Goal: Information Seeking & Learning: Learn about a topic

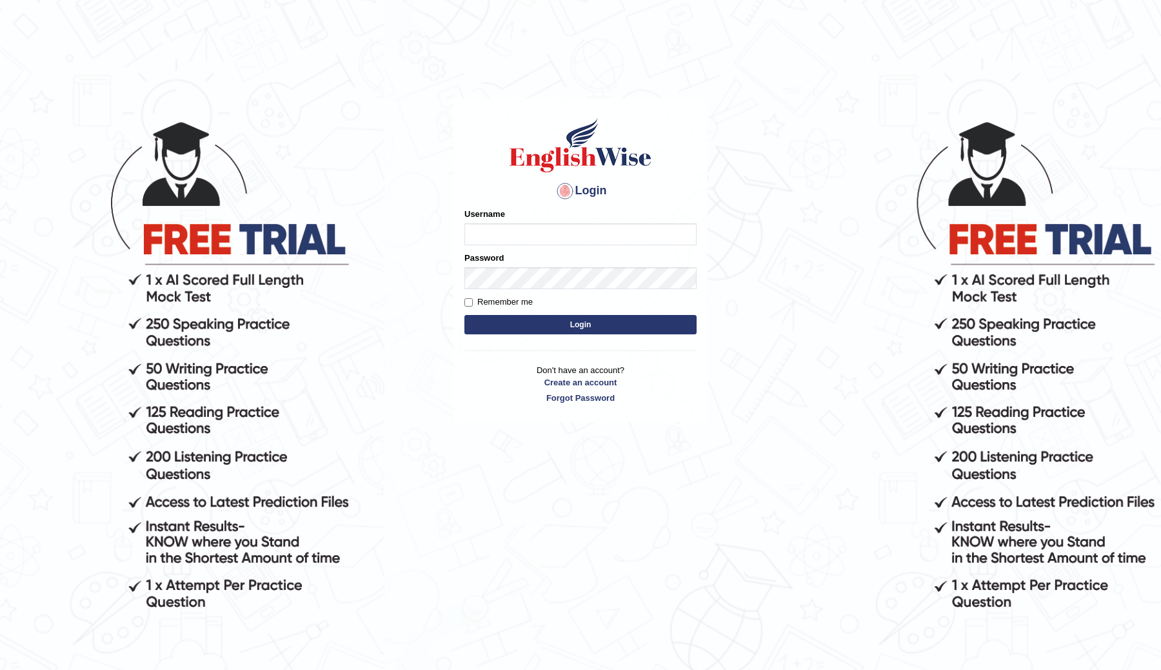
type input "ChimiZam"
click at [504, 321] on button "Login" at bounding box center [580, 324] width 232 height 19
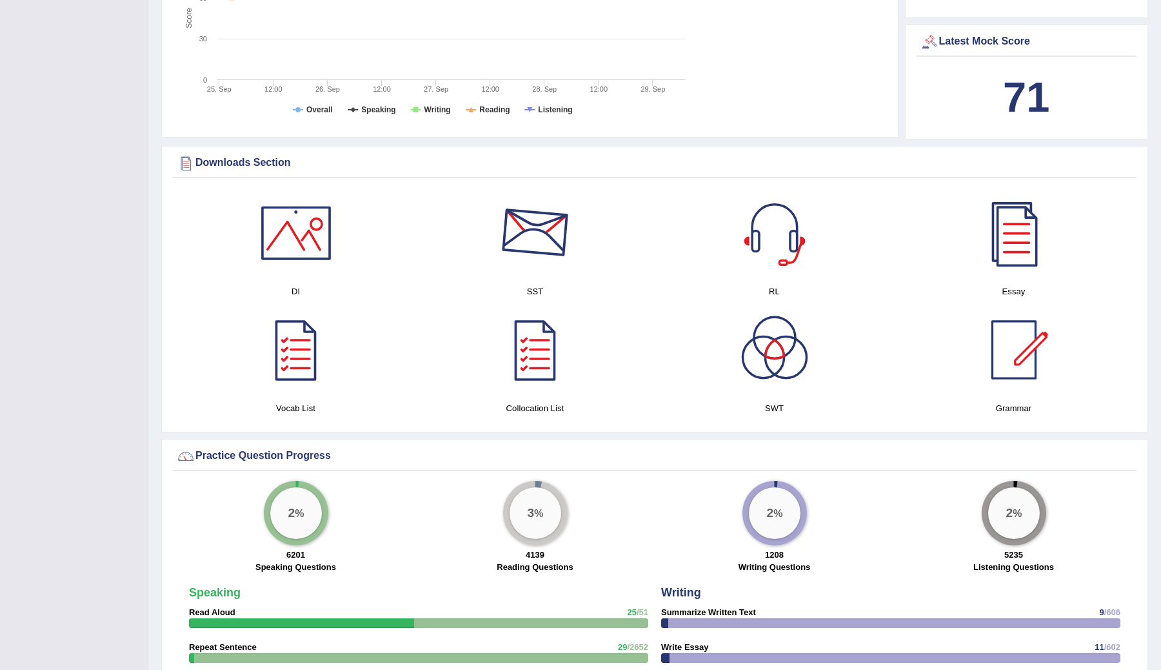
scroll to position [606, 0]
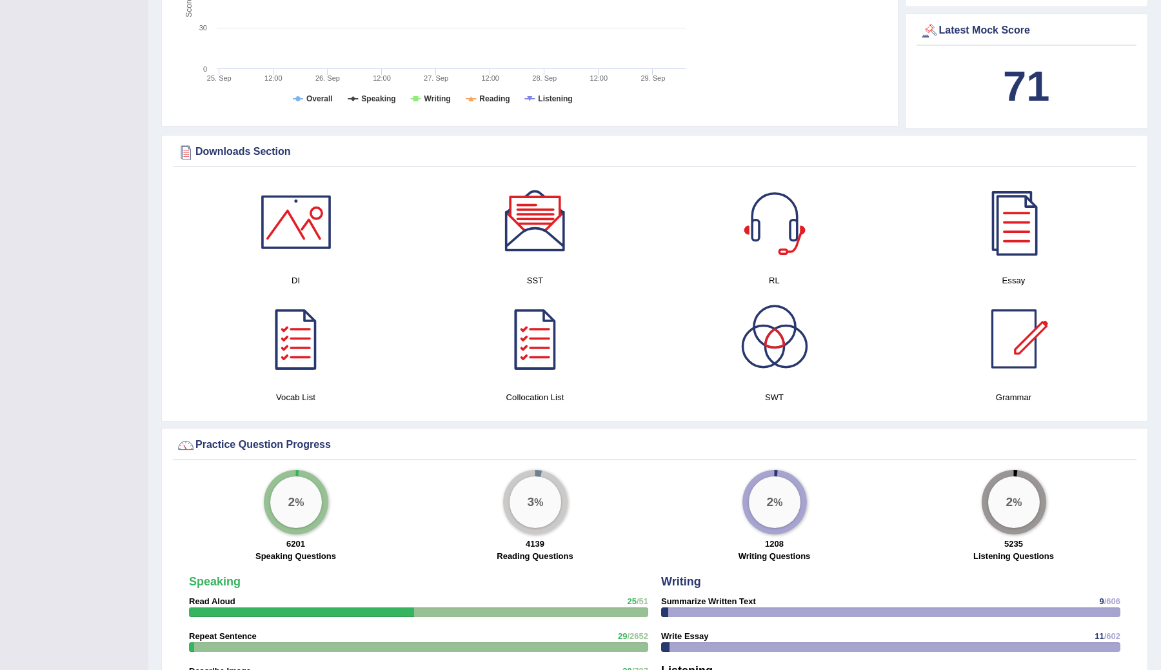
click at [781, 242] on div at bounding box center [775, 222] width 90 height 90
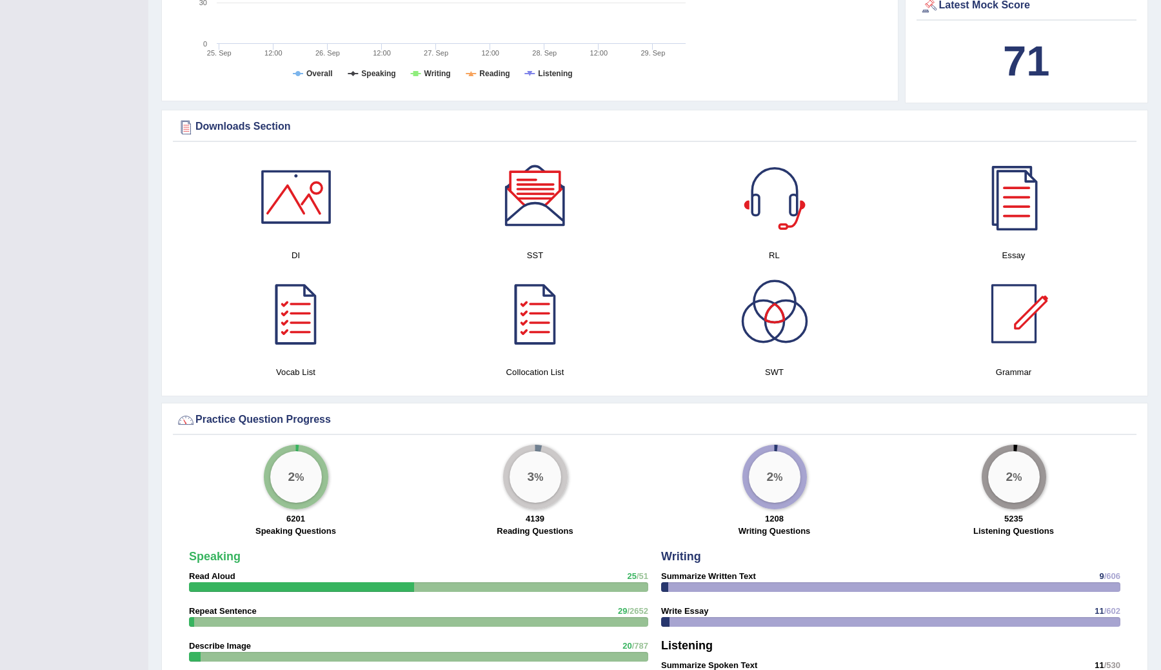
scroll to position [627, 0]
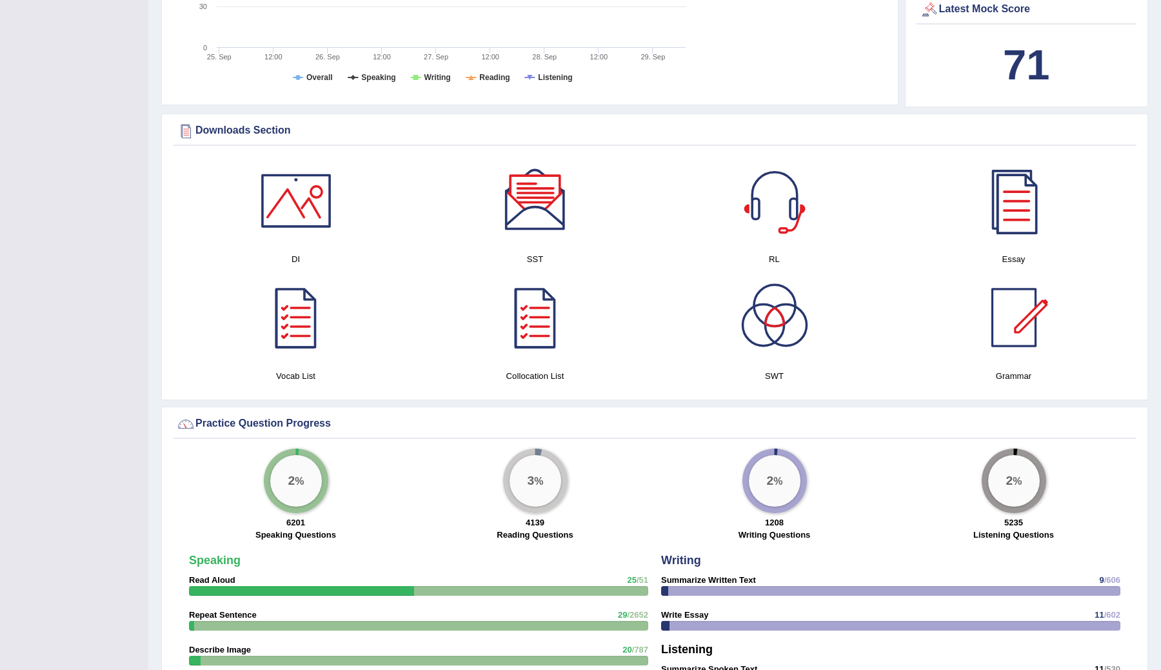
click at [527, 204] on div at bounding box center [535, 200] width 90 height 90
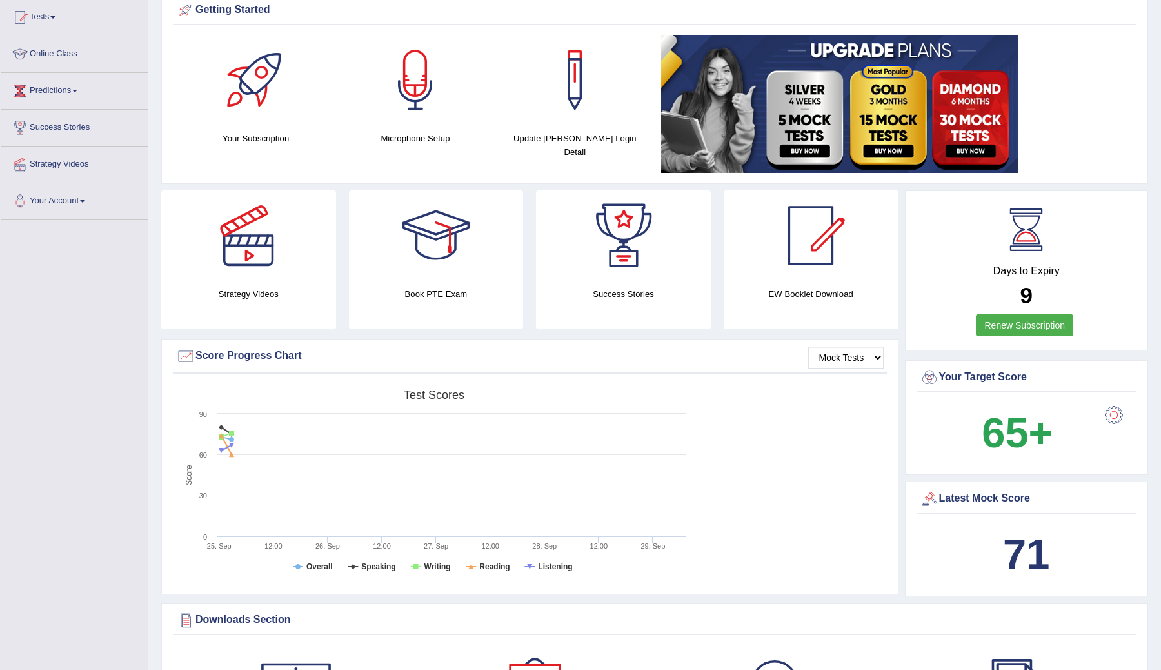
scroll to position [0, 0]
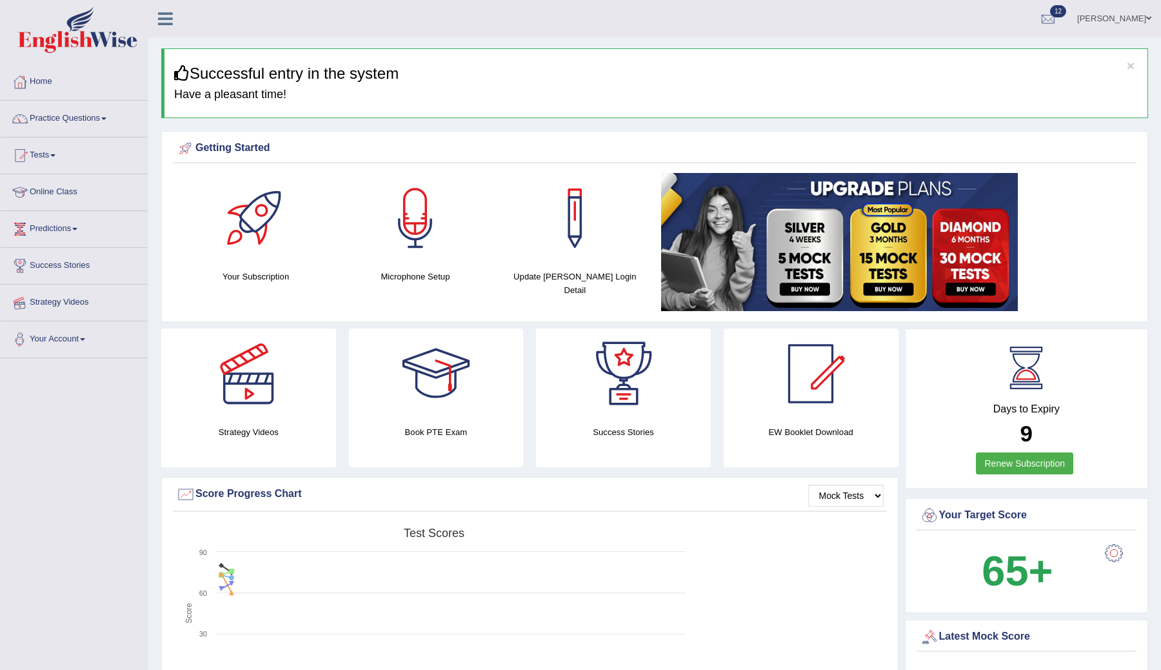
click at [65, 304] on link "Strategy Videos" at bounding box center [74, 300] width 147 height 32
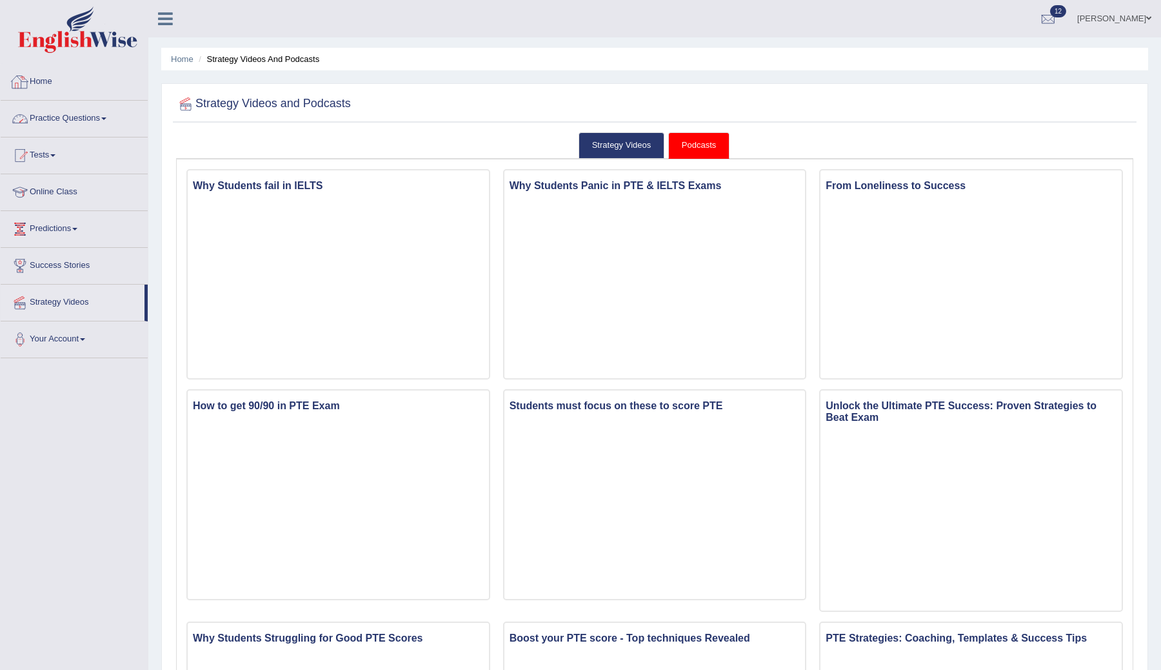
click at [78, 128] on link "Practice Questions" at bounding box center [74, 117] width 147 height 32
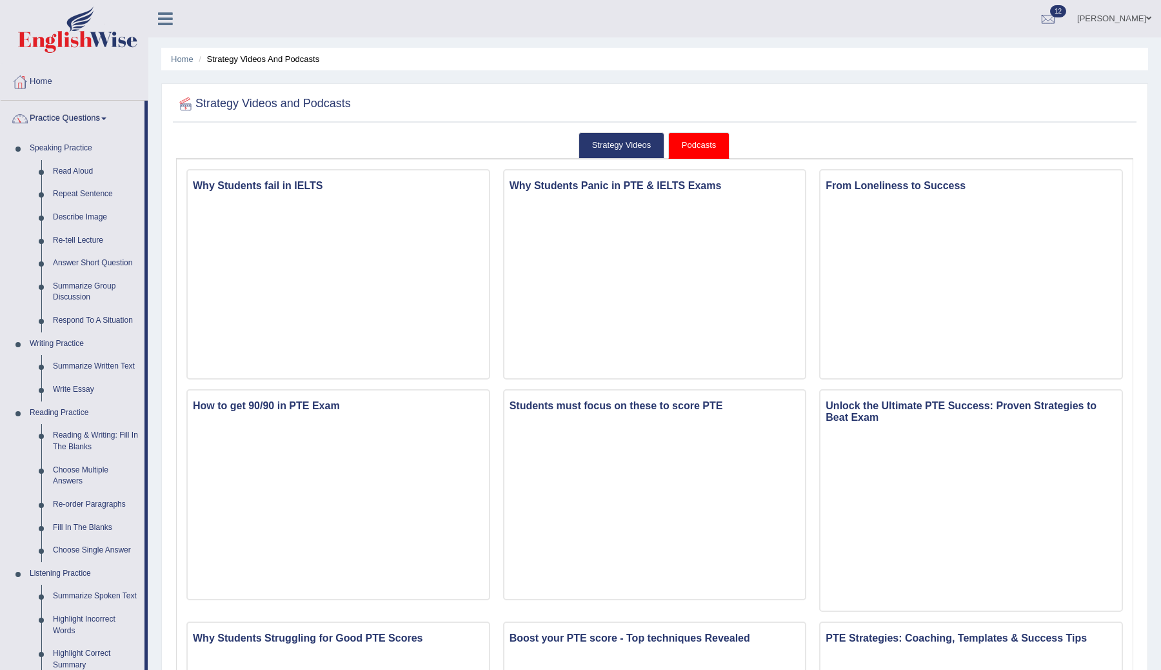
click at [110, 114] on link "Practice Questions" at bounding box center [73, 117] width 144 height 32
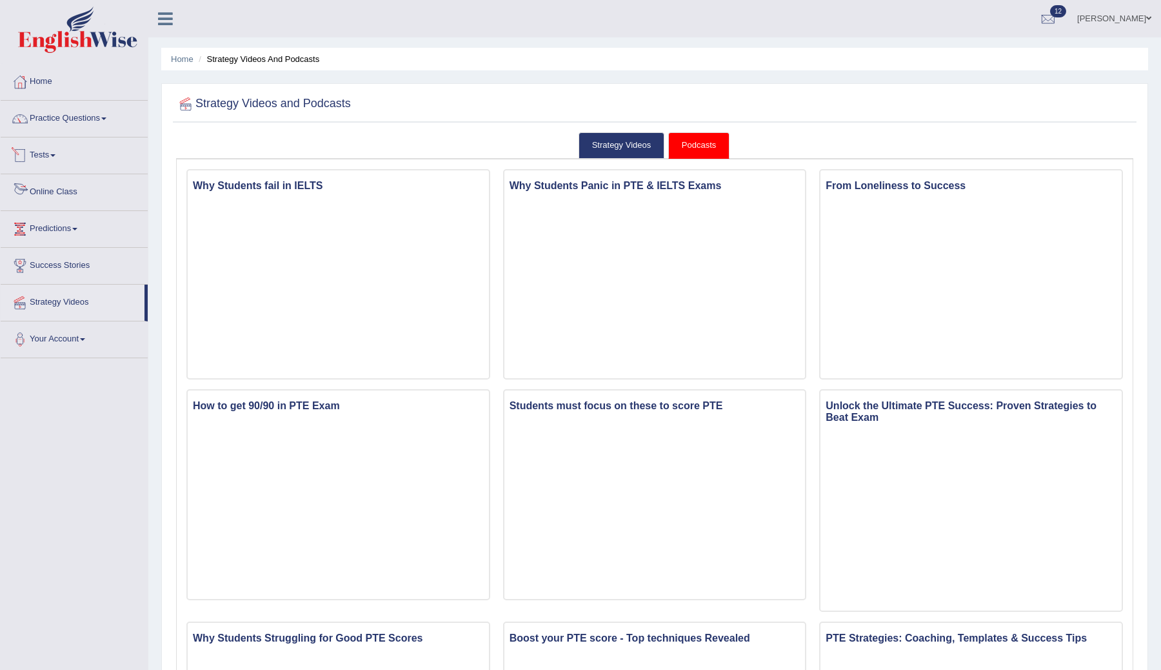
click at [64, 188] on link "Online Class" at bounding box center [74, 190] width 147 height 32
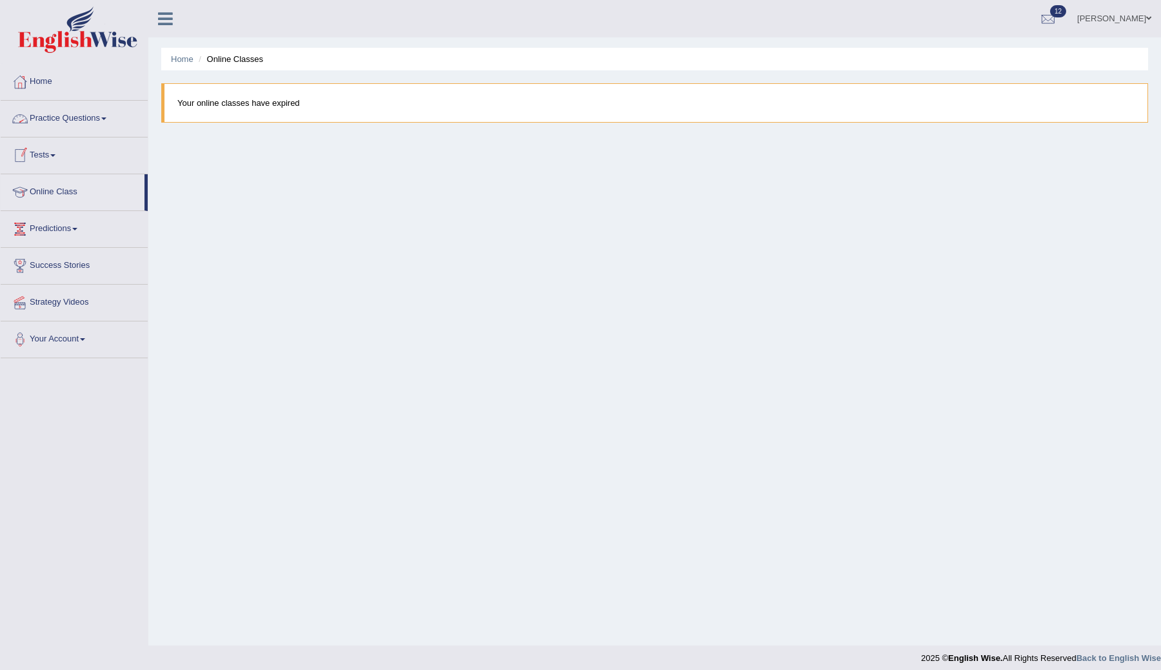
click at [45, 155] on link "Tests" at bounding box center [74, 153] width 147 height 32
click at [46, 88] on link "Home" at bounding box center [74, 80] width 147 height 32
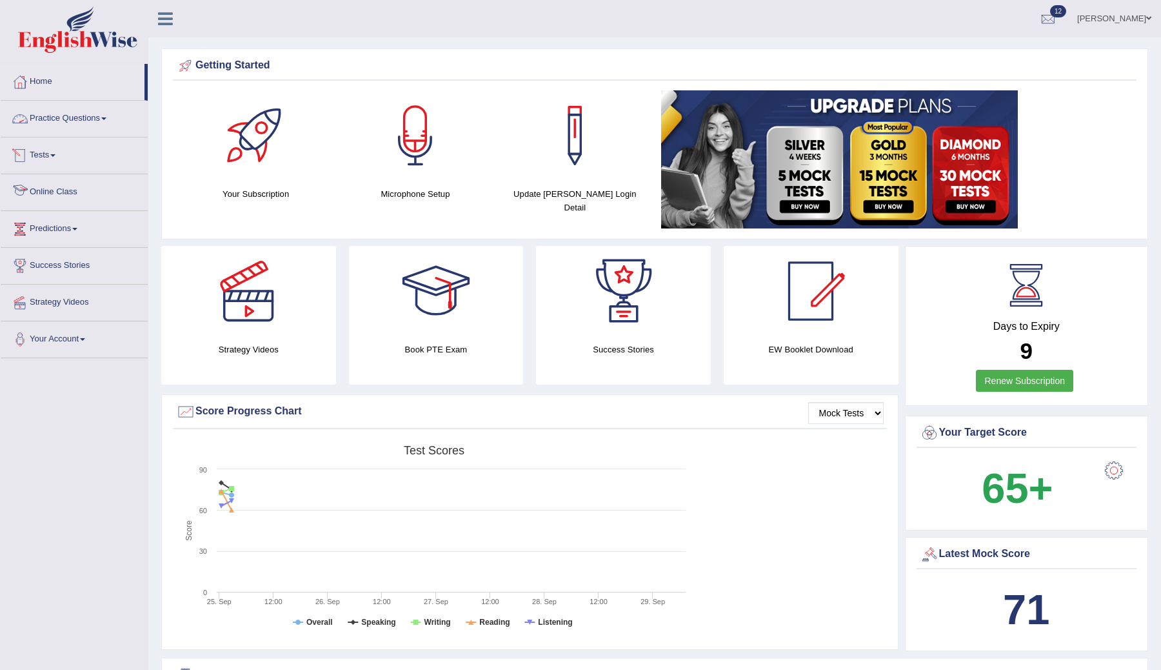
click at [55, 153] on link "Tests" at bounding box center [74, 153] width 147 height 32
click at [74, 298] on link "Predictions" at bounding box center [74, 296] width 147 height 32
click at [75, 258] on link "Latest Predictions" at bounding box center [84, 258] width 121 height 23
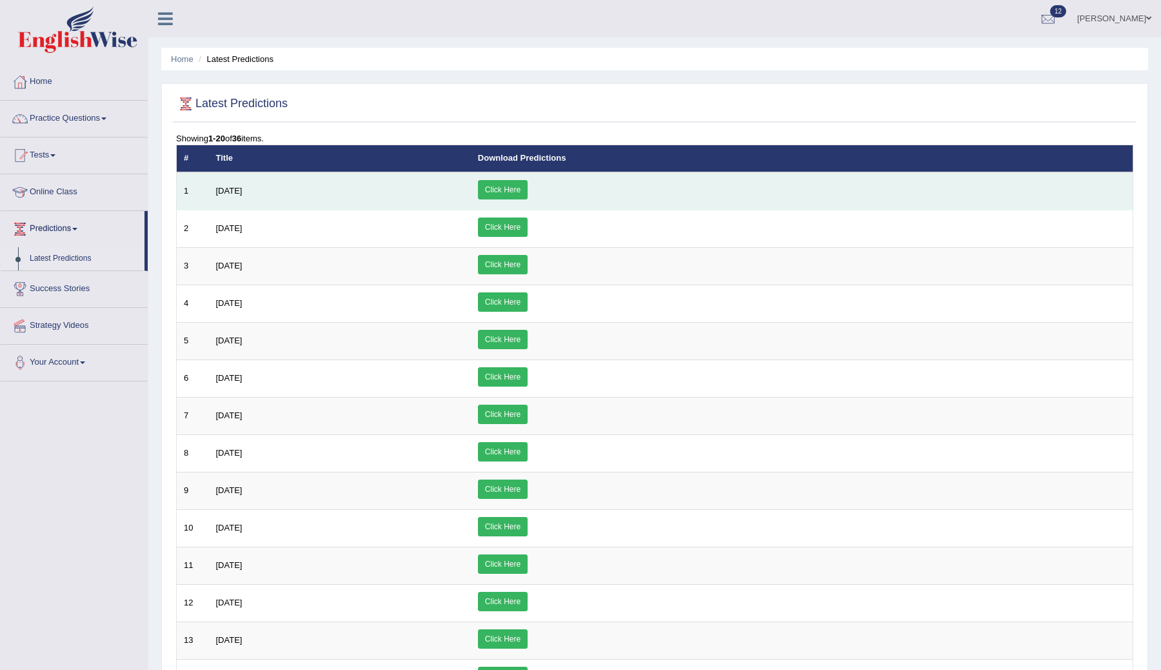
click at [528, 190] on link "Click Here" at bounding box center [503, 189] width 50 height 19
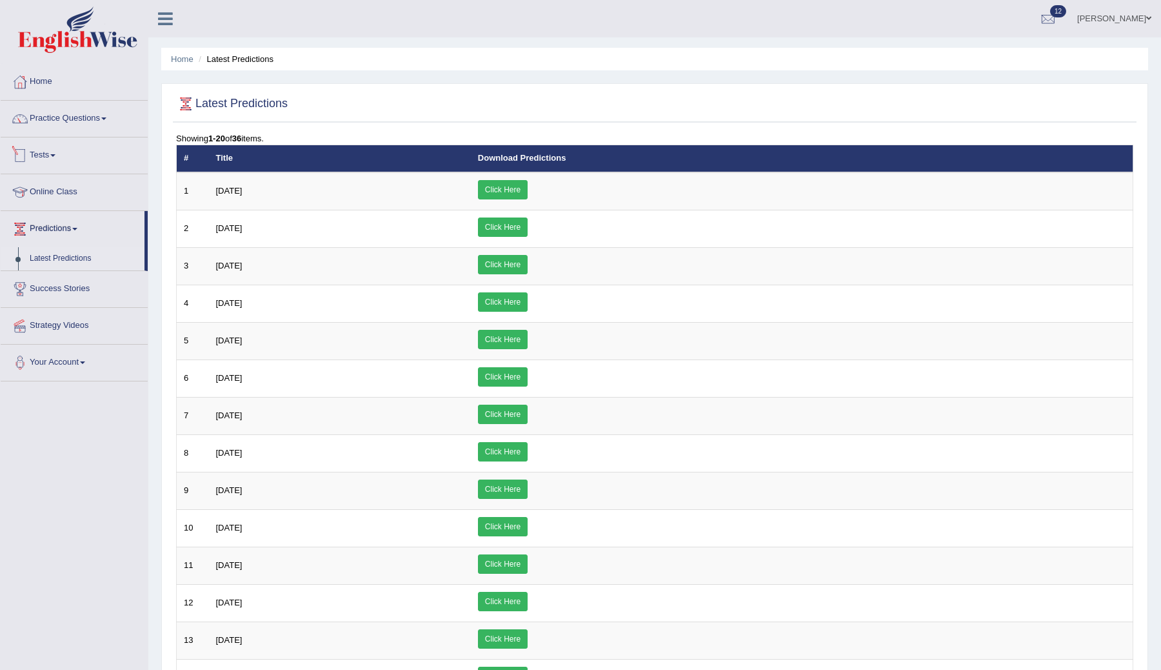
click at [56, 152] on link "Tests" at bounding box center [74, 153] width 147 height 32
click at [37, 91] on link "Home" at bounding box center [74, 80] width 147 height 32
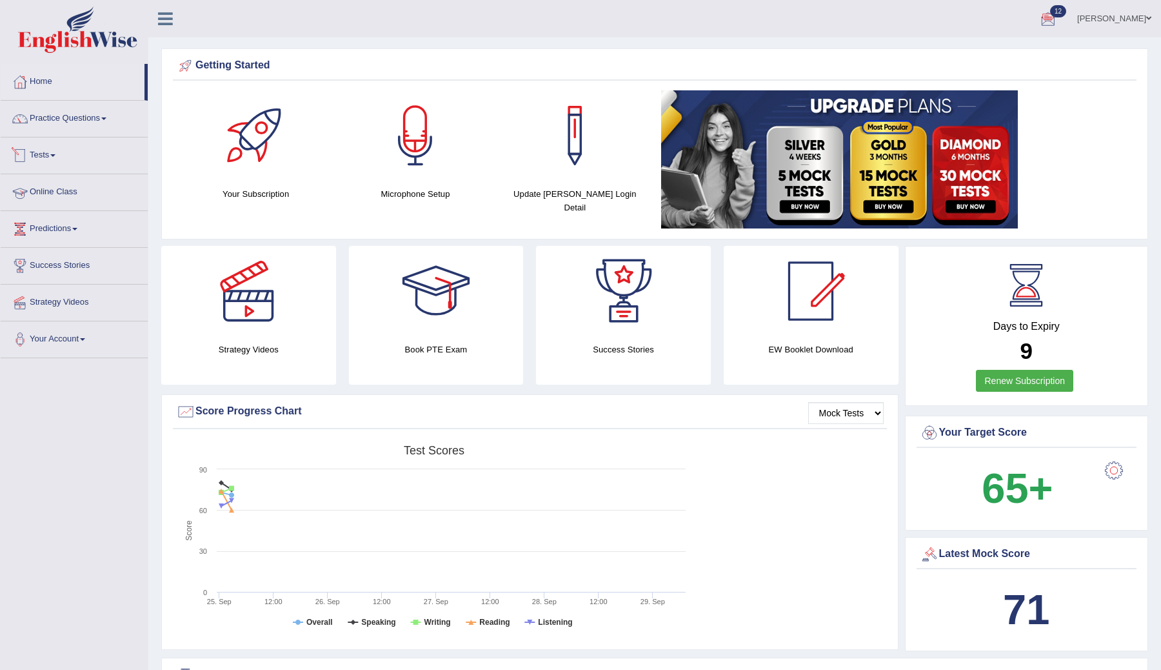
click at [51, 192] on link "Online Class" at bounding box center [74, 190] width 147 height 32
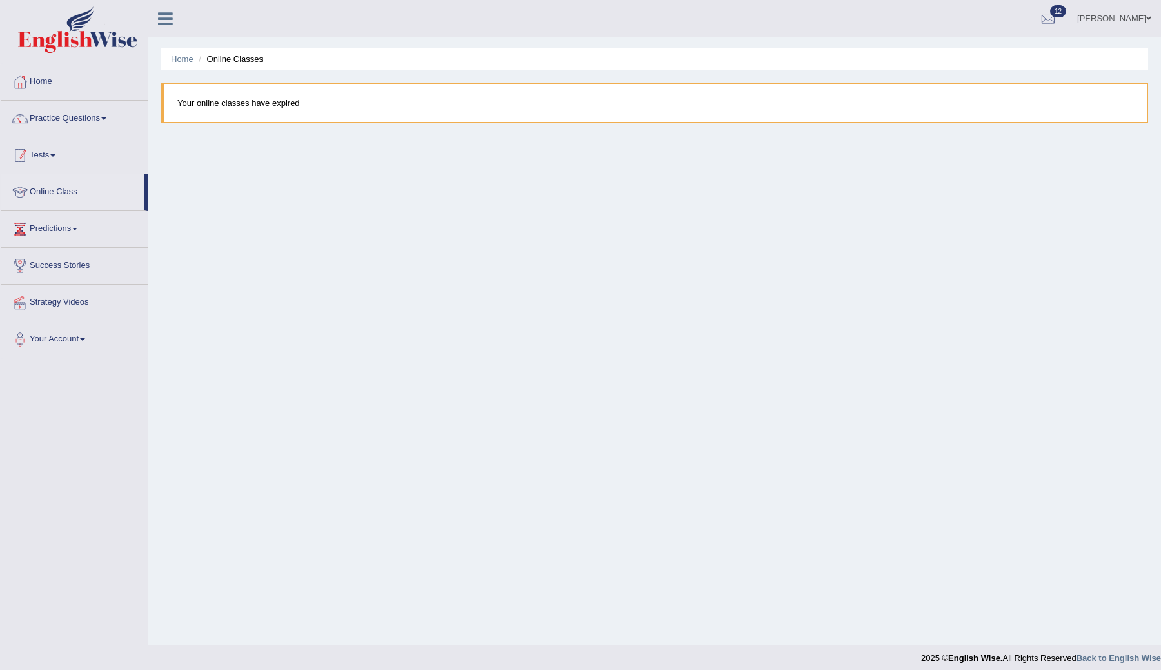
click at [207, 101] on blockquote "Your online classes have expired" at bounding box center [654, 102] width 987 height 39
click at [211, 101] on blockquote "Your online classes have expired" at bounding box center [654, 102] width 987 height 39
click at [1058, 19] on div at bounding box center [1048, 19] width 19 height 19
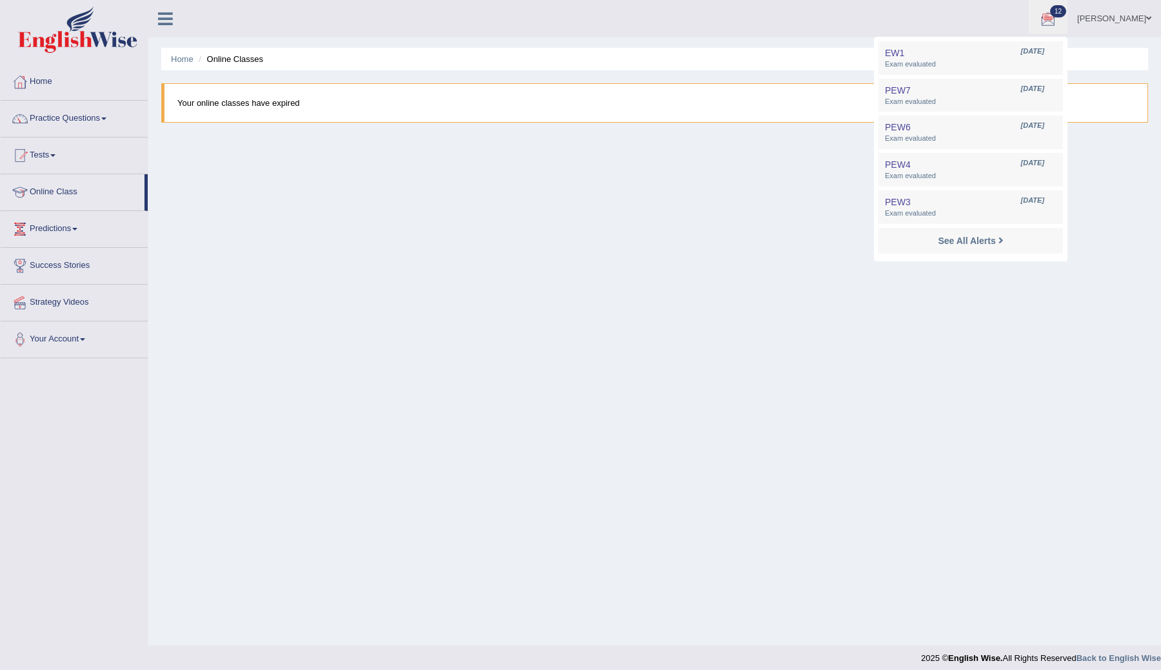
drag, startPoint x: 774, startPoint y: 246, endPoint x: 718, endPoint y: 246, distance: 56.1
click at [722, 246] on div "Home Online Classes Your online classes have expired" at bounding box center [654, 322] width 1013 height 645
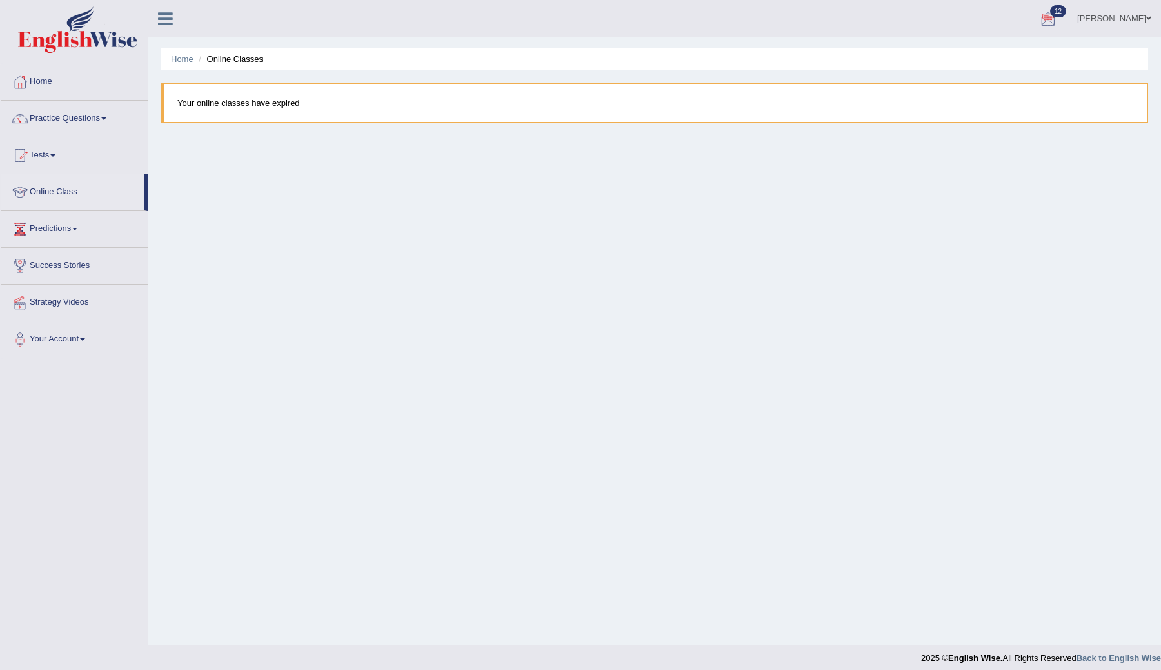
click at [722, 248] on div "Home Online Classes Your online classes have expired" at bounding box center [654, 322] width 1013 height 645
click at [66, 344] on link "Your Account" at bounding box center [74, 337] width 147 height 32
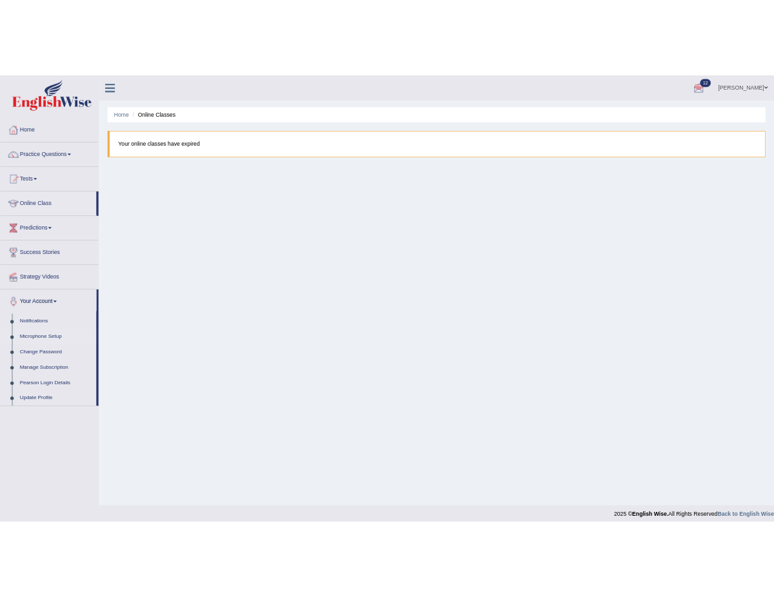
scroll to position [8, 0]
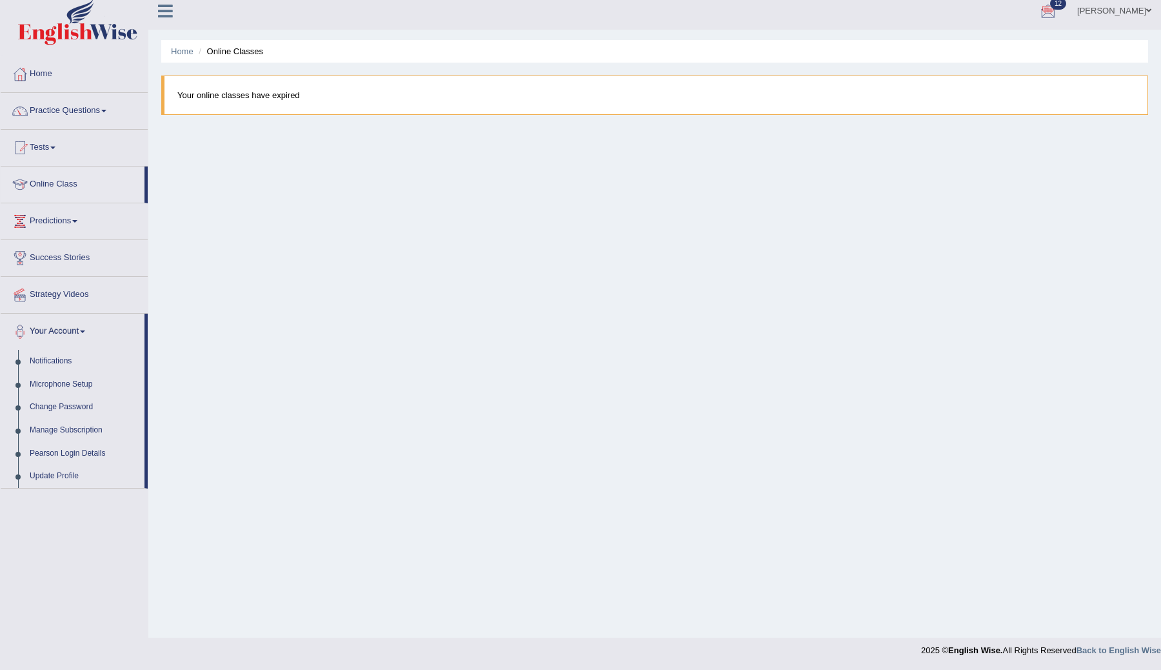
click at [170, 372] on div "Home Online Classes Your online classes have expired" at bounding box center [654, 314] width 1013 height 645
click at [159, 14] on icon at bounding box center [165, 11] width 15 height 17
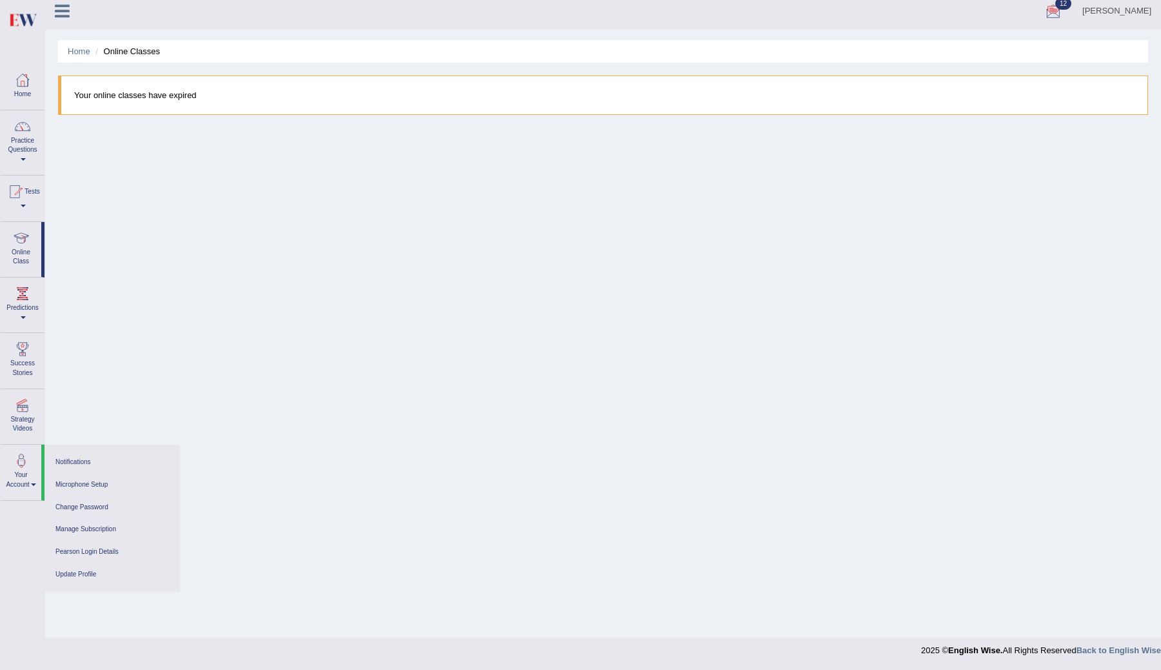
click at [128, 166] on div "Home Online Classes Your online classes have expired" at bounding box center [603, 314] width 1116 height 645
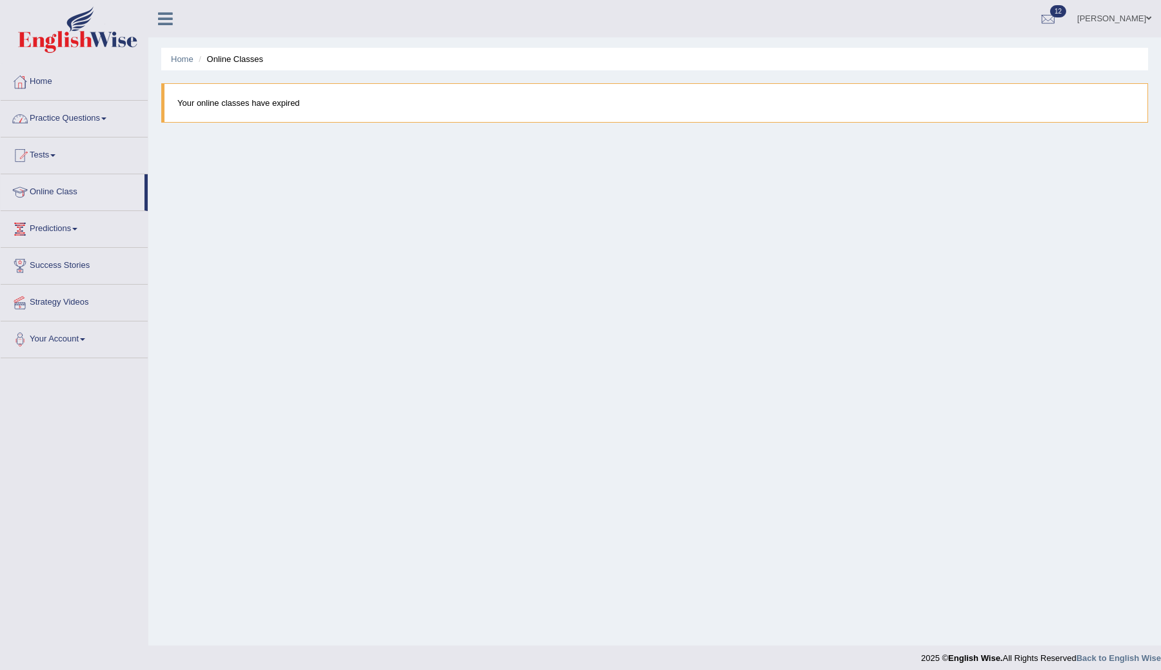
click at [90, 117] on link "Practice Questions" at bounding box center [74, 117] width 147 height 32
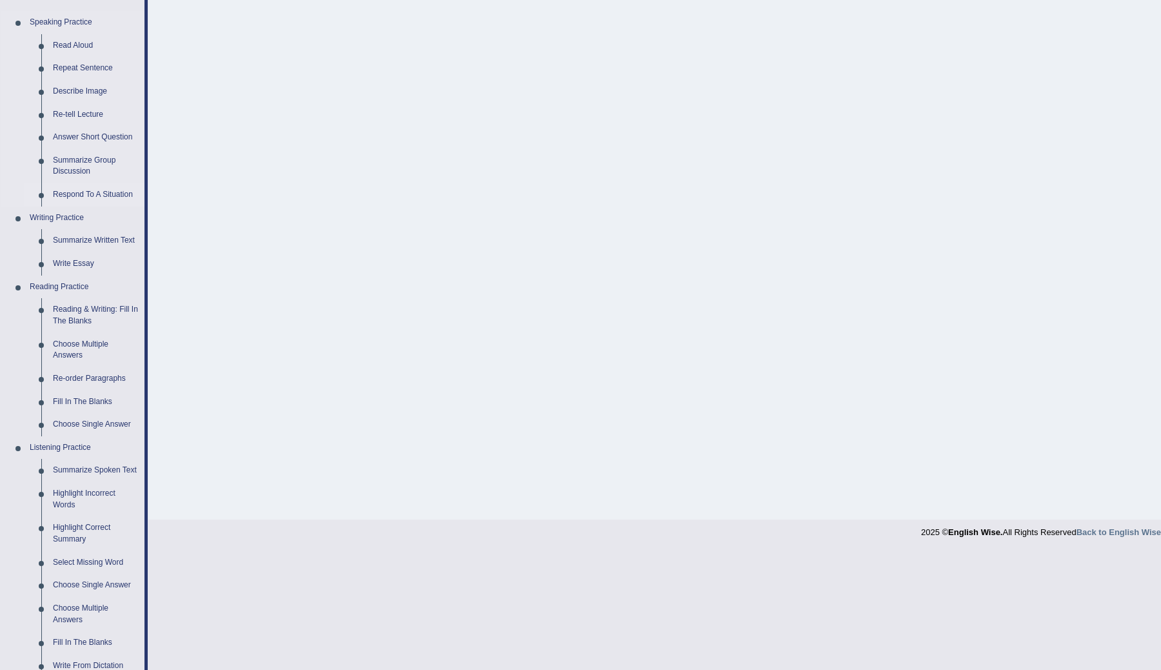
scroll to position [200, 0]
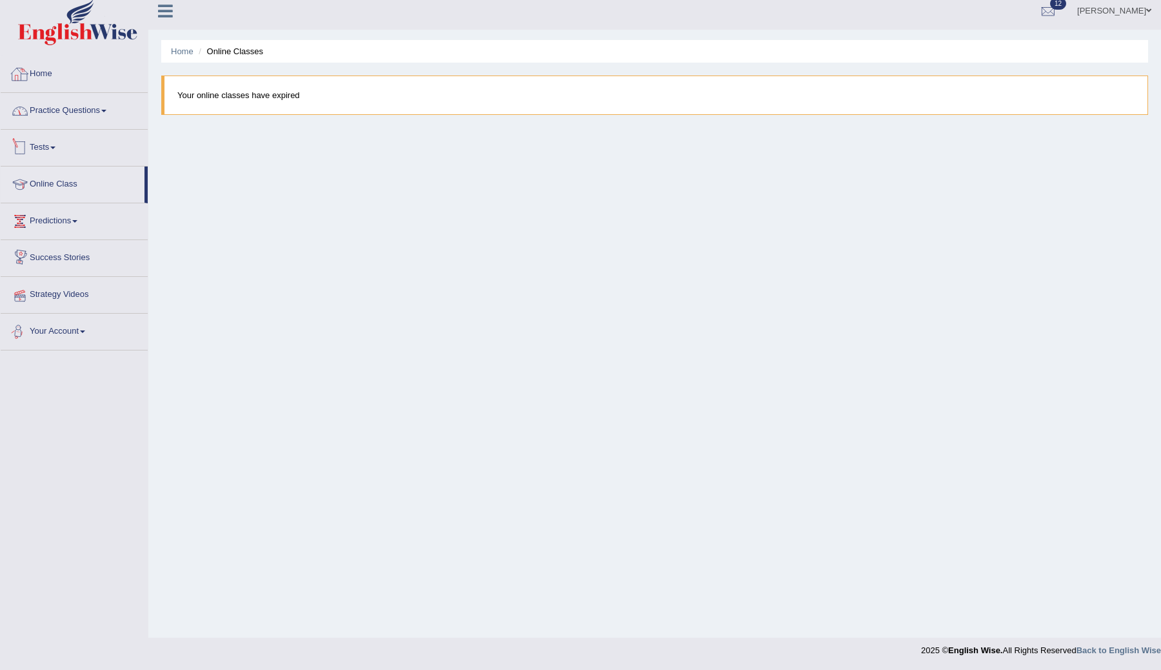
click at [72, 120] on link "Practice Questions" at bounding box center [74, 109] width 147 height 32
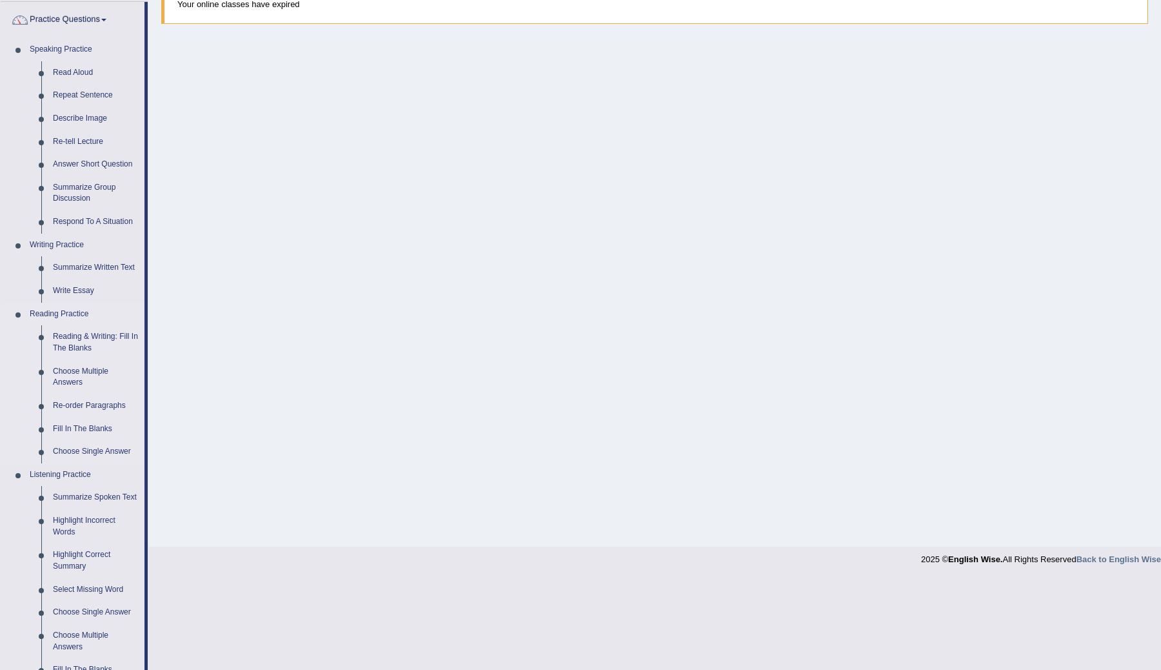
scroll to position [77, 0]
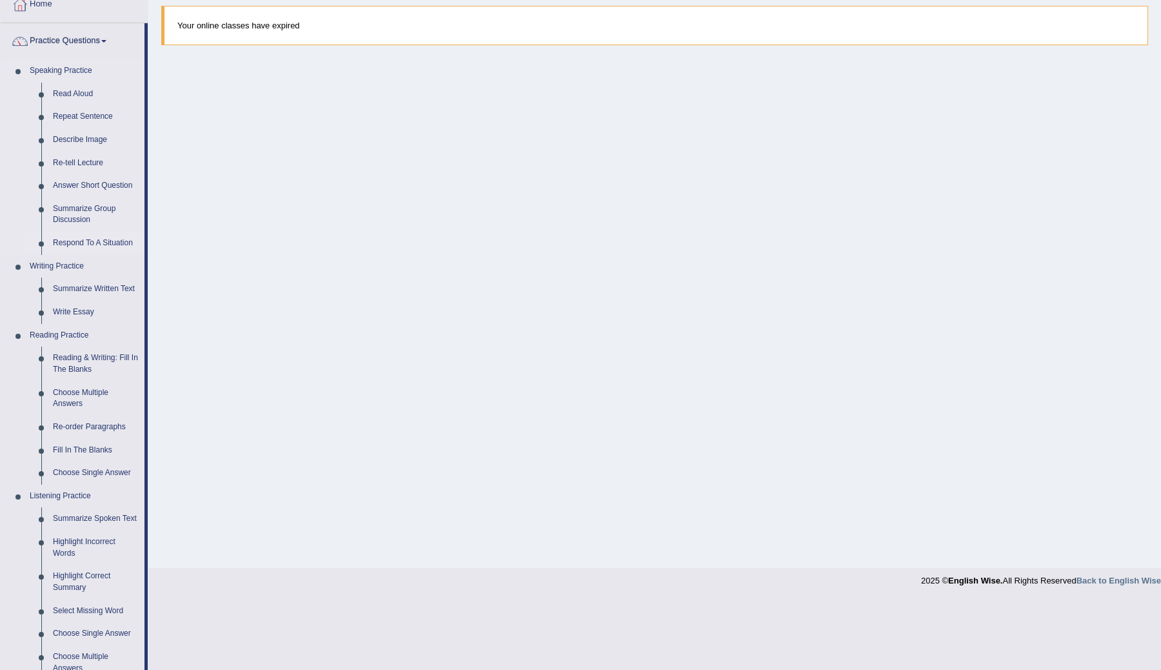
click at [85, 252] on link "Respond To A Situation" at bounding box center [95, 243] width 97 height 23
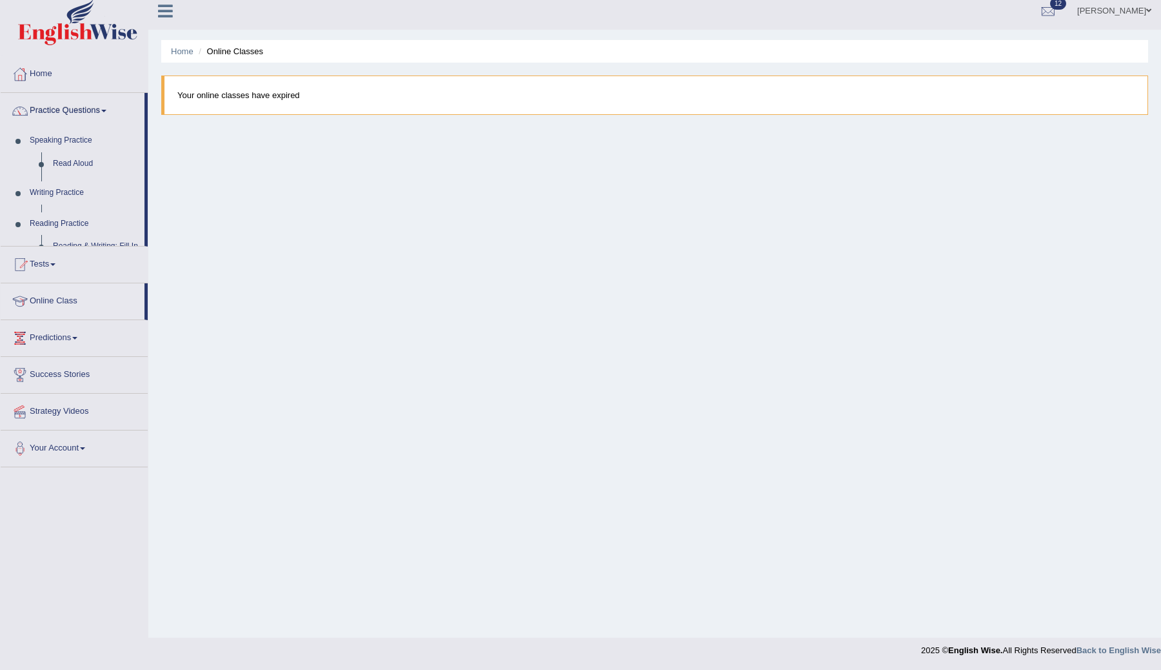
scroll to position [8, 0]
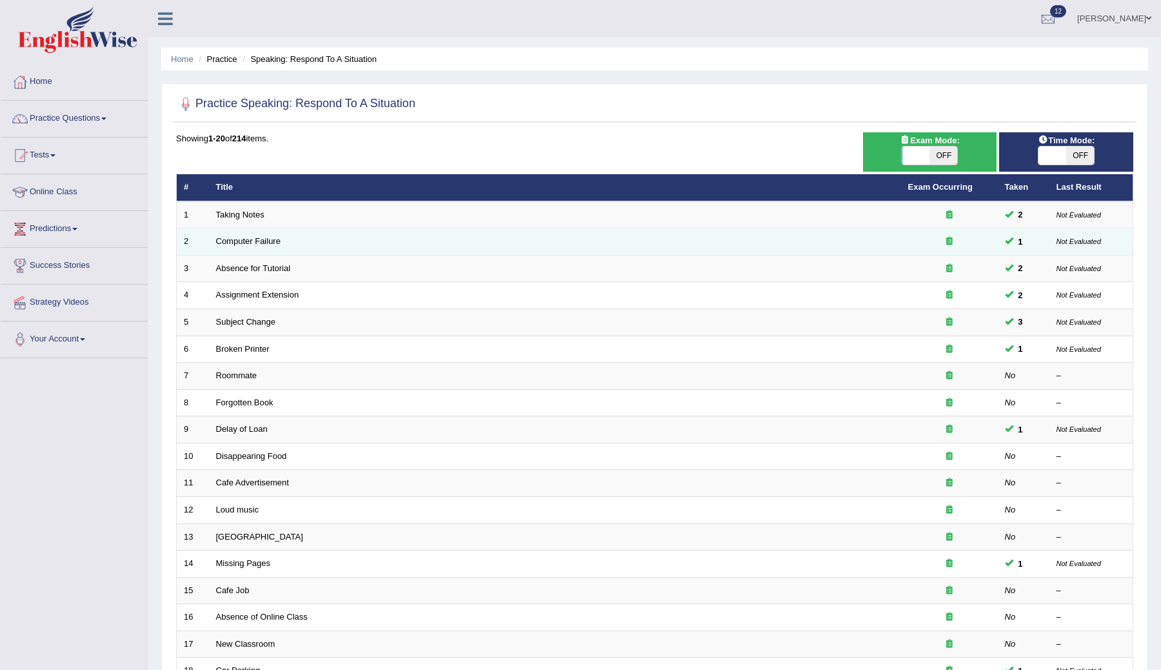
scroll to position [184, 0]
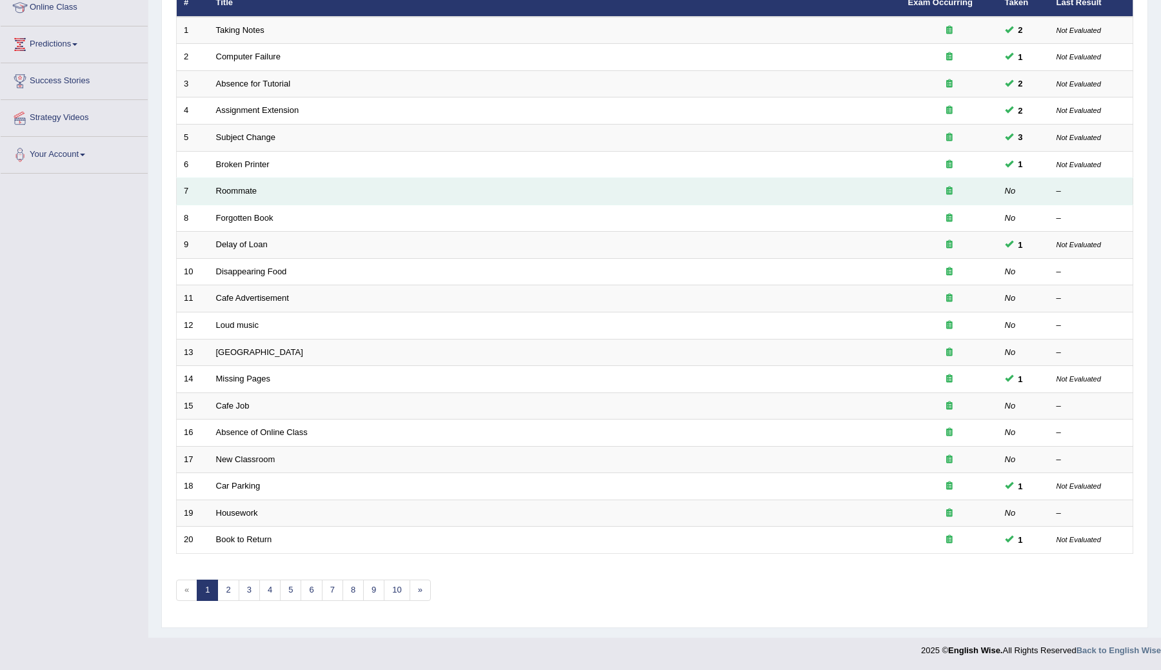
click at [230, 196] on td "Roommate" at bounding box center [555, 191] width 692 height 27
click at [237, 191] on link "Roommate" at bounding box center [236, 191] width 41 height 10
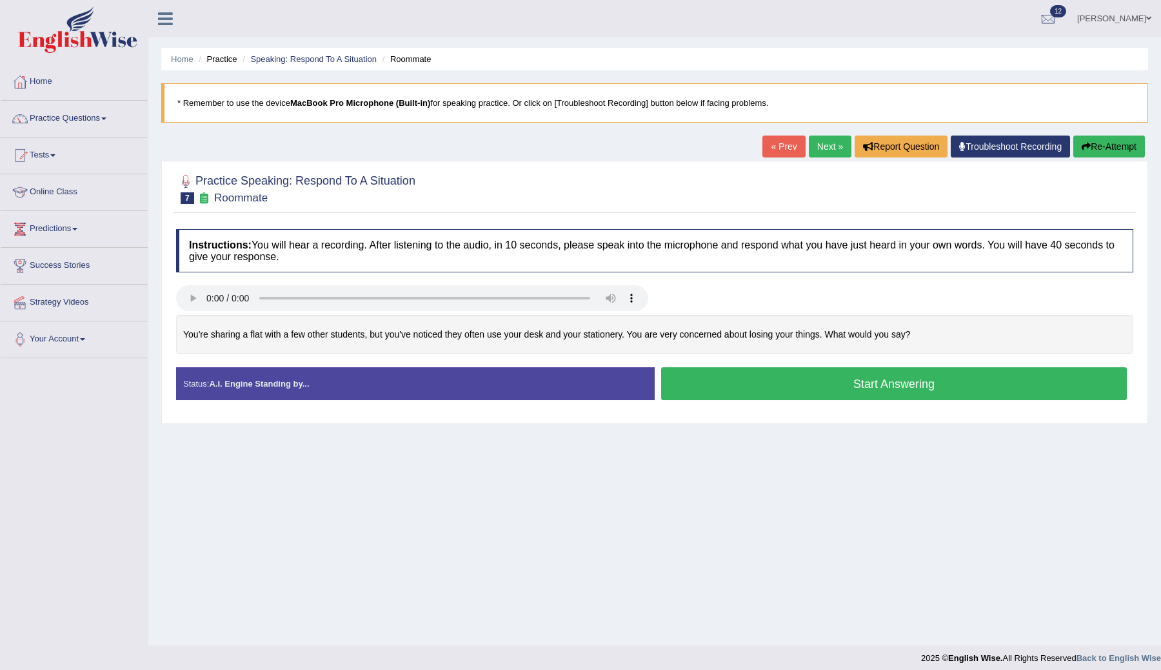
click at [368, 493] on div "Home Practice Speaking: Respond To A Situation Roommate * Remember to use the d…" at bounding box center [654, 322] width 1013 height 645
click at [824, 384] on button "Start Answering" at bounding box center [894, 383] width 466 height 33
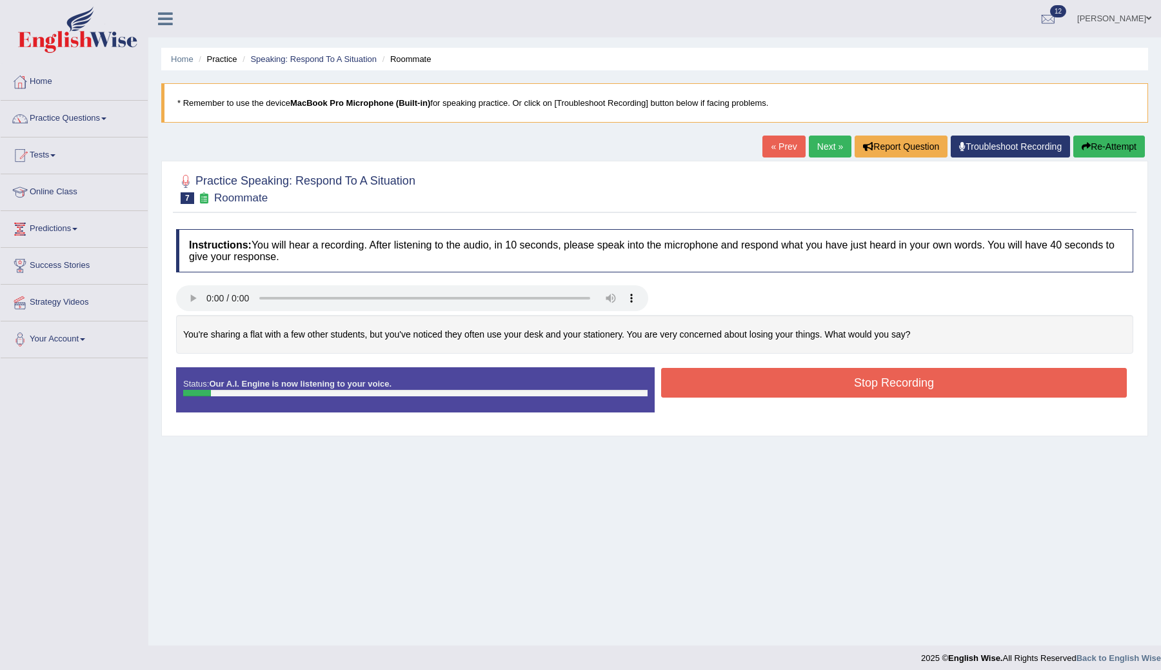
click at [807, 373] on button "Stop Recording" at bounding box center [894, 383] width 466 height 30
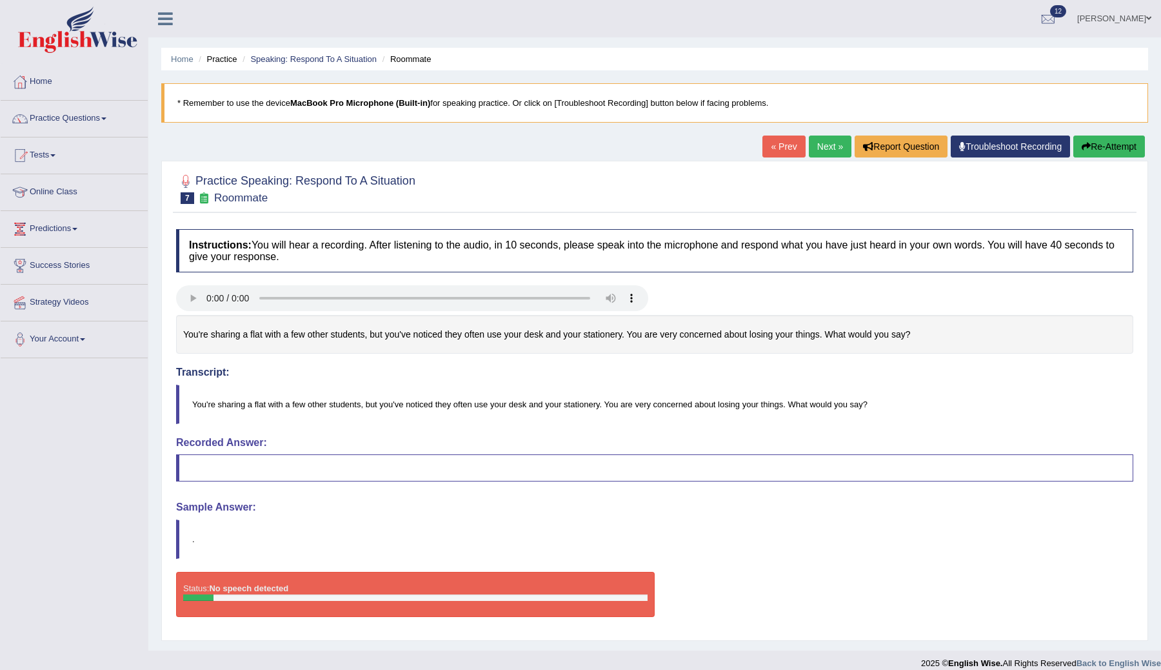
scroll to position [14, 0]
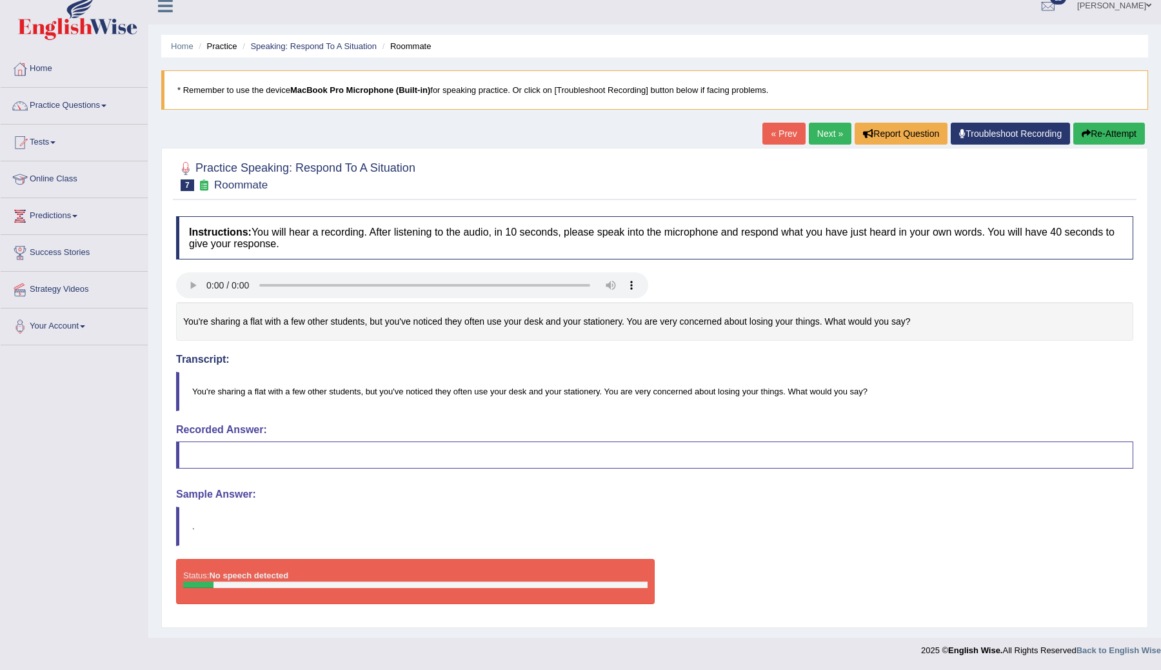
click at [1091, 133] on button "Re-Attempt" at bounding box center [1109, 134] width 72 height 22
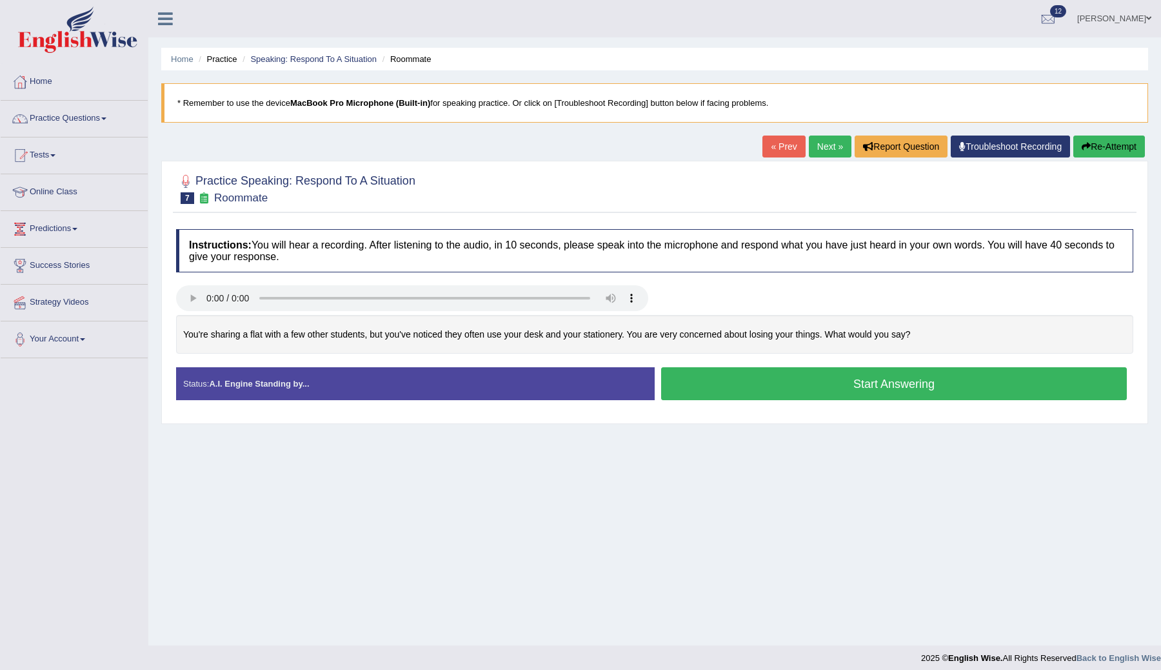
scroll to position [8, 0]
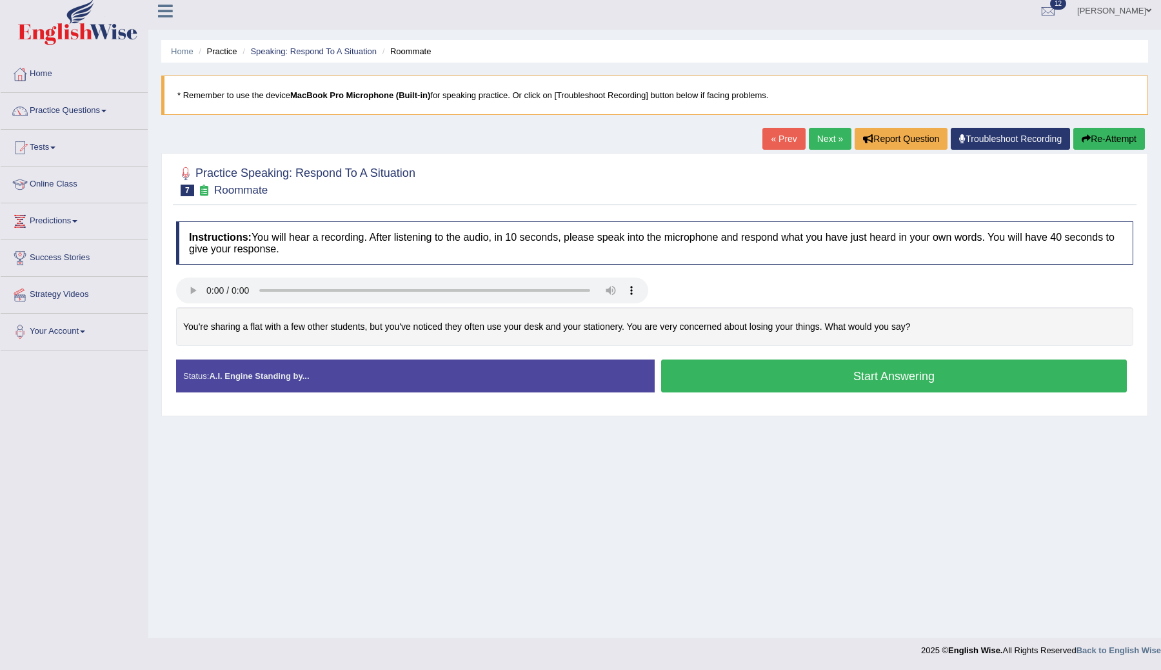
click at [823, 375] on button "Start Answering" at bounding box center [894, 375] width 466 height 33
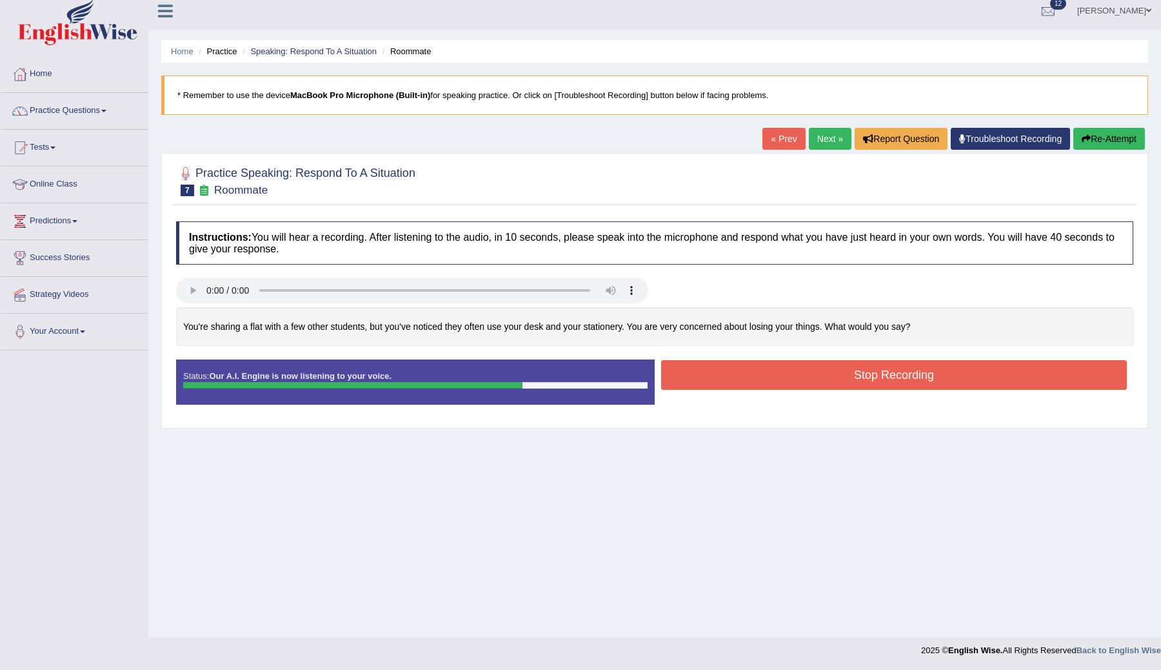
click at [791, 375] on button "Stop Recording" at bounding box center [894, 375] width 466 height 30
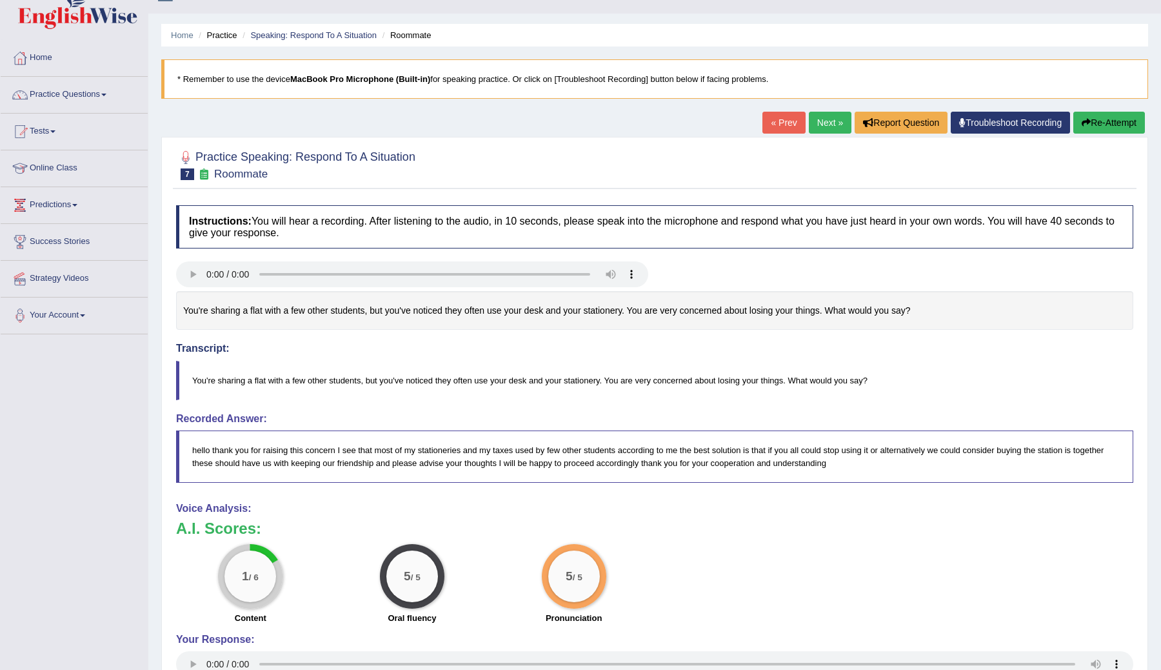
scroll to position [0, 0]
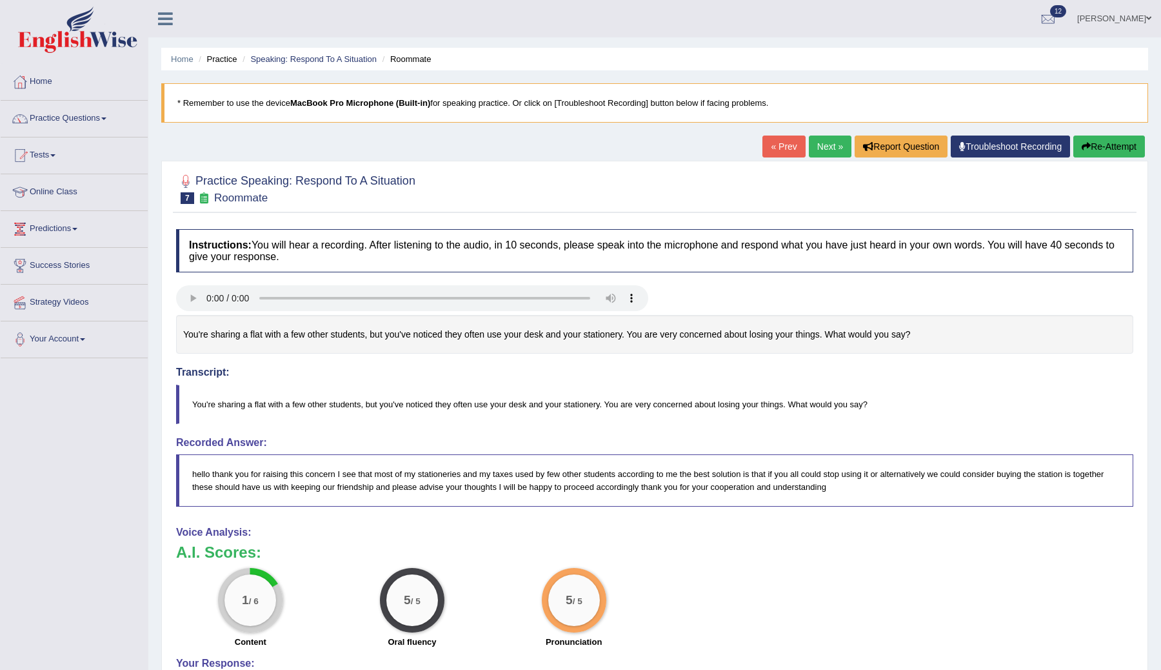
click at [1088, 146] on button "Re-Attempt" at bounding box center [1109, 146] width 72 height 22
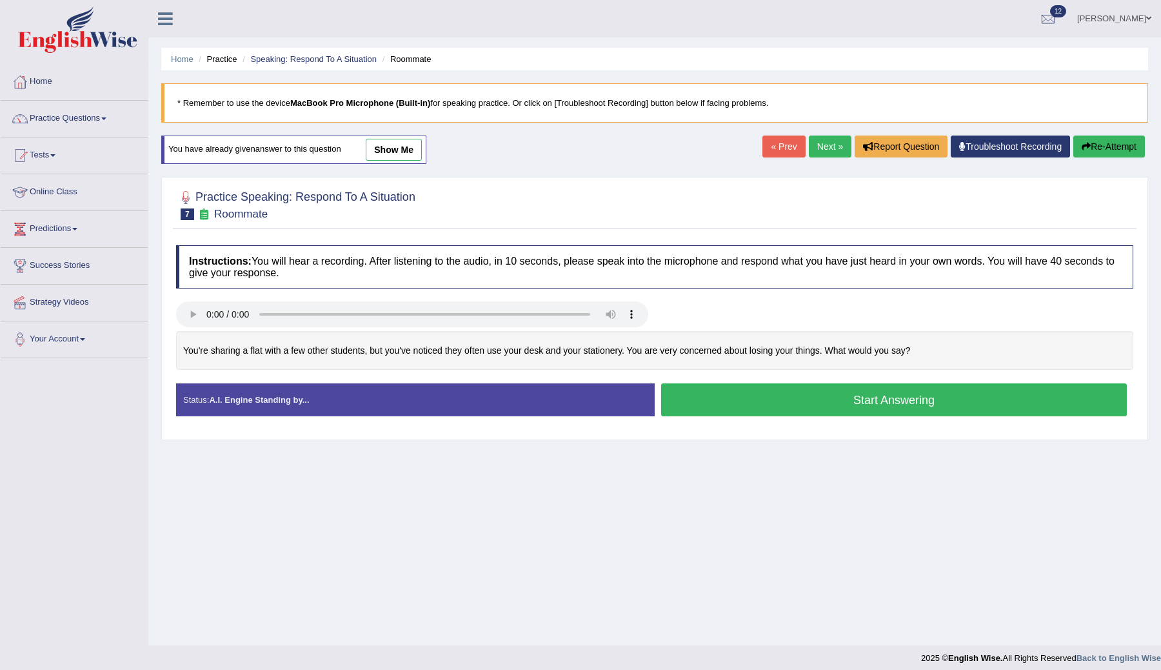
click at [826, 141] on link "Next »" at bounding box center [830, 146] width 43 height 22
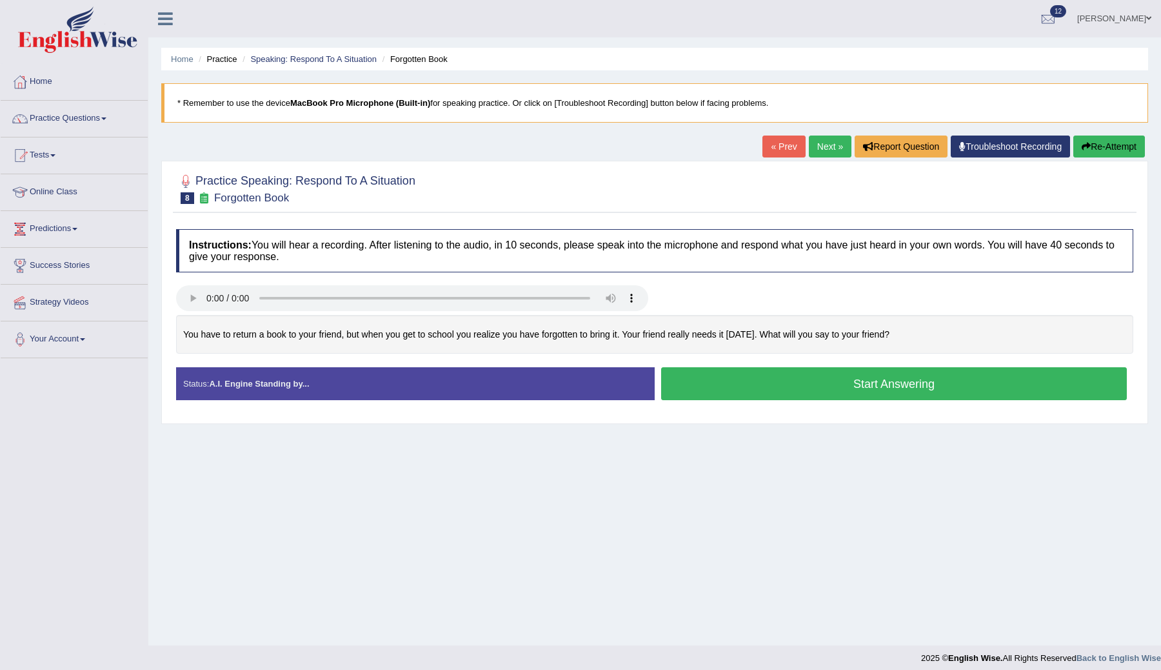
click at [744, 380] on button "Start Answering" at bounding box center [894, 383] width 466 height 33
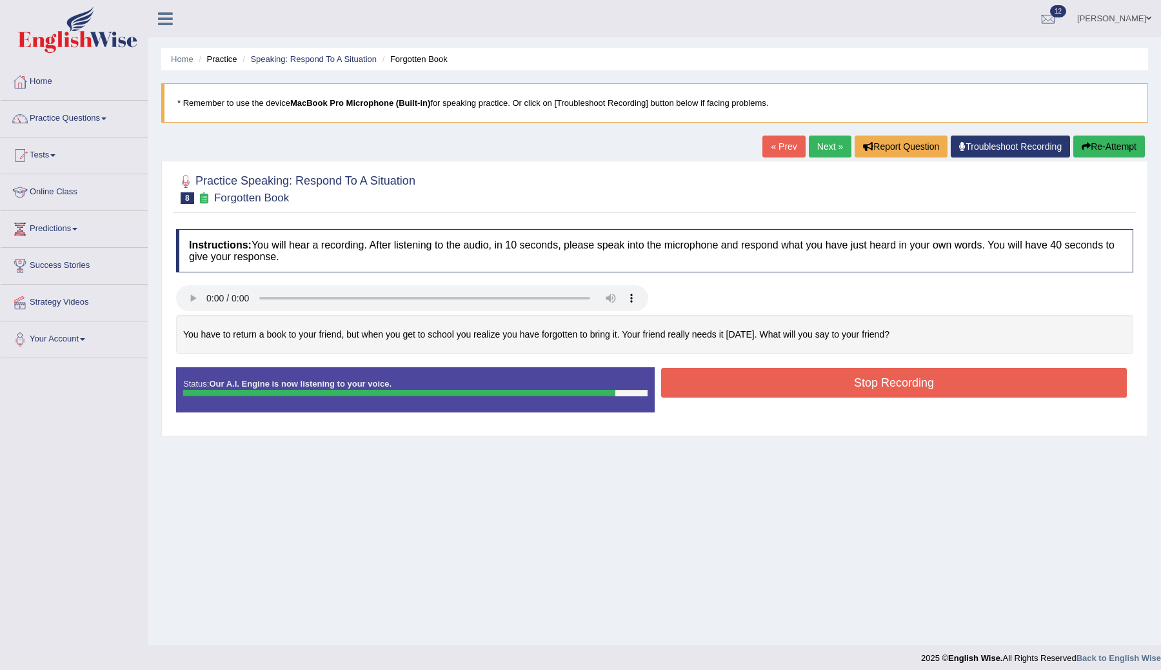
click at [821, 387] on button "Stop Recording" at bounding box center [894, 383] width 466 height 30
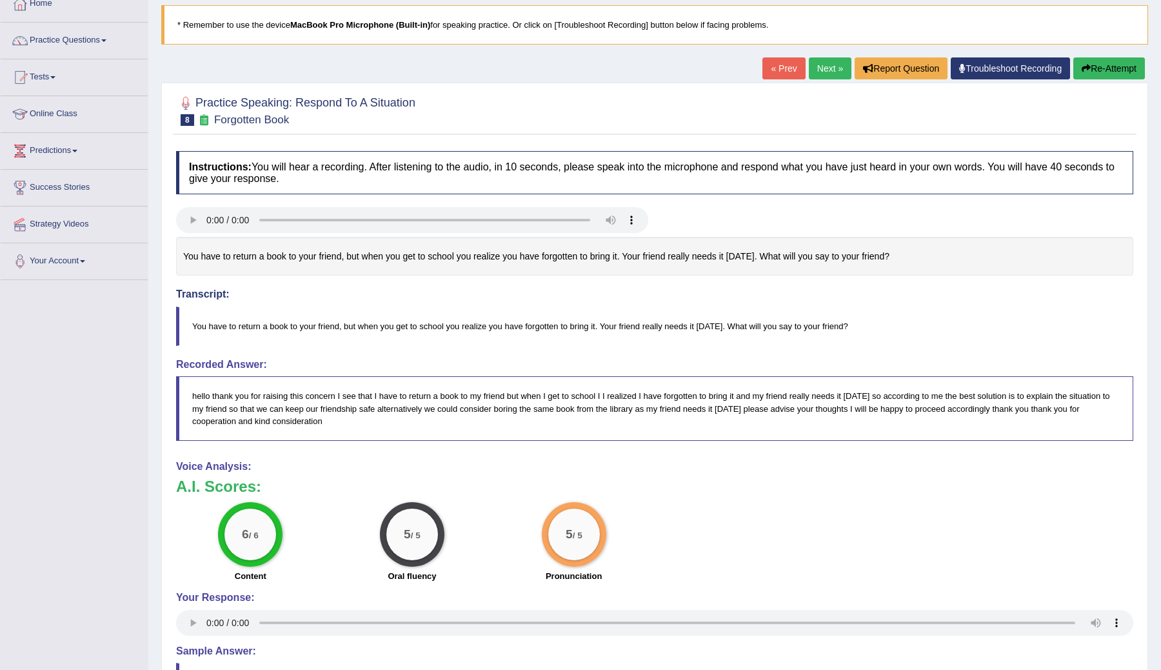
scroll to position [4, 0]
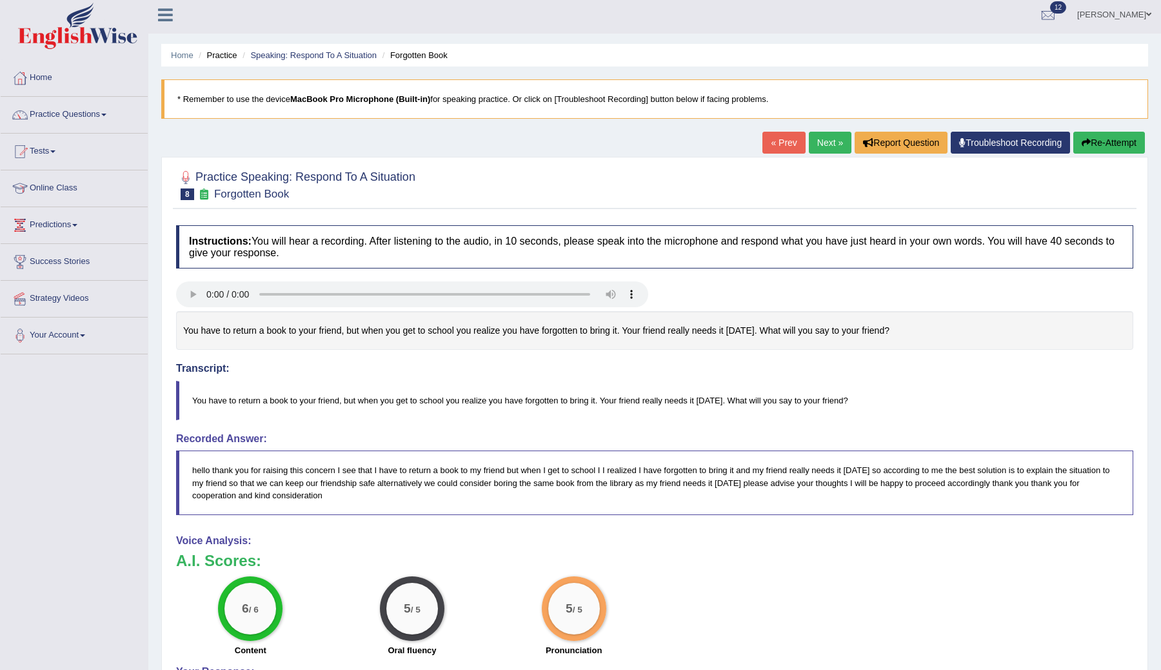
click at [809, 140] on link "Next »" at bounding box center [830, 143] width 43 height 22
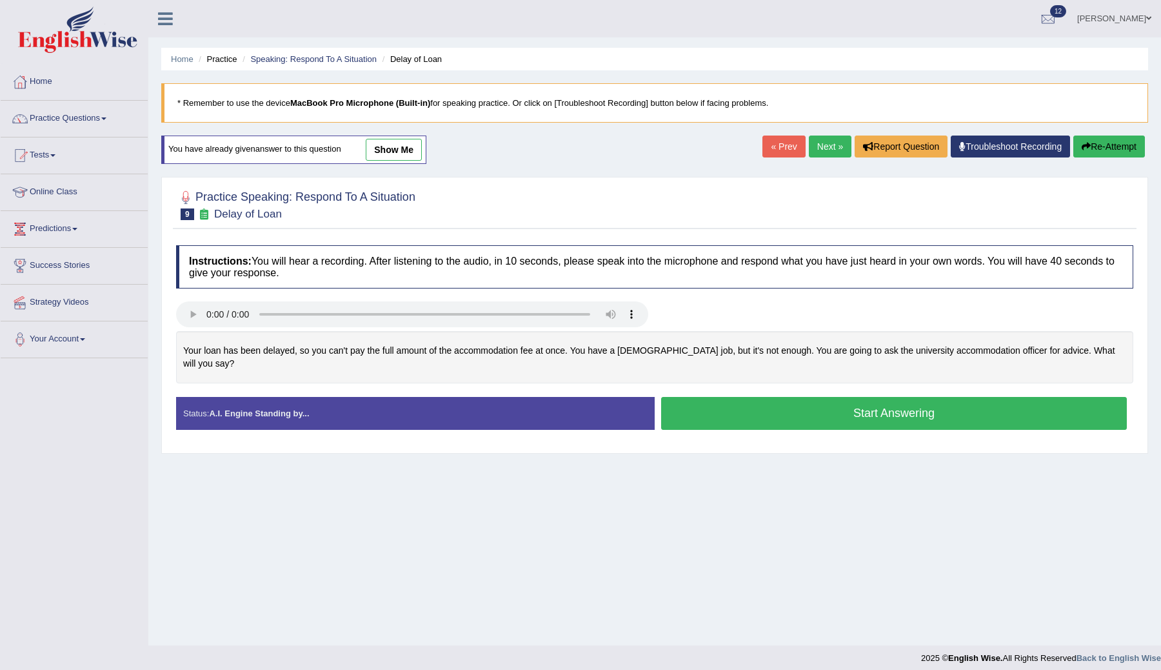
scroll to position [8, 0]
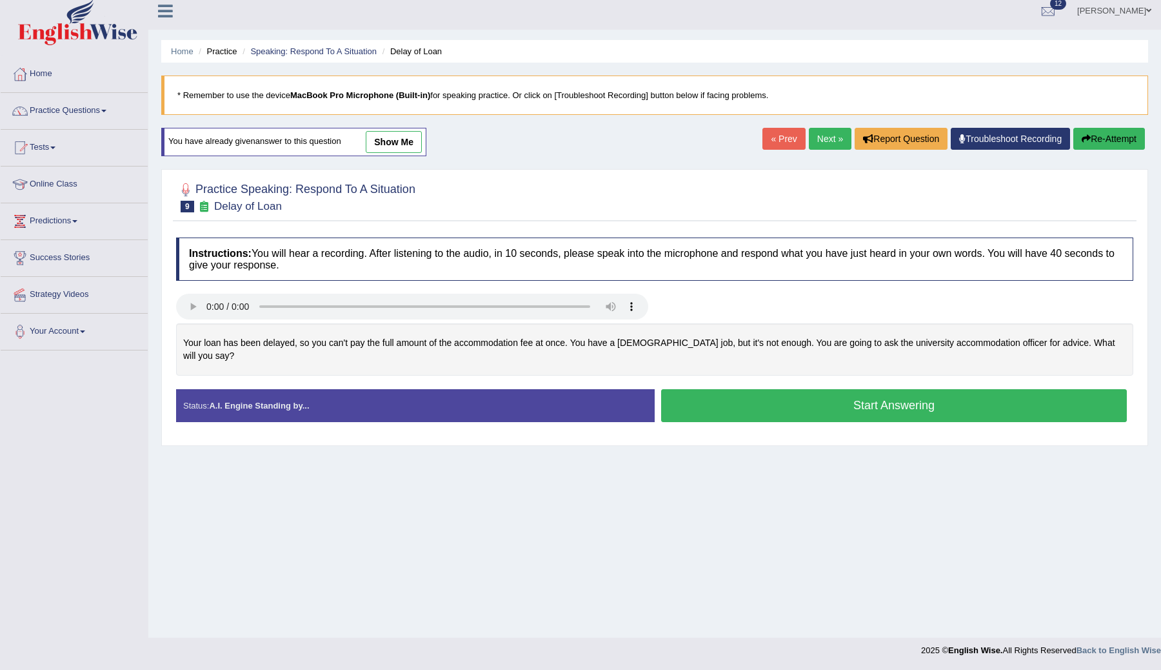
click at [731, 399] on button "Start Answering" at bounding box center [894, 405] width 466 height 33
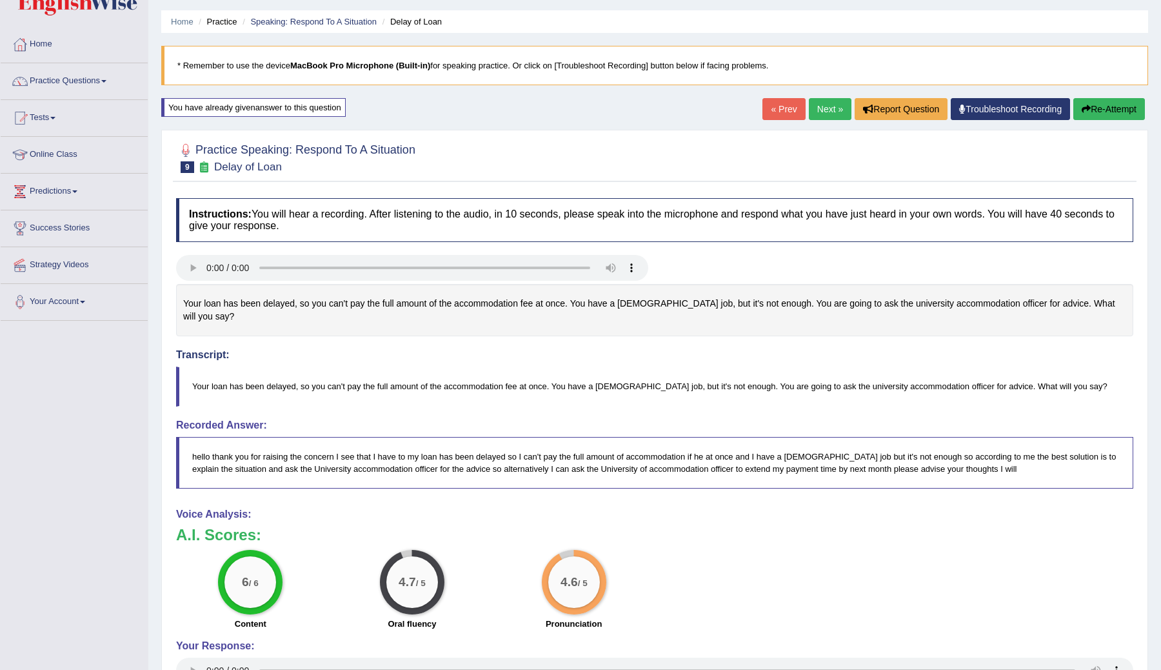
scroll to position [23, 0]
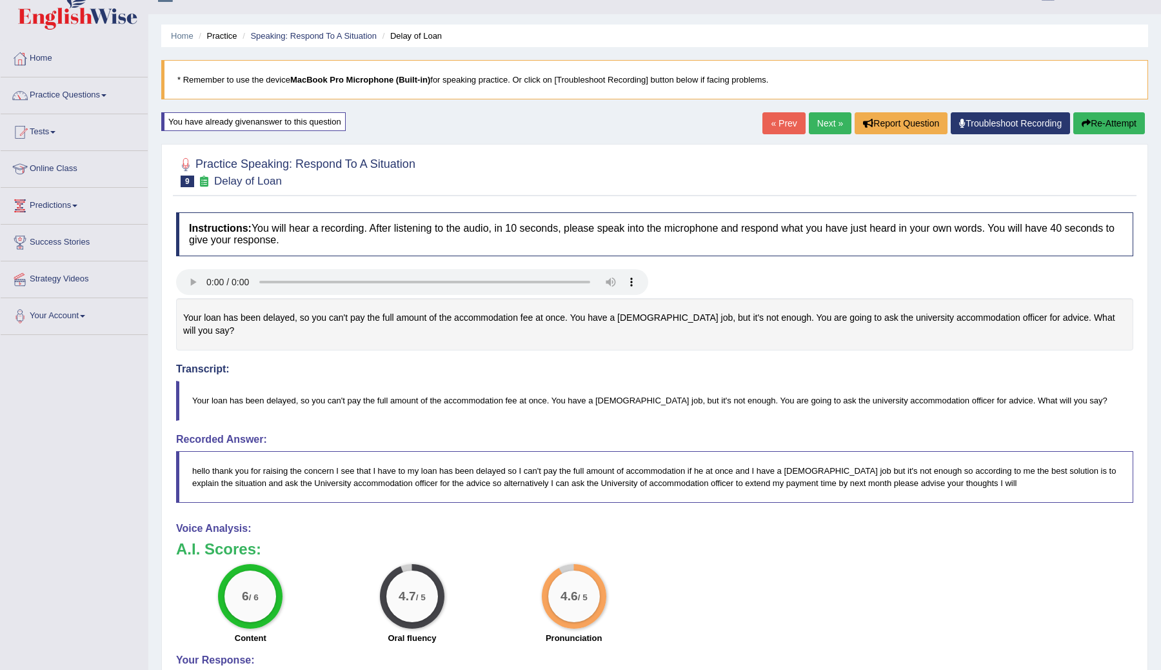
click at [823, 122] on link "Next »" at bounding box center [830, 123] width 43 height 22
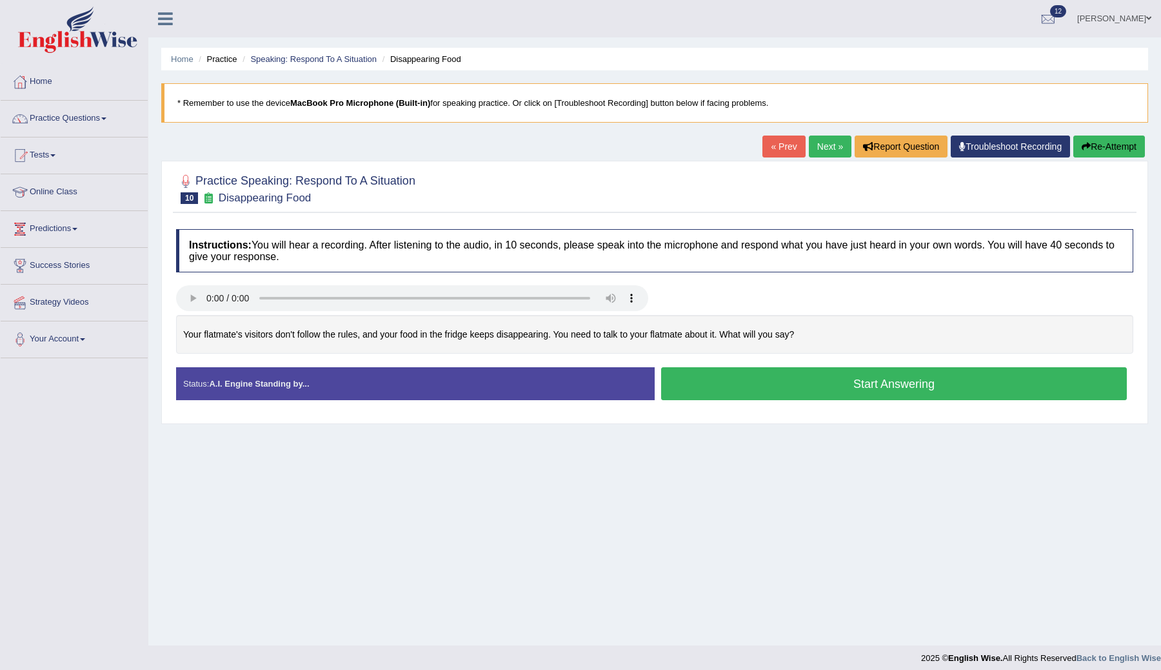
scroll to position [8, 0]
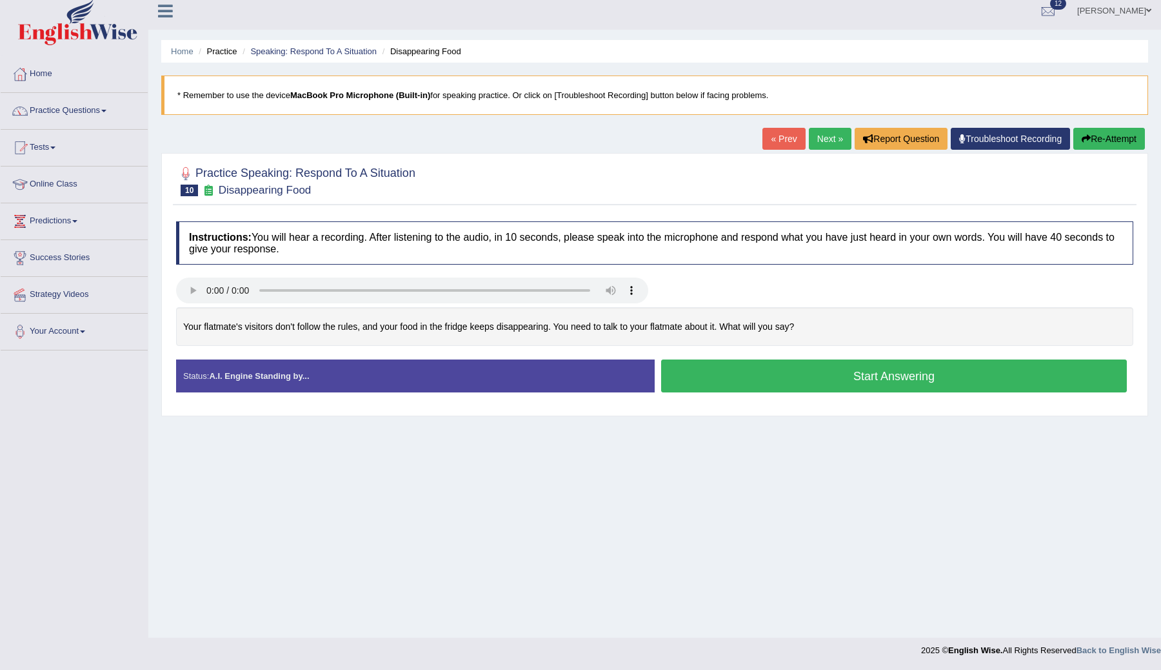
click at [732, 375] on button "Start Answering" at bounding box center [894, 375] width 466 height 33
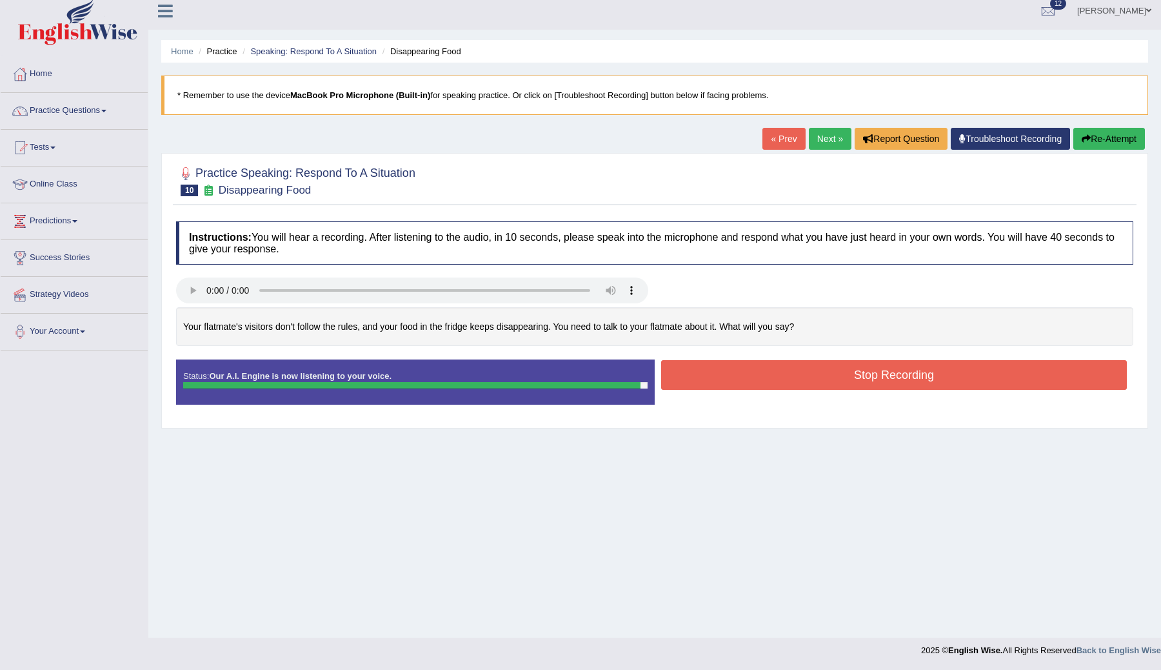
click at [822, 379] on button "Stop Recording" at bounding box center [894, 375] width 466 height 30
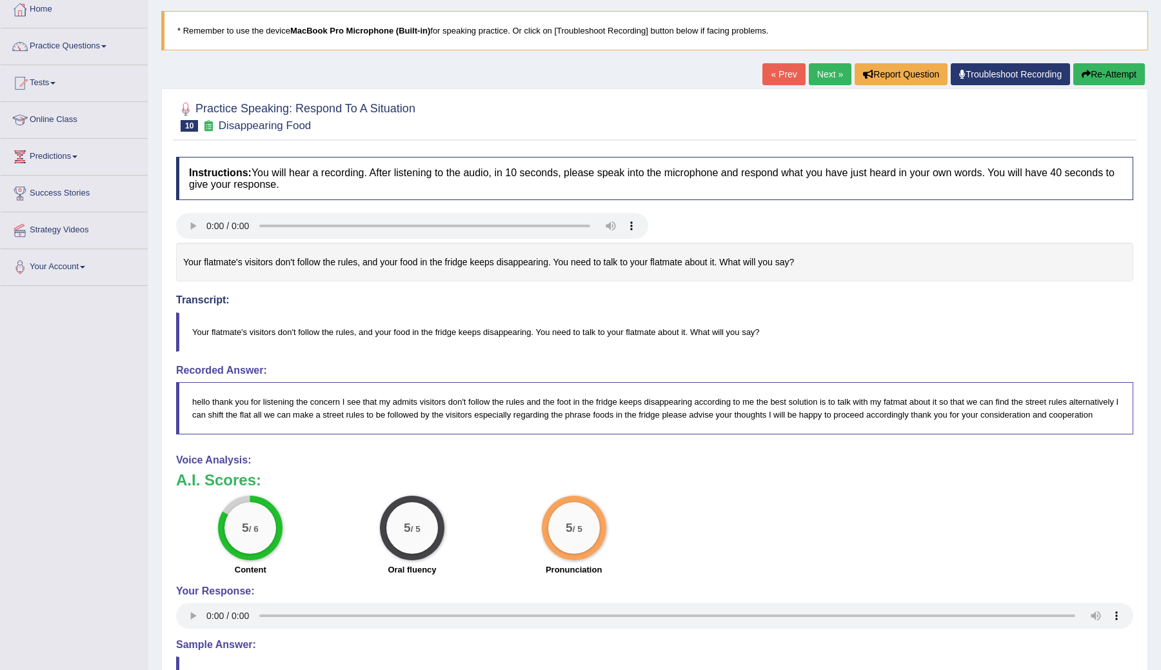
scroll to position [41, 0]
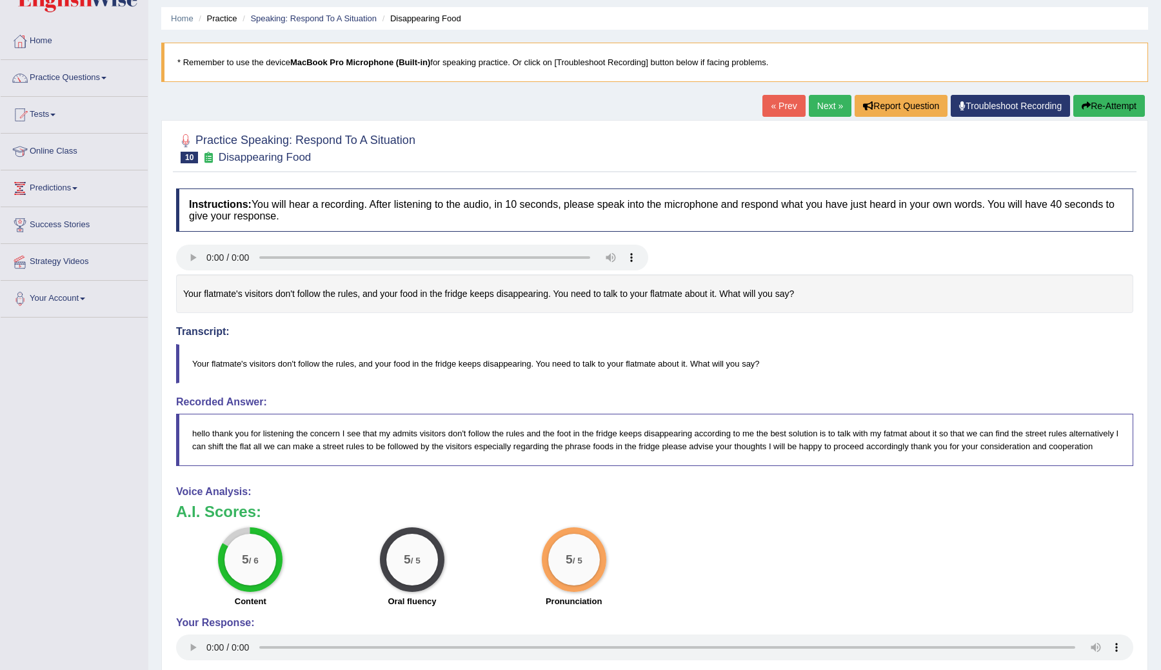
click at [820, 108] on link "Next »" at bounding box center [830, 106] width 43 height 22
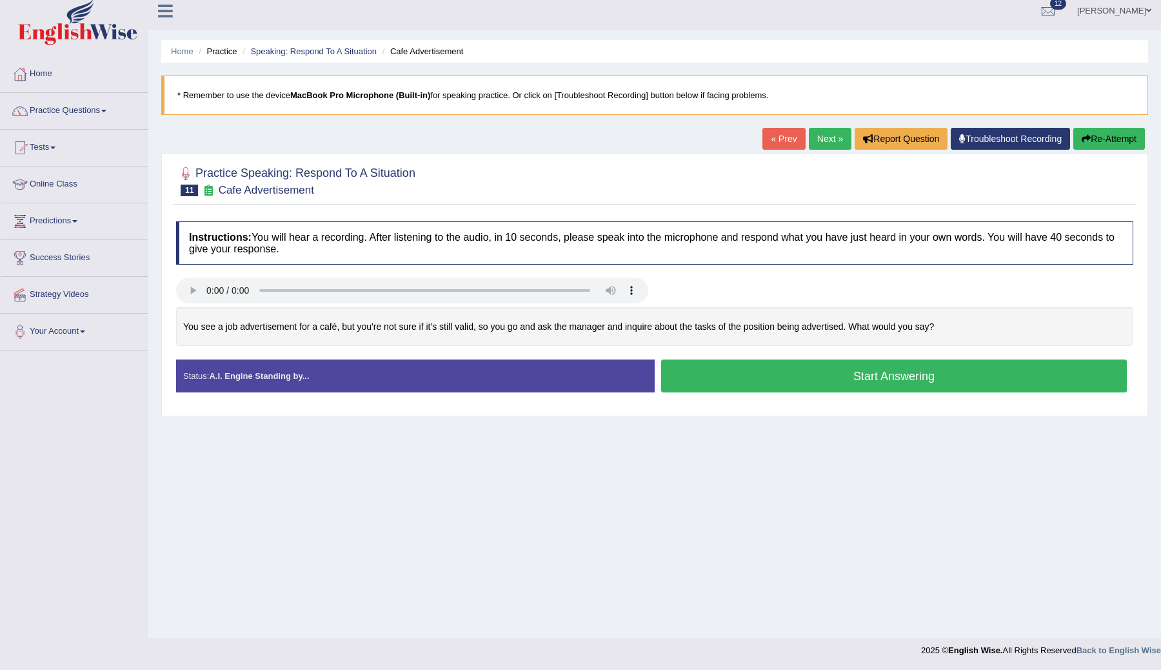
click at [735, 381] on button "Start Answering" at bounding box center [894, 375] width 466 height 33
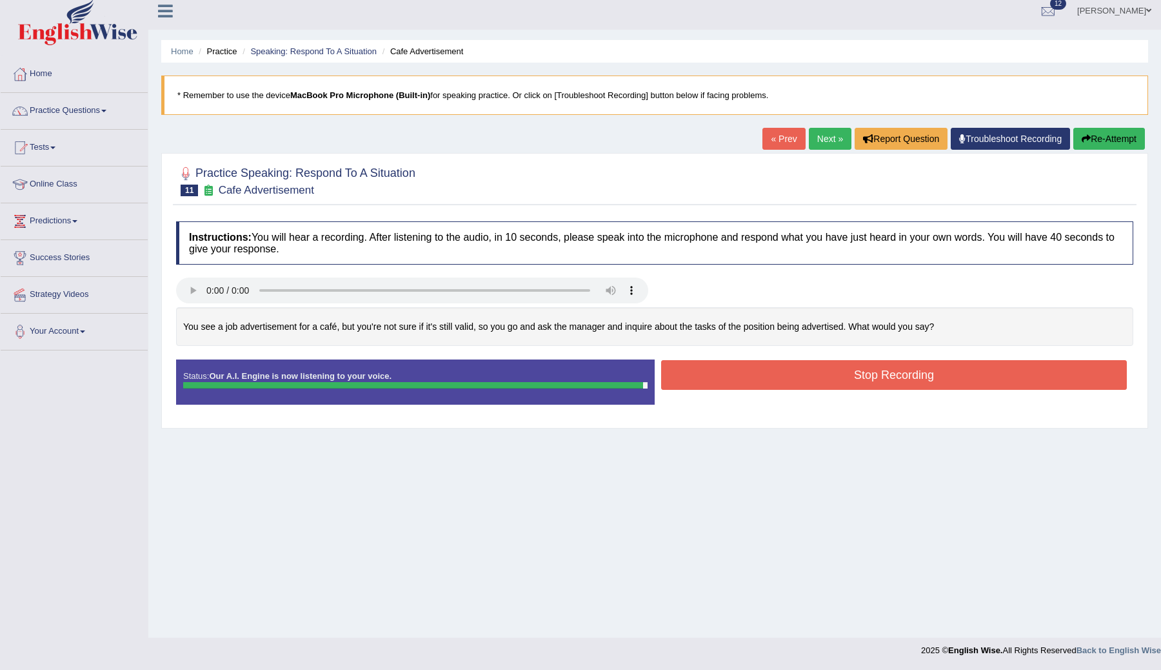
click at [775, 379] on button "Stop Recording" at bounding box center [894, 375] width 466 height 30
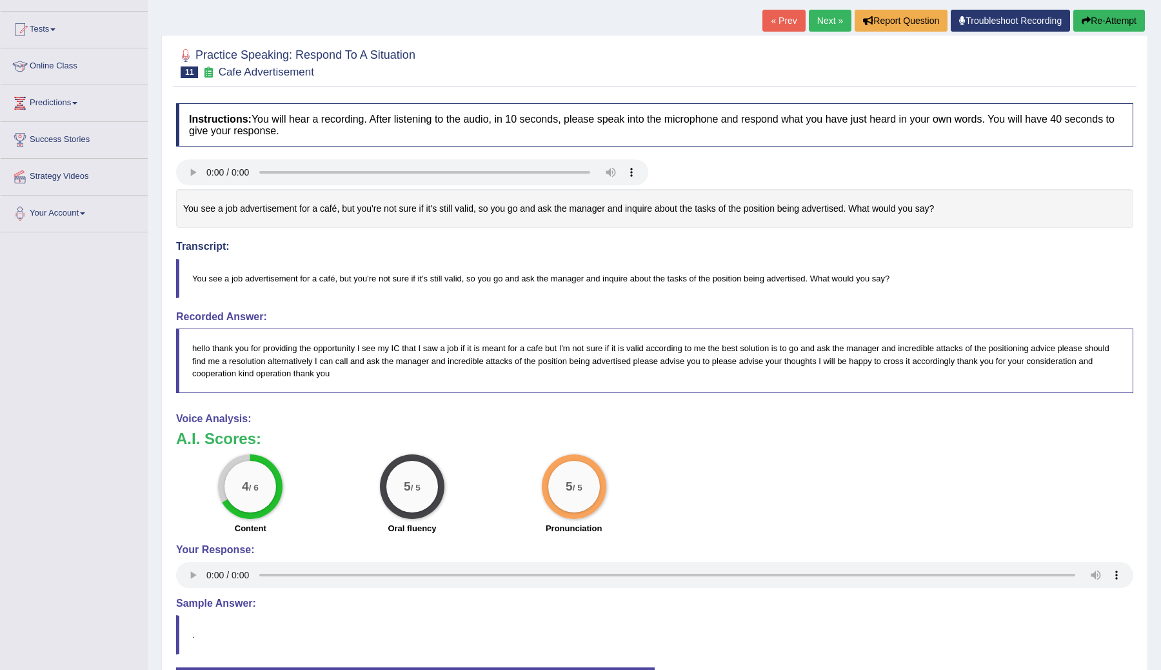
scroll to position [108, 0]
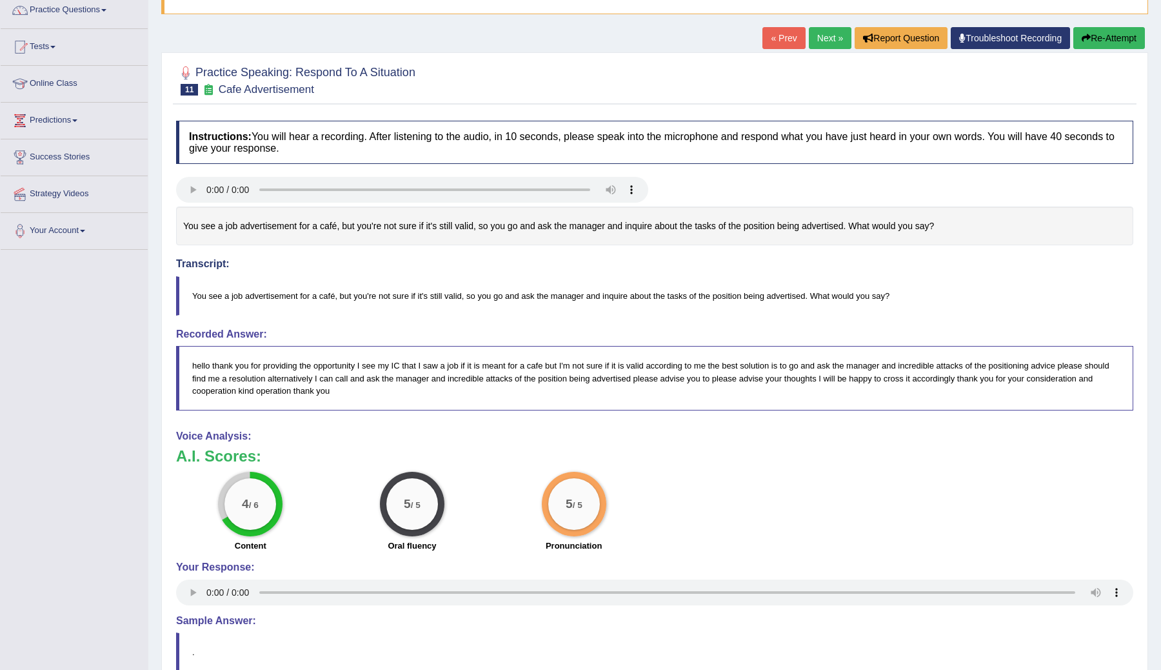
click at [1091, 40] on button "Re-Attempt" at bounding box center [1109, 38] width 72 height 22
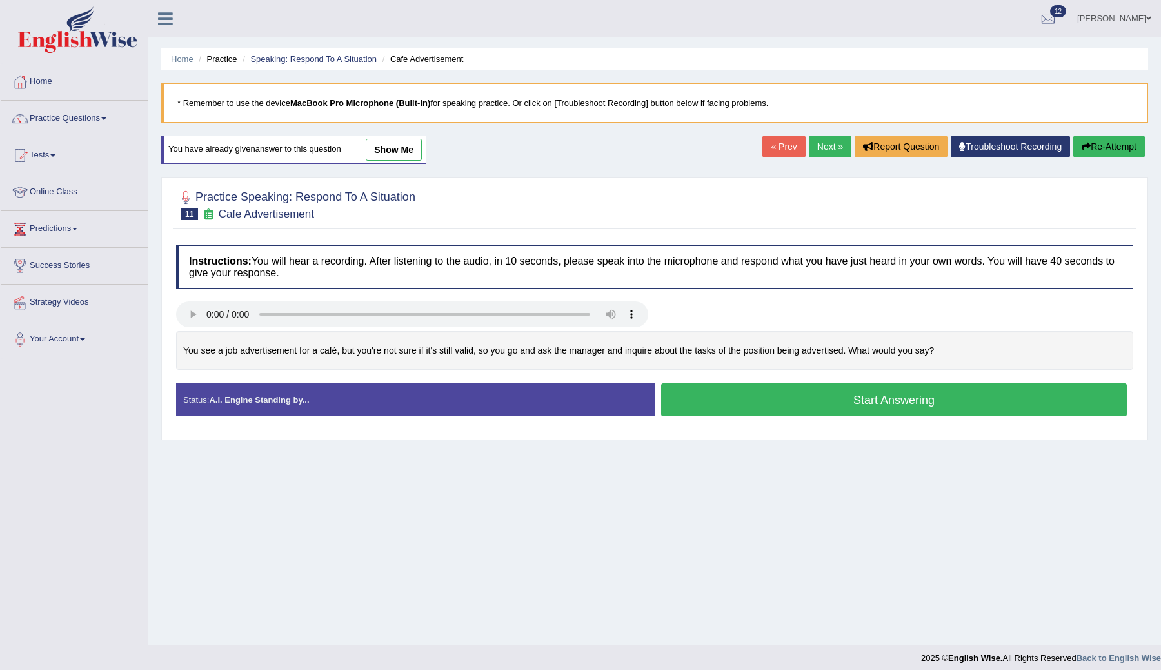
scroll to position [8, 0]
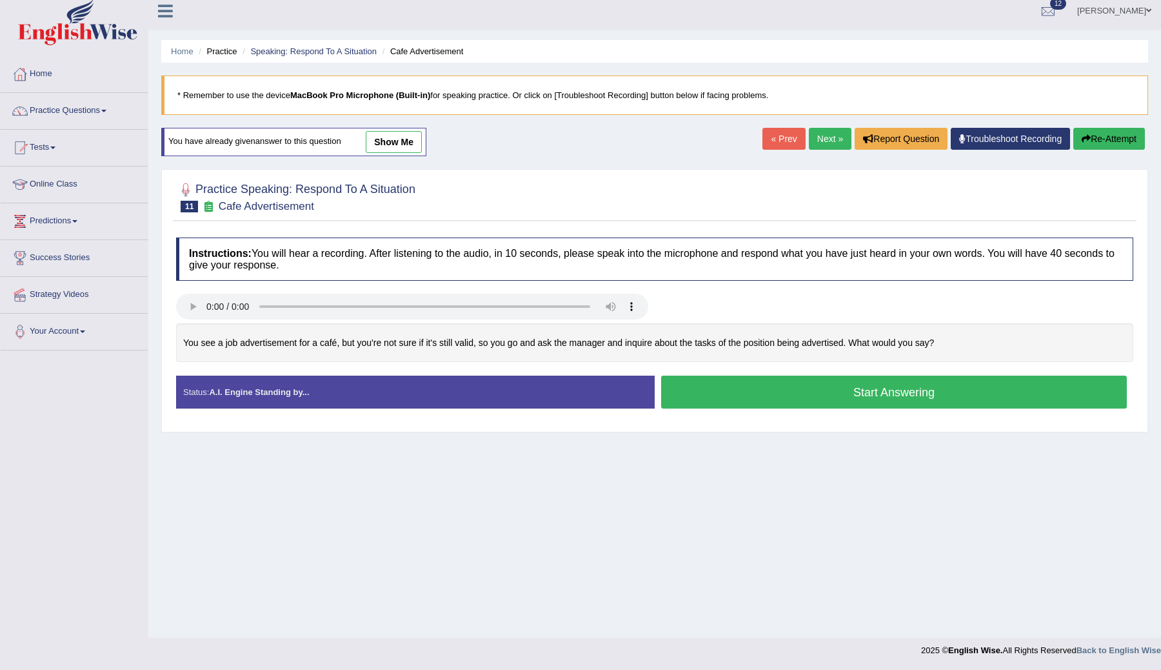
click at [706, 394] on button "Start Answering" at bounding box center [894, 391] width 466 height 33
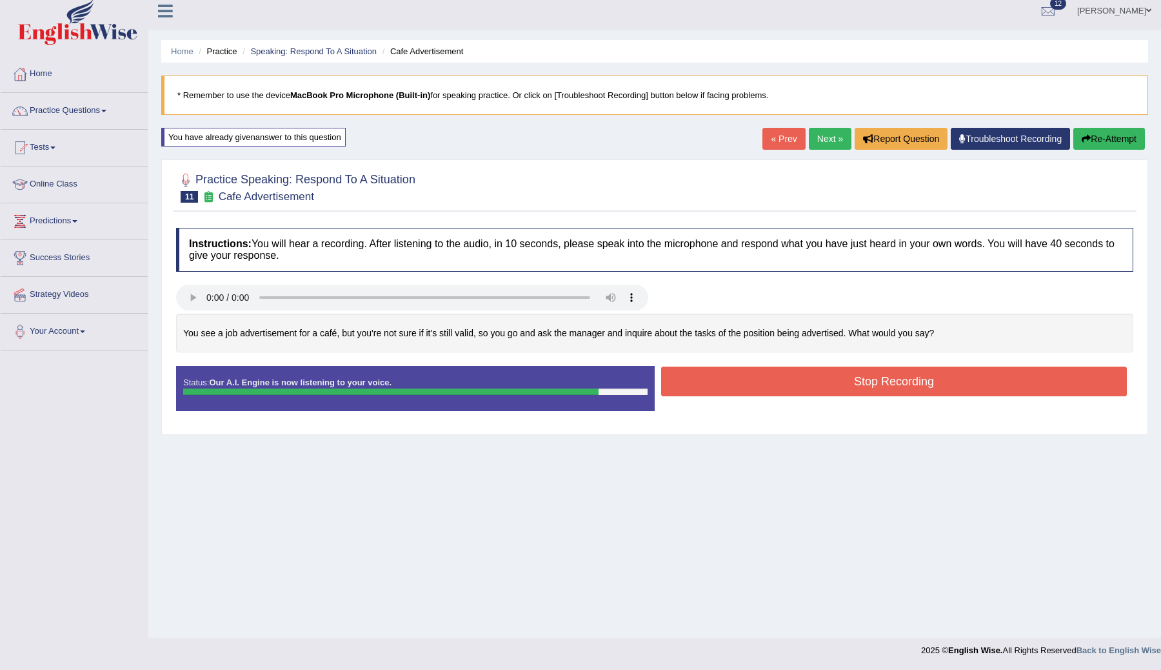
click at [826, 392] on button "Stop Recording" at bounding box center [894, 381] width 466 height 30
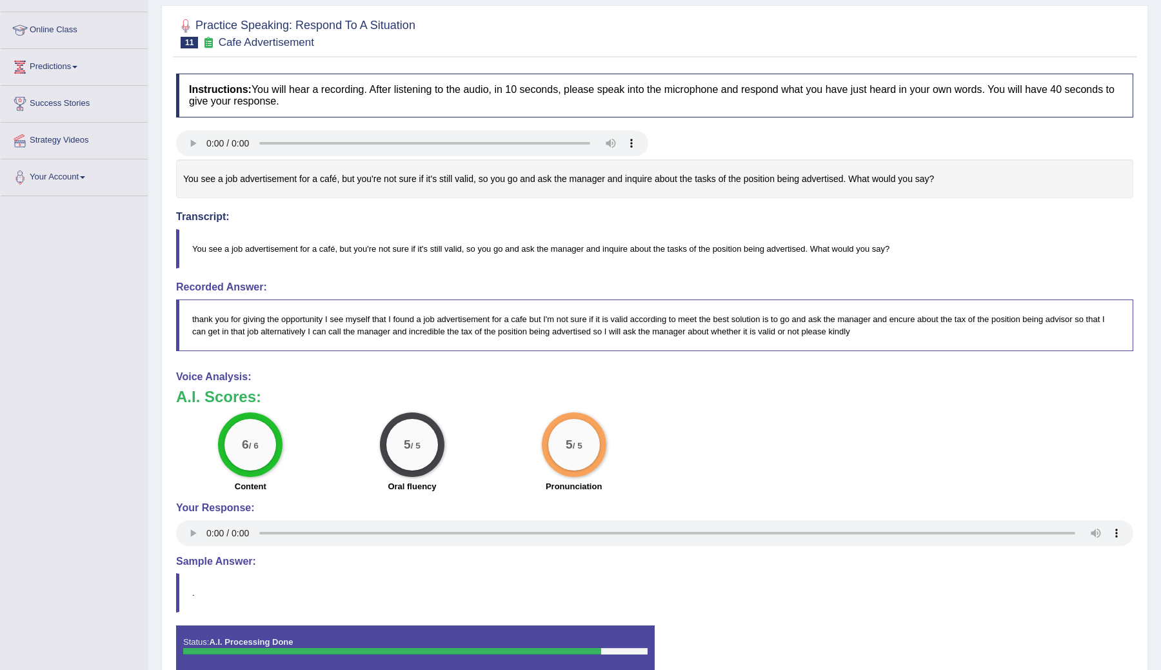
scroll to position [57, 0]
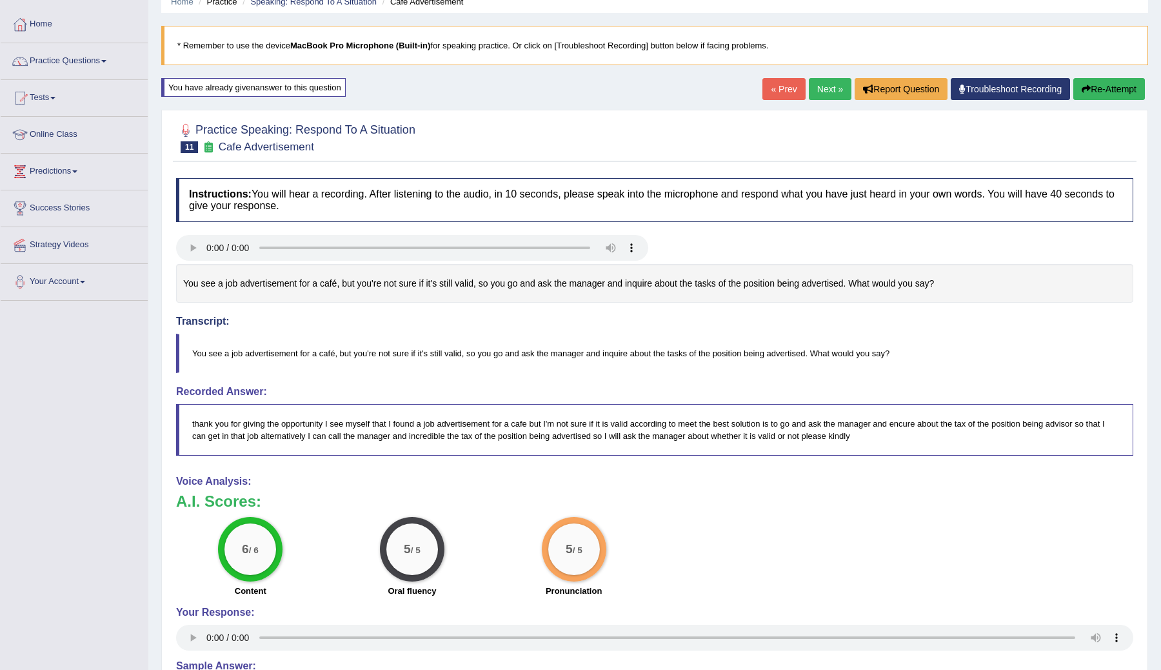
click at [818, 89] on link "Next »" at bounding box center [830, 89] width 43 height 22
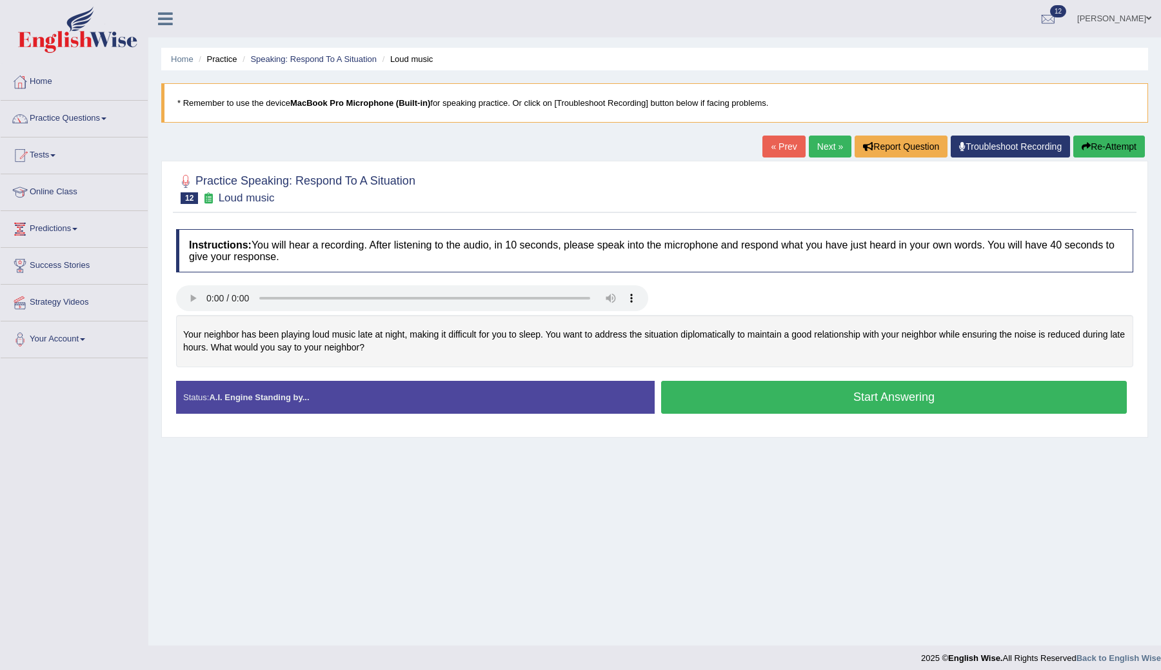
scroll to position [8, 0]
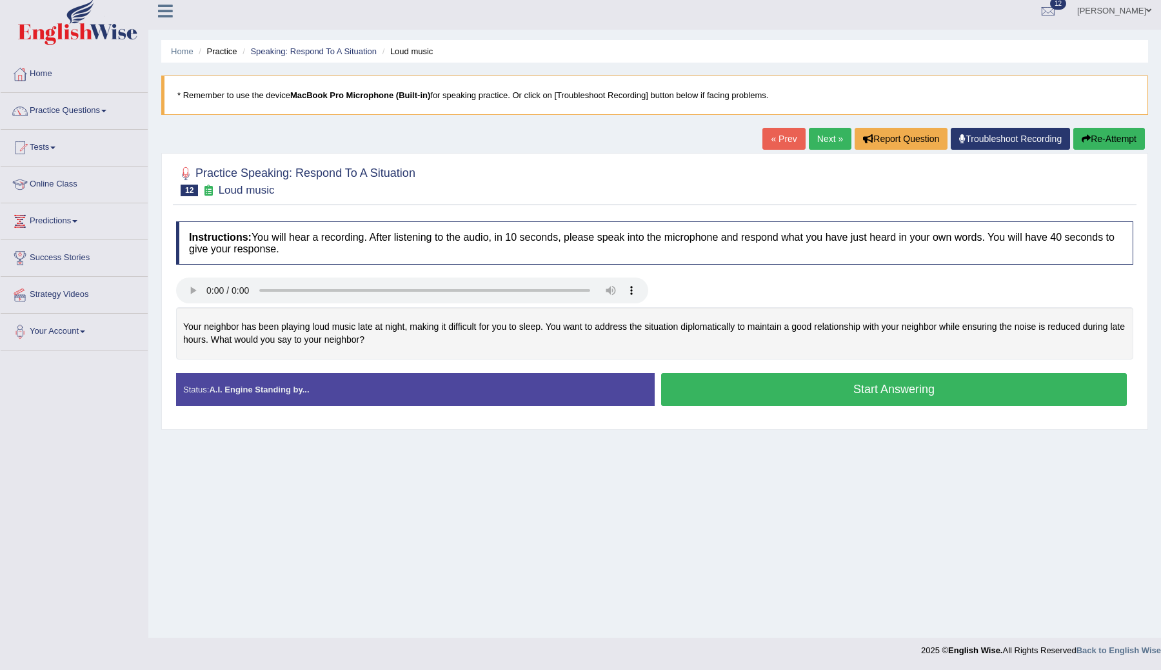
click at [718, 383] on button "Start Answering" at bounding box center [894, 389] width 466 height 33
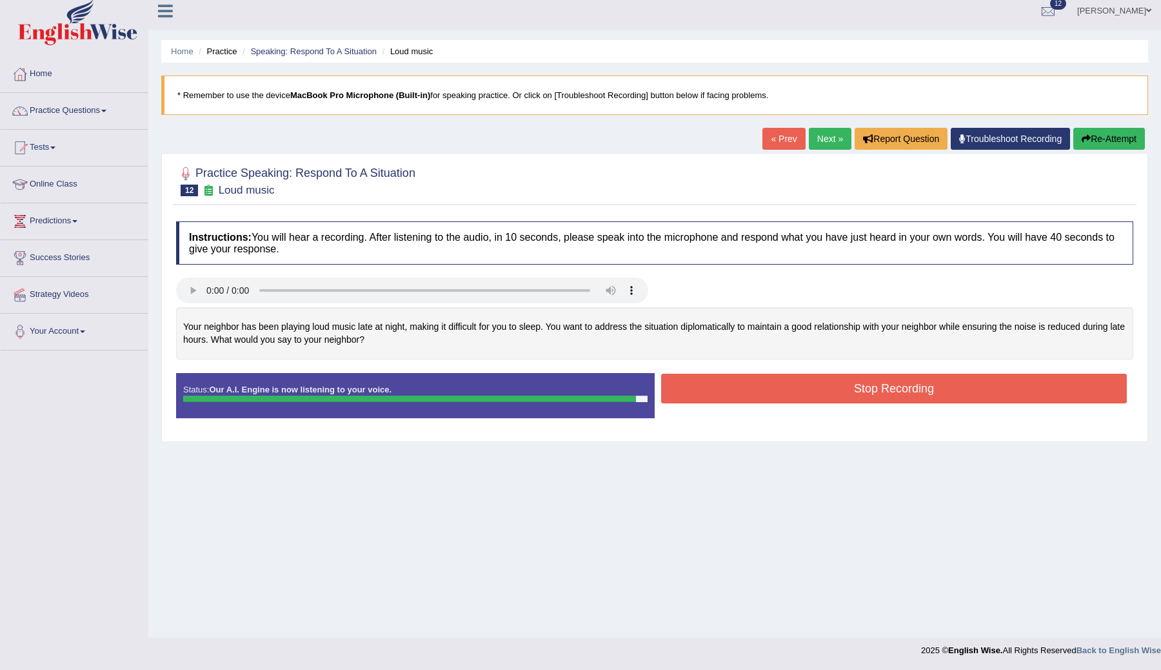
click at [752, 382] on button "Stop Recording" at bounding box center [894, 388] width 466 height 30
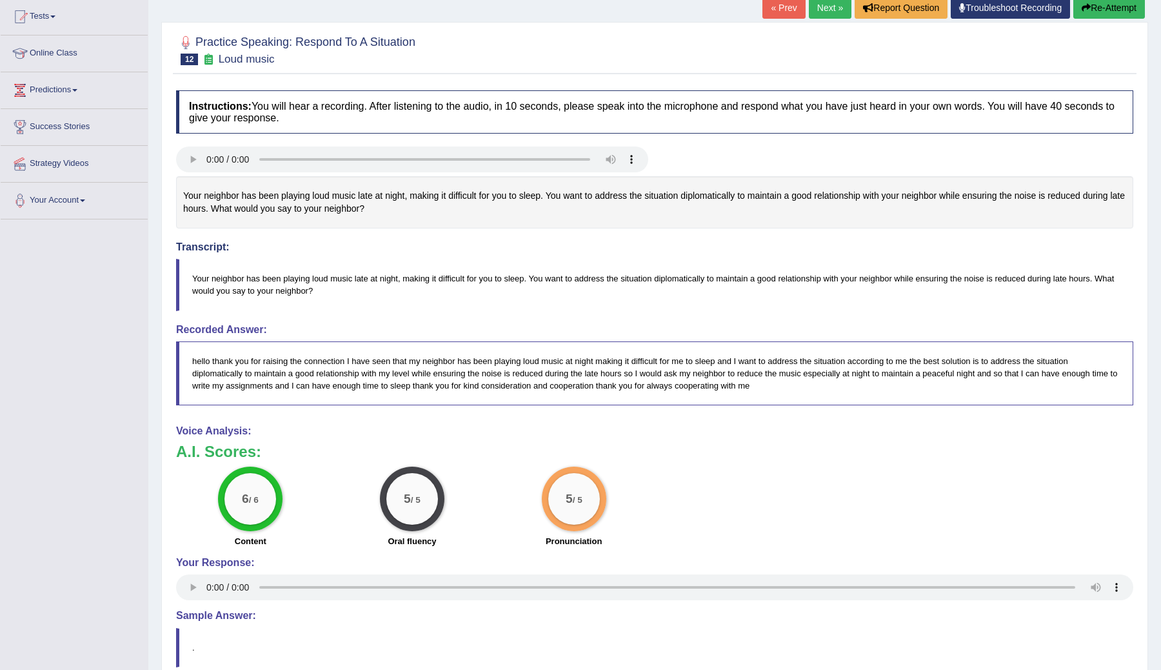
scroll to position [84, 0]
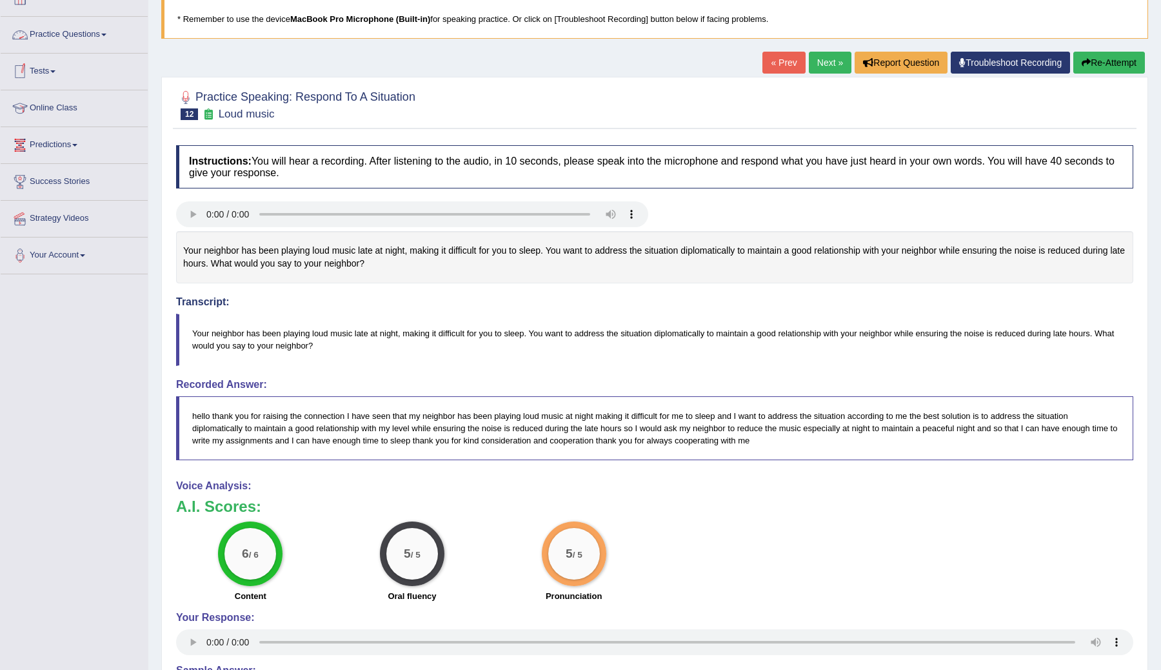
click at [108, 37] on link "Practice Questions" at bounding box center [74, 33] width 147 height 32
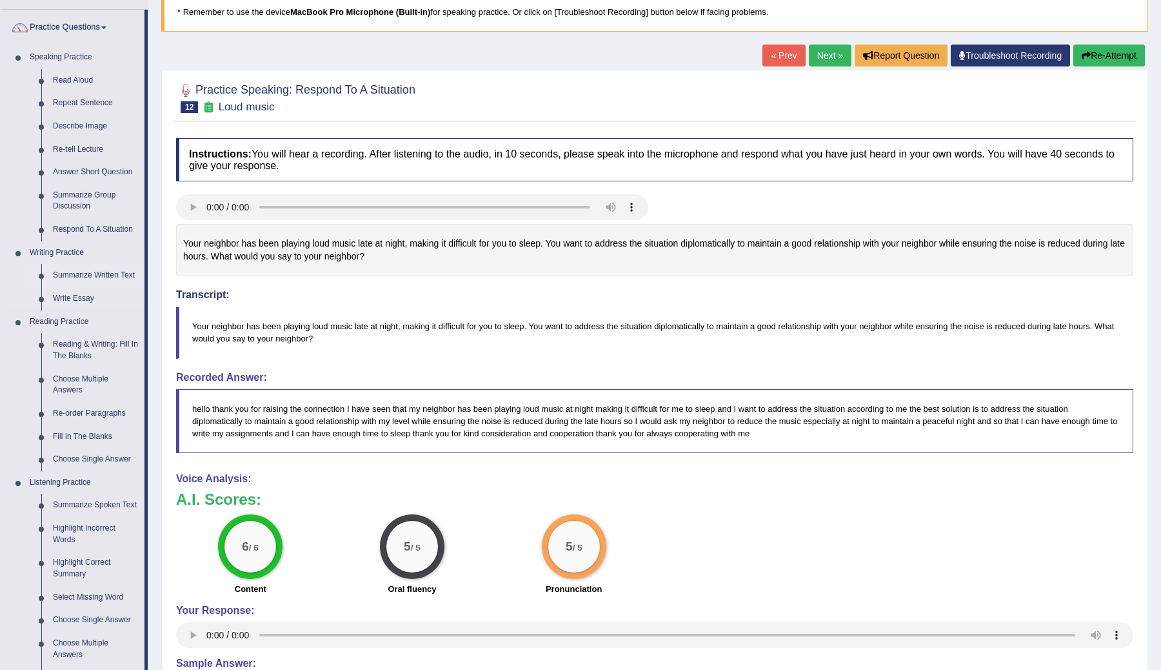
scroll to position [92, 0]
click at [84, 221] on link "Respond To A Situation" at bounding box center [95, 228] width 97 height 23
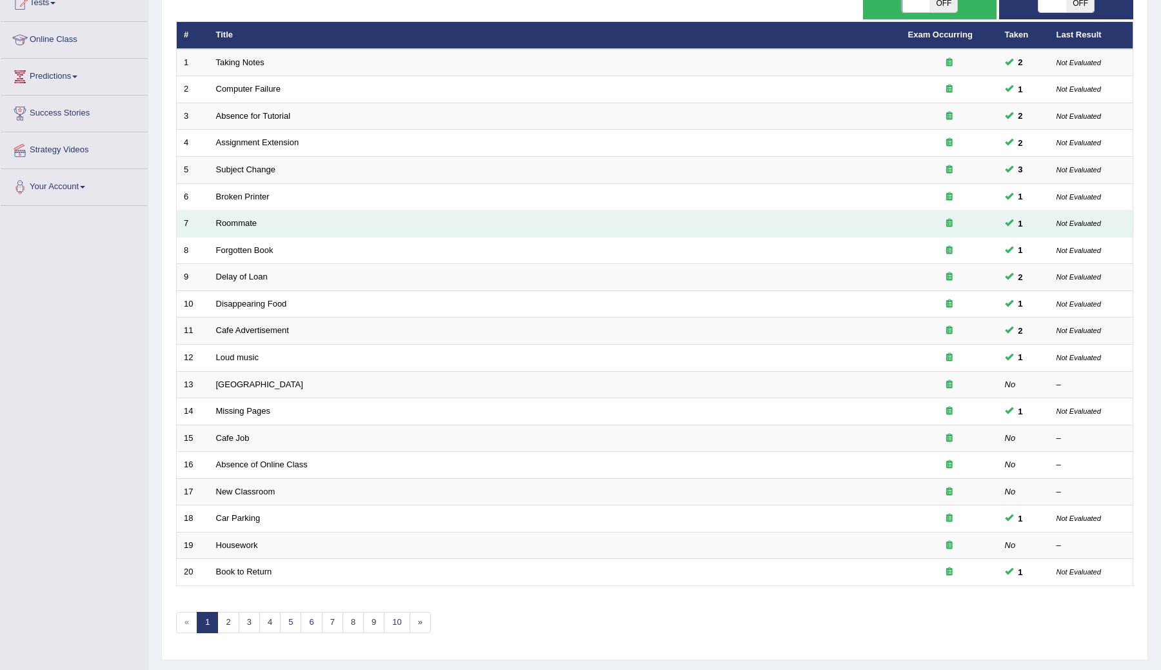
scroll to position [184, 0]
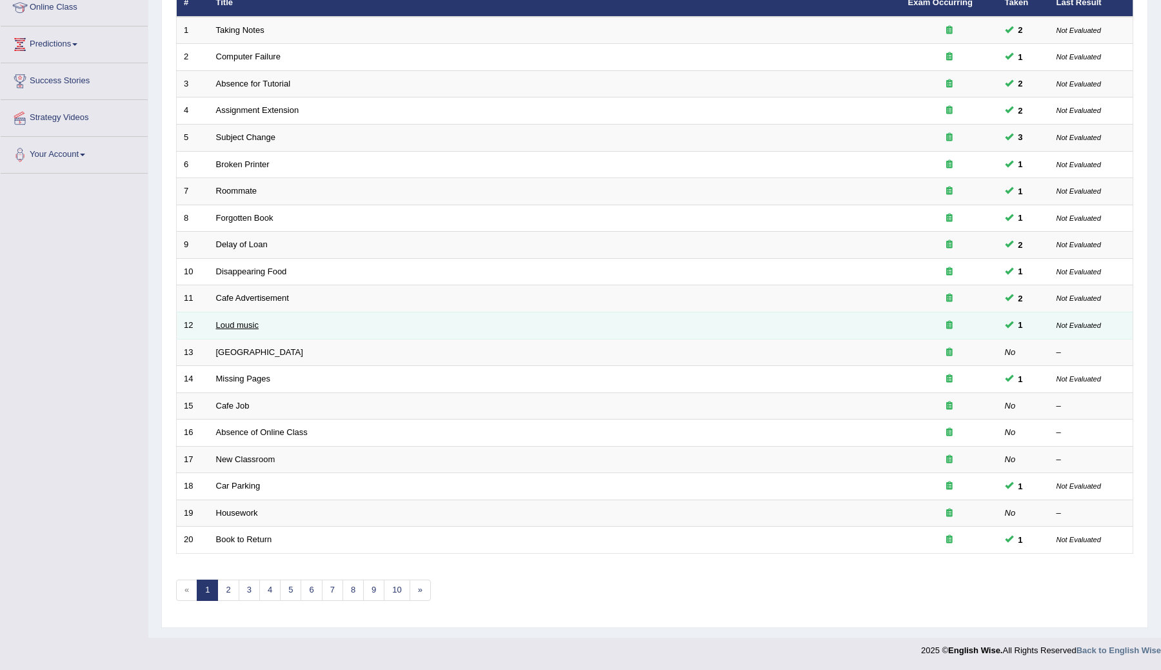
click at [232, 326] on link "Loud music" at bounding box center [237, 325] width 43 height 10
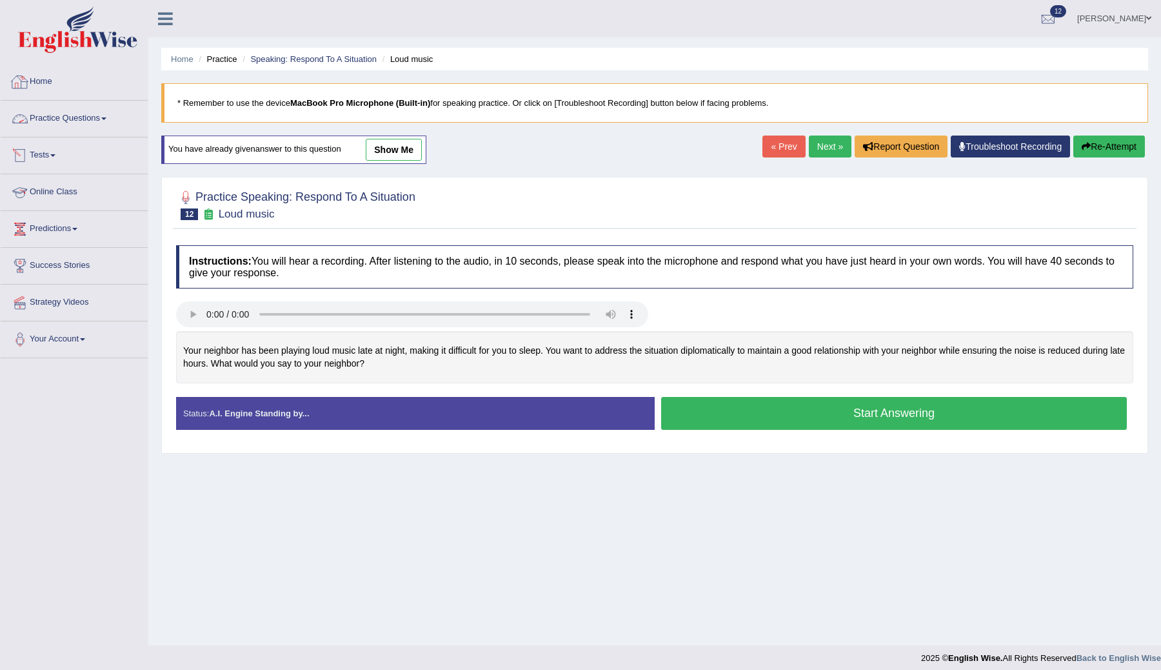
click at [82, 126] on link "Practice Questions" at bounding box center [74, 117] width 147 height 32
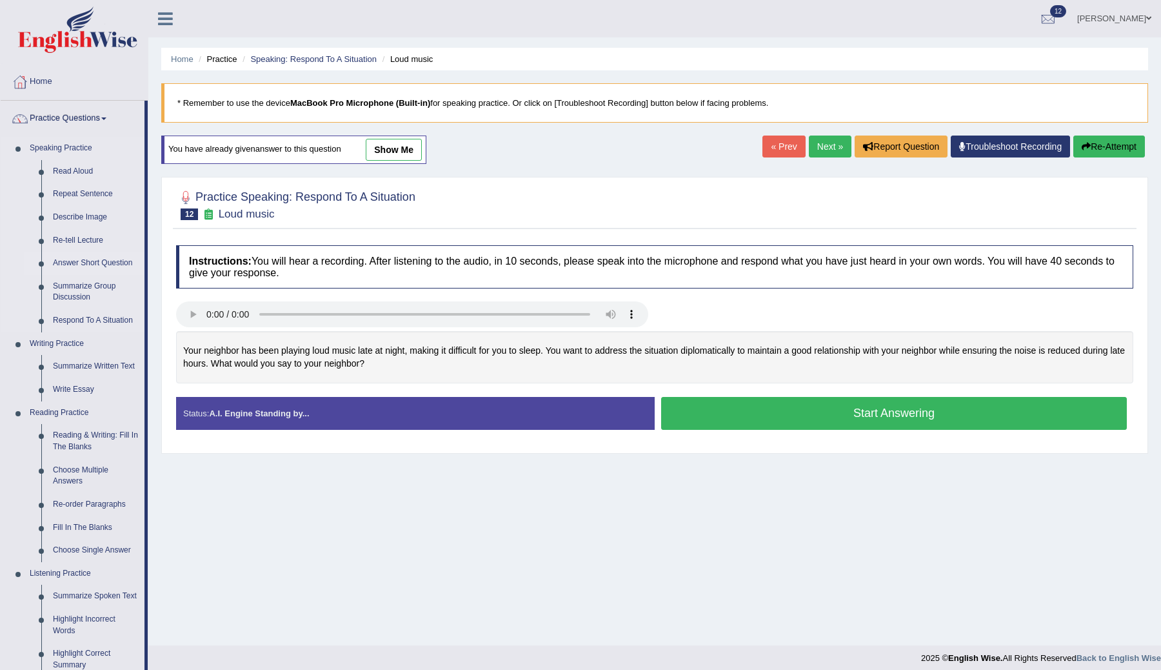
scroll to position [34, 0]
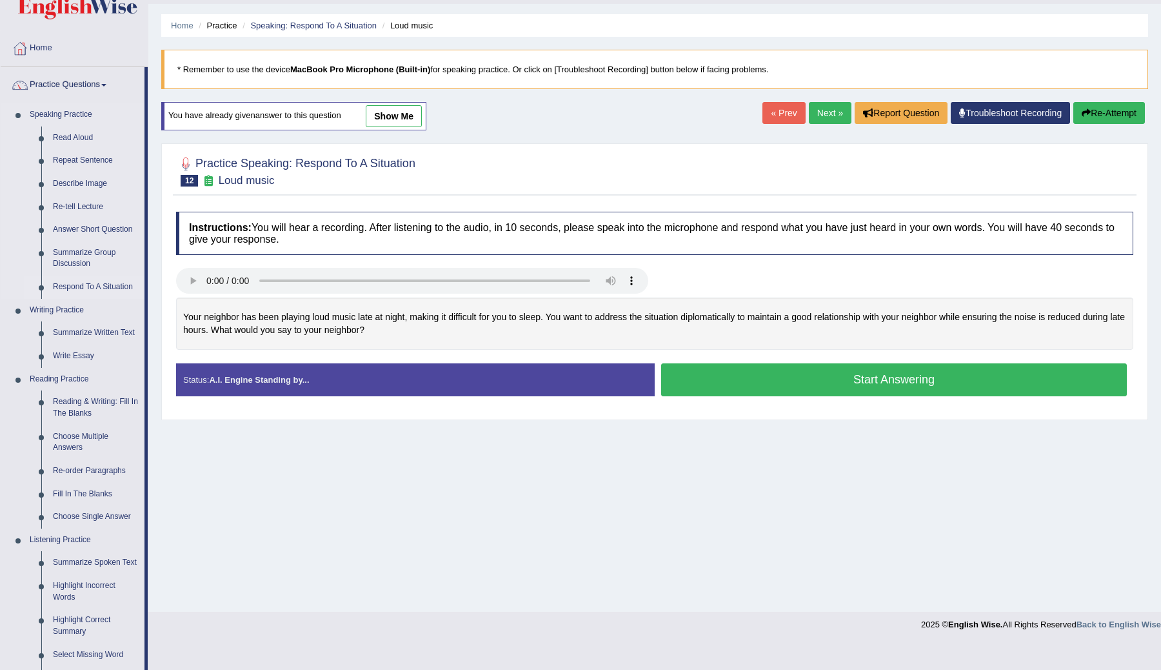
click at [78, 287] on link "Respond To A Situation" at bounding box center [95, 286] width 97 height 23
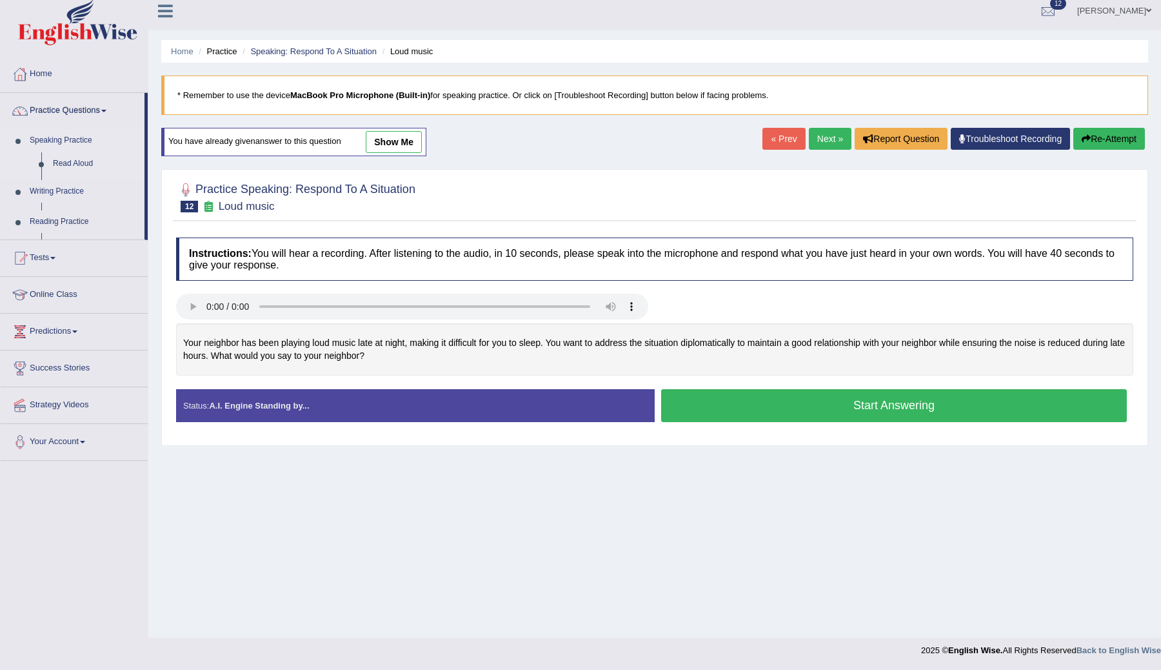
scroll to position [8, 0]
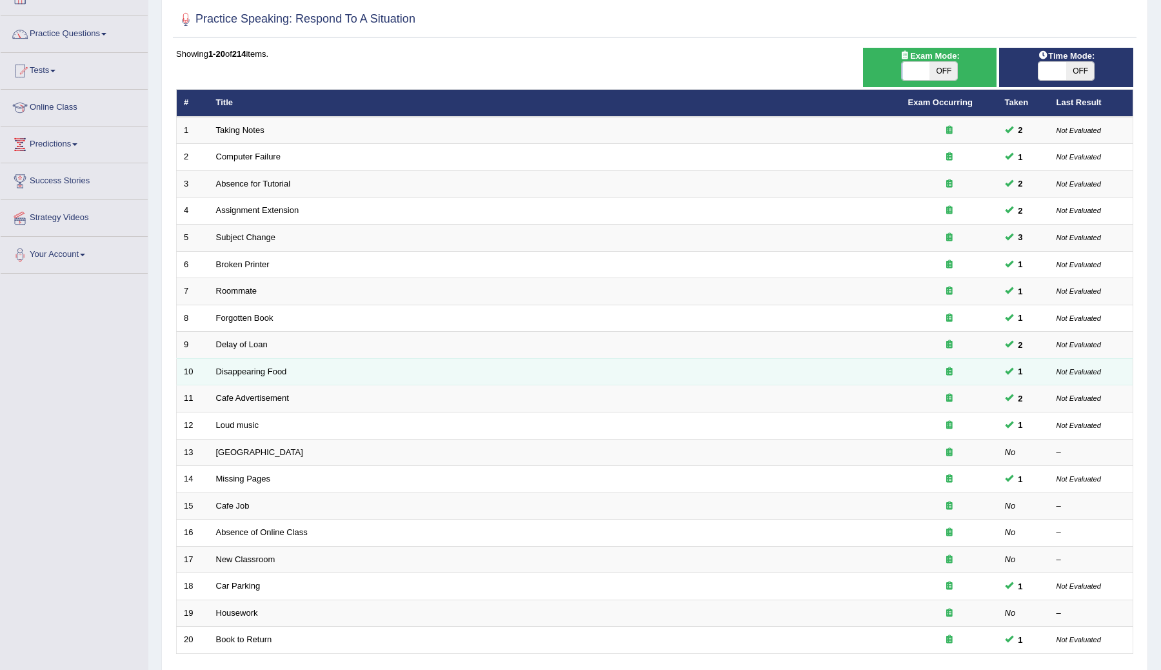
scroll to position [184, 0]
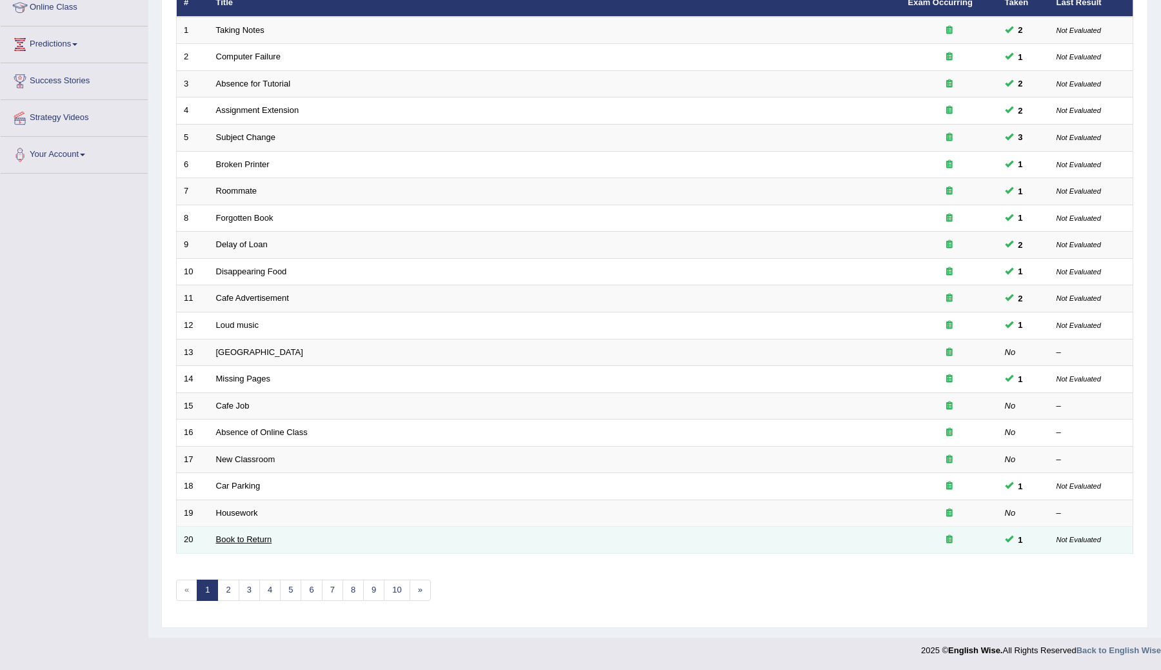
click at [243, 538] on link "Book to Return" at bounding box center [244, 539] width 56 height 10
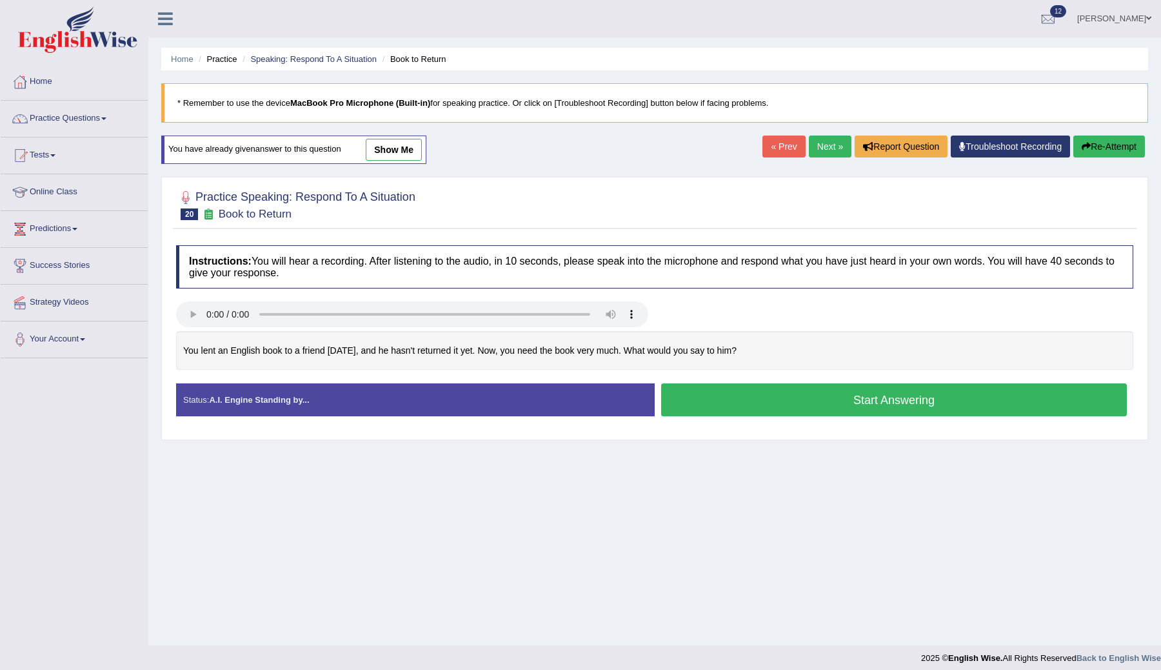
click at [236, 215] on small "Book to Return" at bounding box center [255, 214] width 73 height 12
click at [209, 214] on icon at bounding box center [208, 213] width 14 height 11
click at [393, 150] on link "show me" at bounding box center [394, 150] width 56 height 22
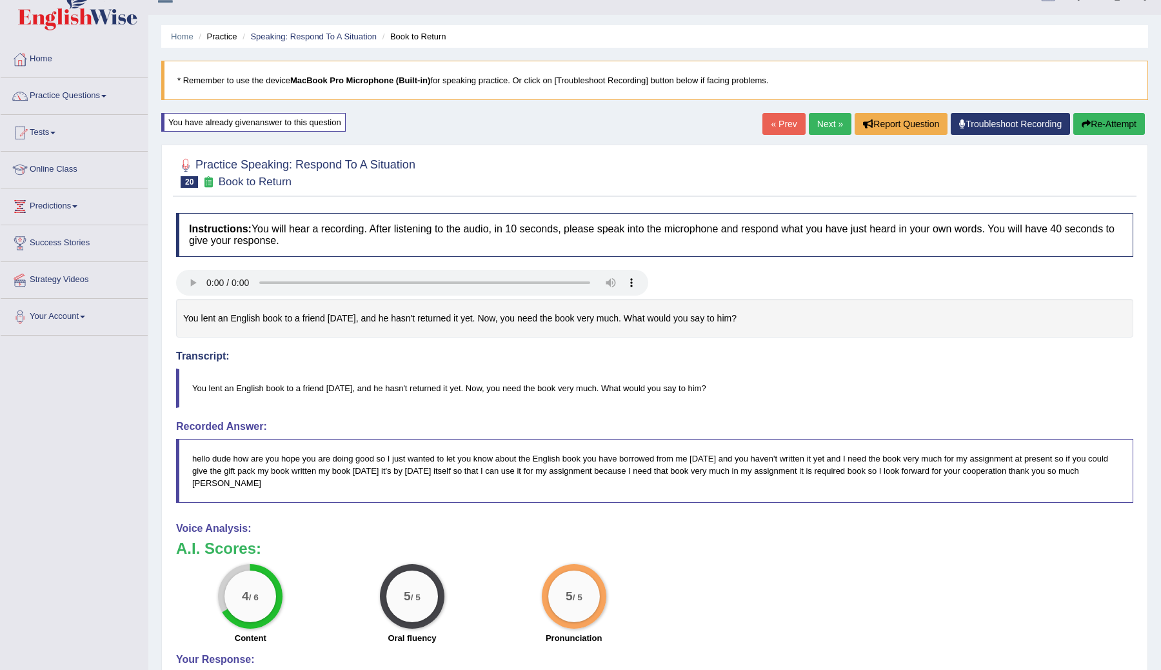
scroll to position [21, 0]
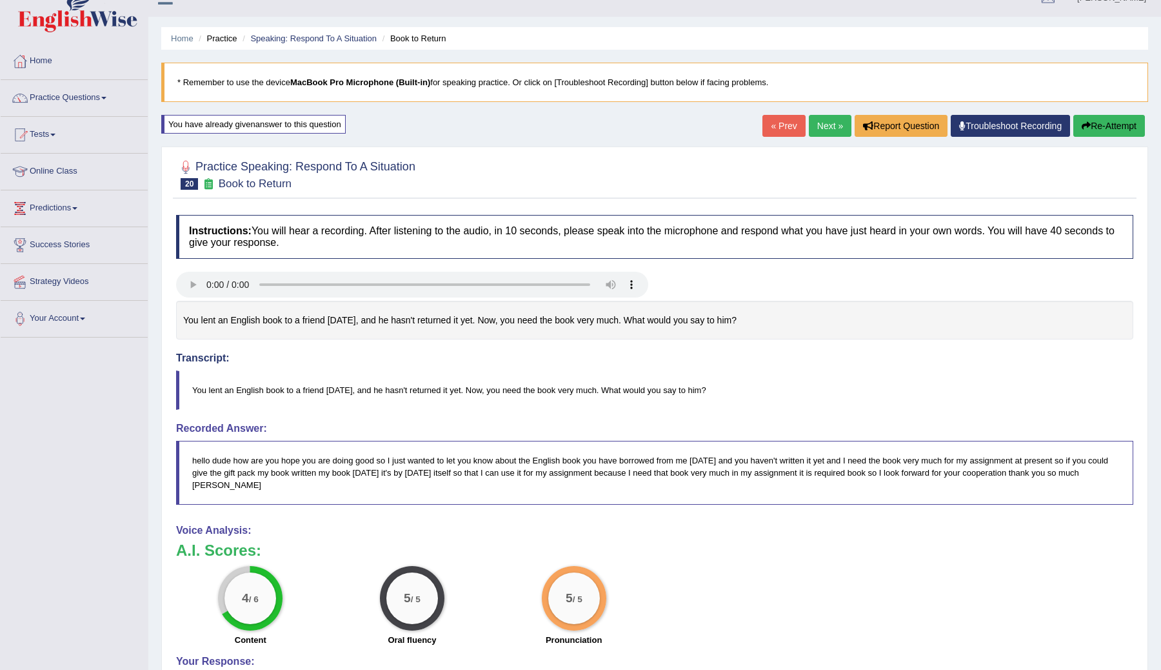
click at [251, 184] on small "Book to Return" at bounding box center [255, 183] width 73 height 12
click at [49, 138] on link "Tests" at bounding box center [74, 133] width 147 height 32
click at [104, 94] on link "Practice Questions" at bounding box center [74, 96] width 147 height 32
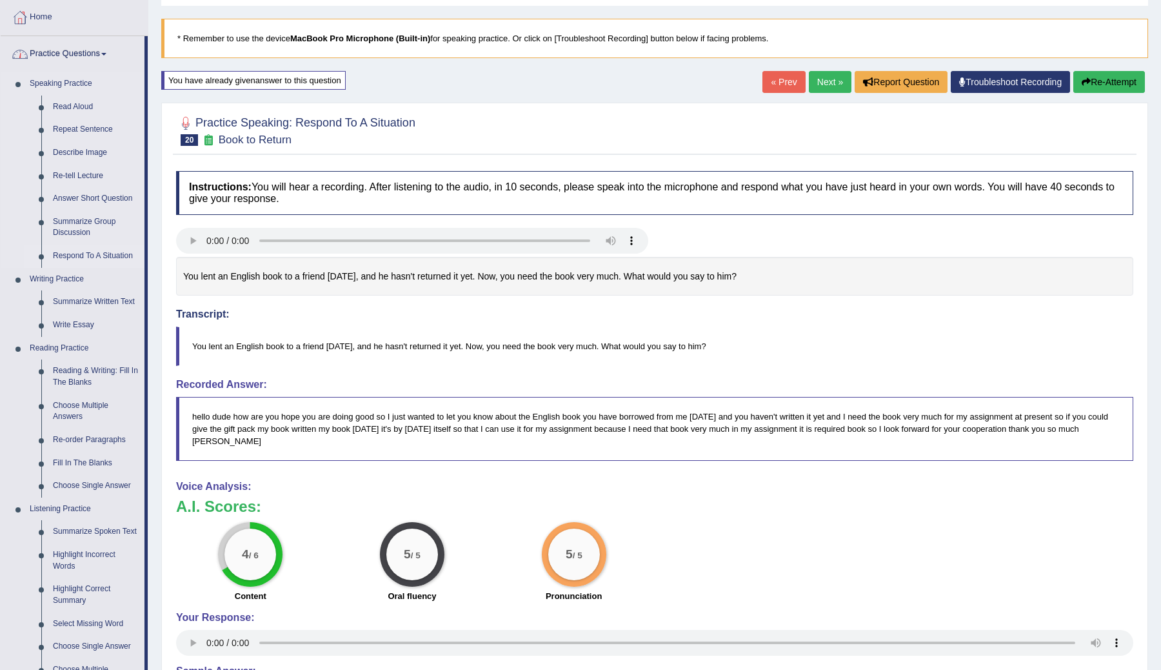
scroll to position [86, 0]
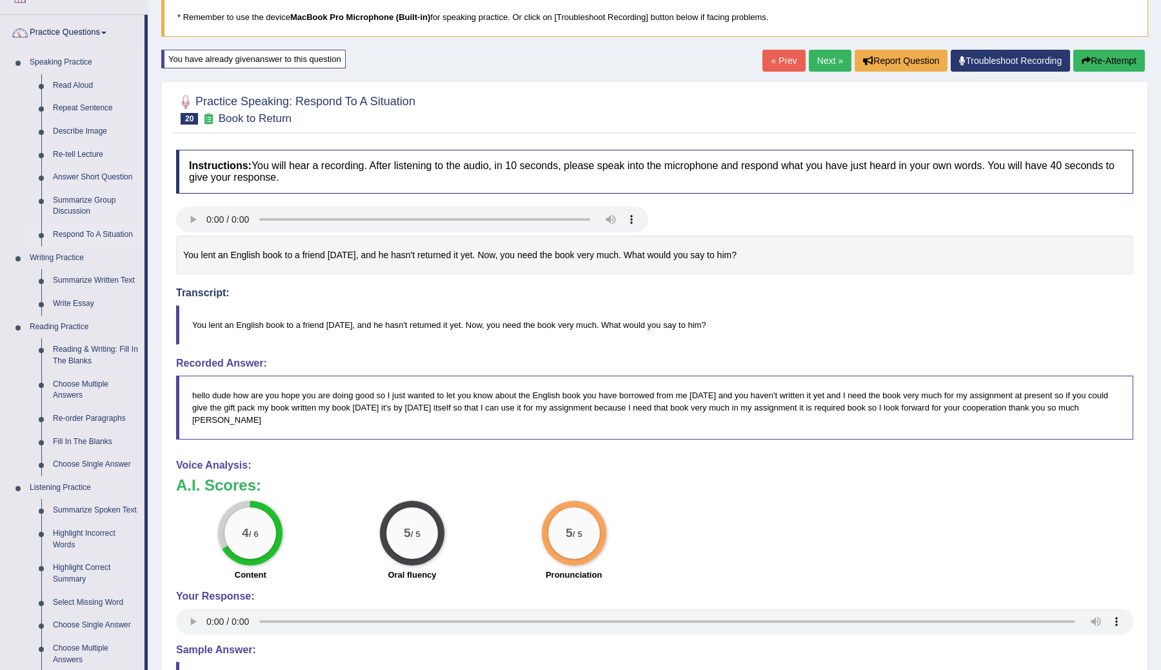
click at [77, 234] on link "Respond To A Situation" at bounding box center [95, 234] width 97 height 23
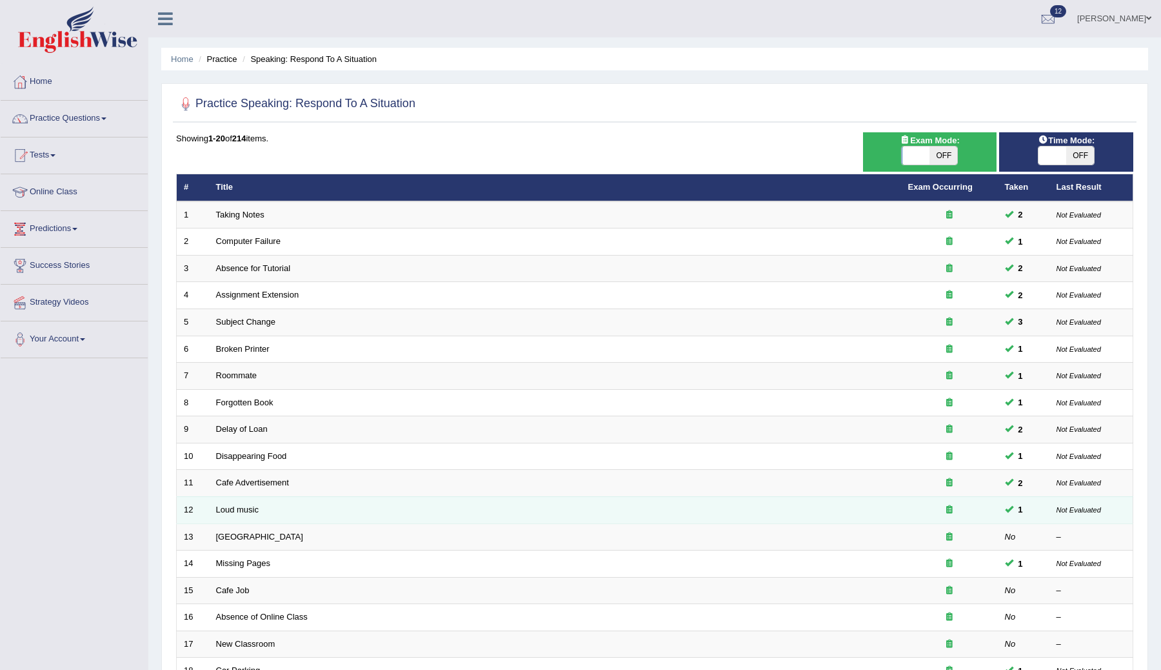
scroll to position [184, 0]
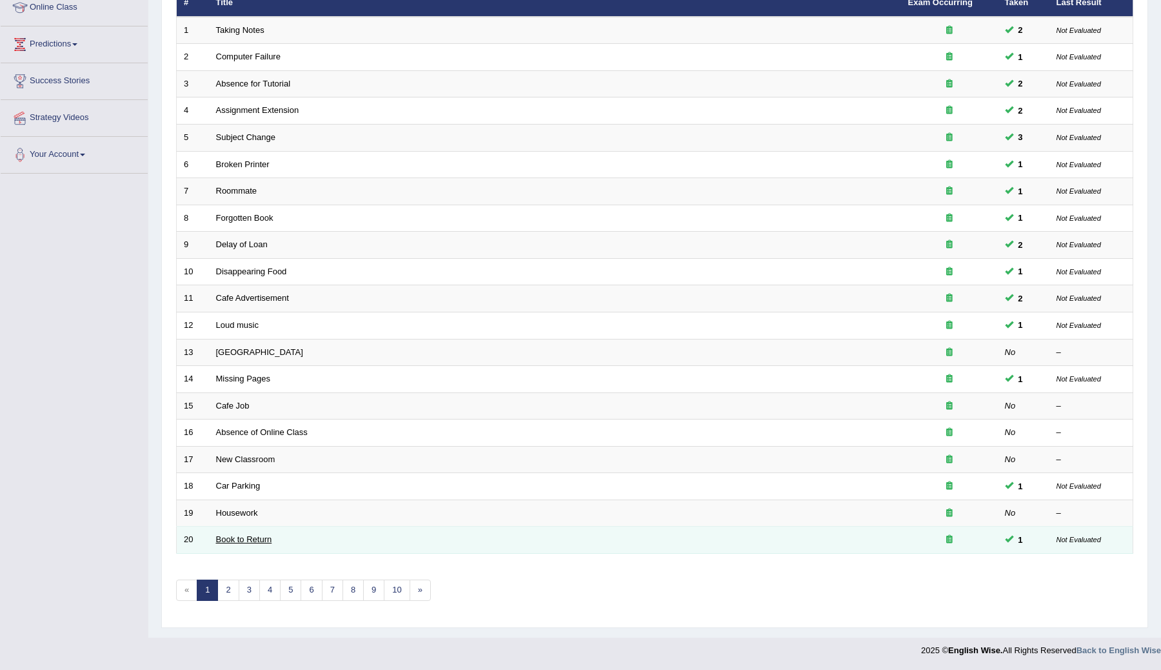
click at [246, 542] on link "Book to Return" at bounding box center [244, 539] width 56 height 10
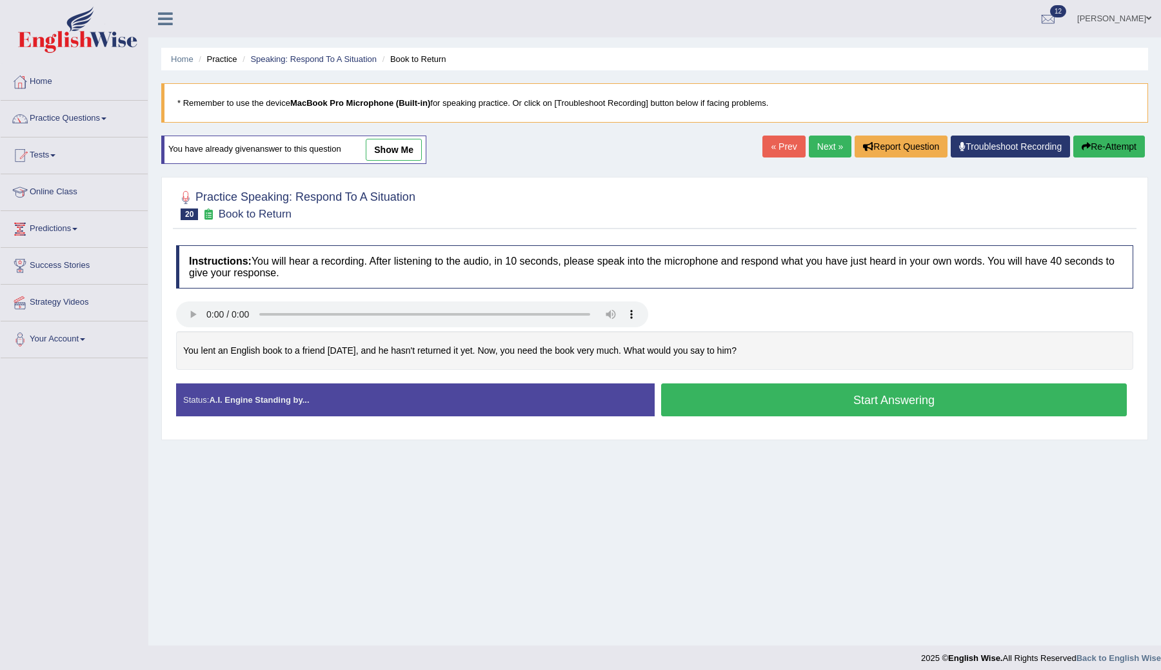
click at [702, 405] on button "Start Answering" at bounding box center [894, 399] width 466 height 33
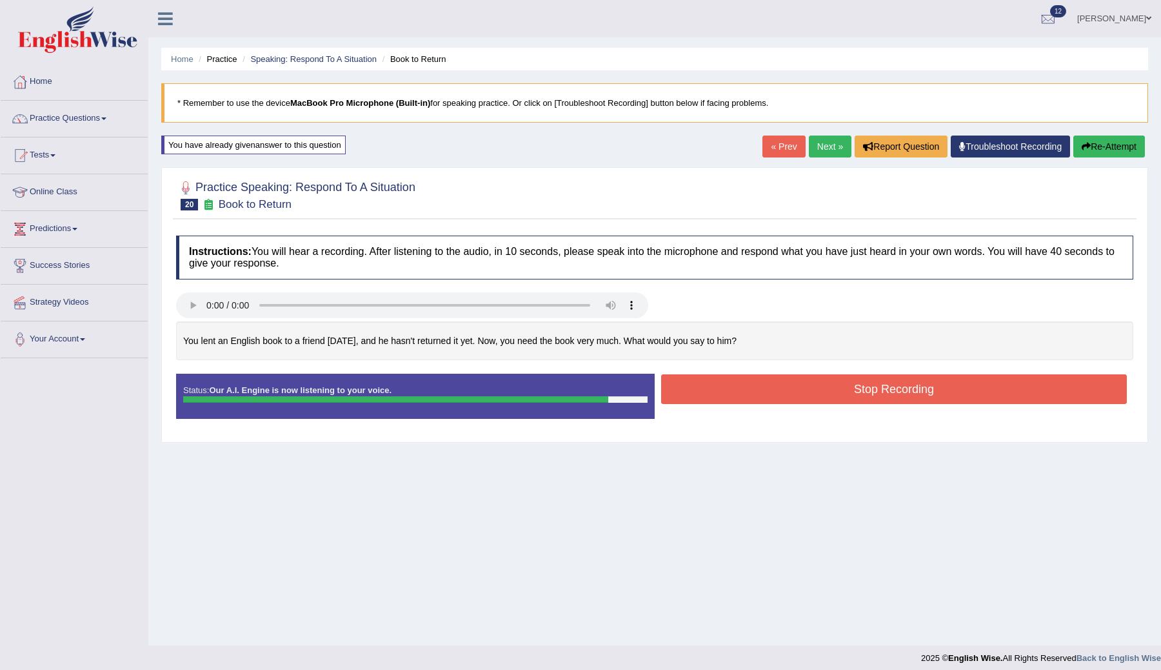
click at [764, 394] on button "Stop Recording" at bounding box center [894, 389] width 466 height 30
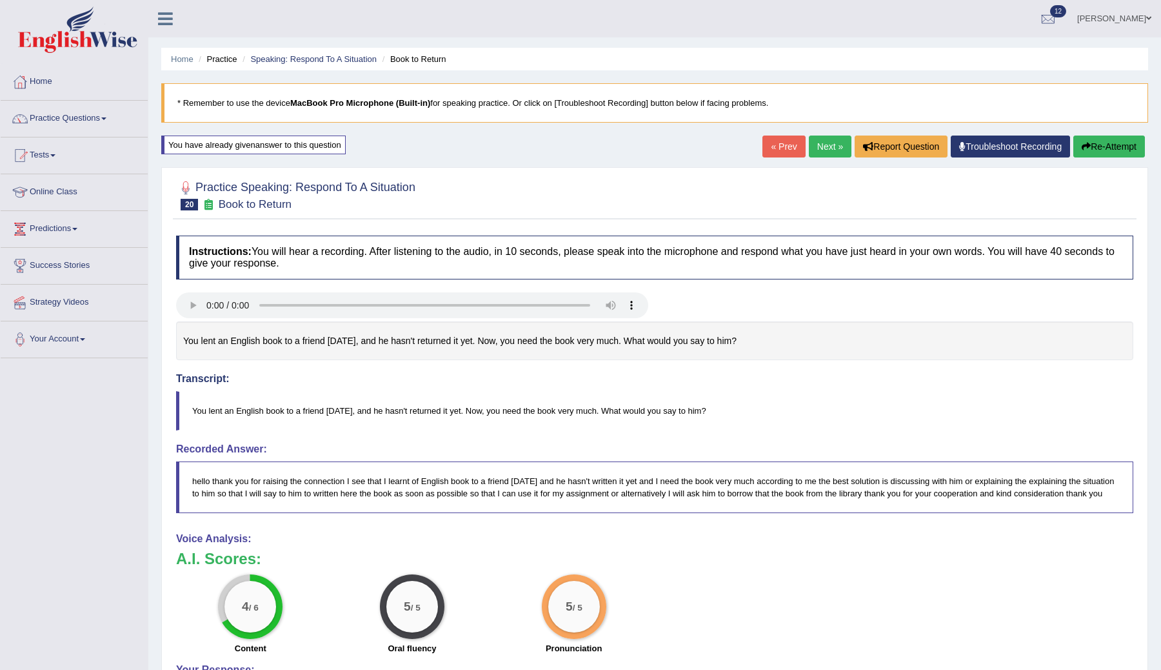
click at [1106, 144] on button "Re-Attempt" at bounding box center [1109, 146] width 72 height 22
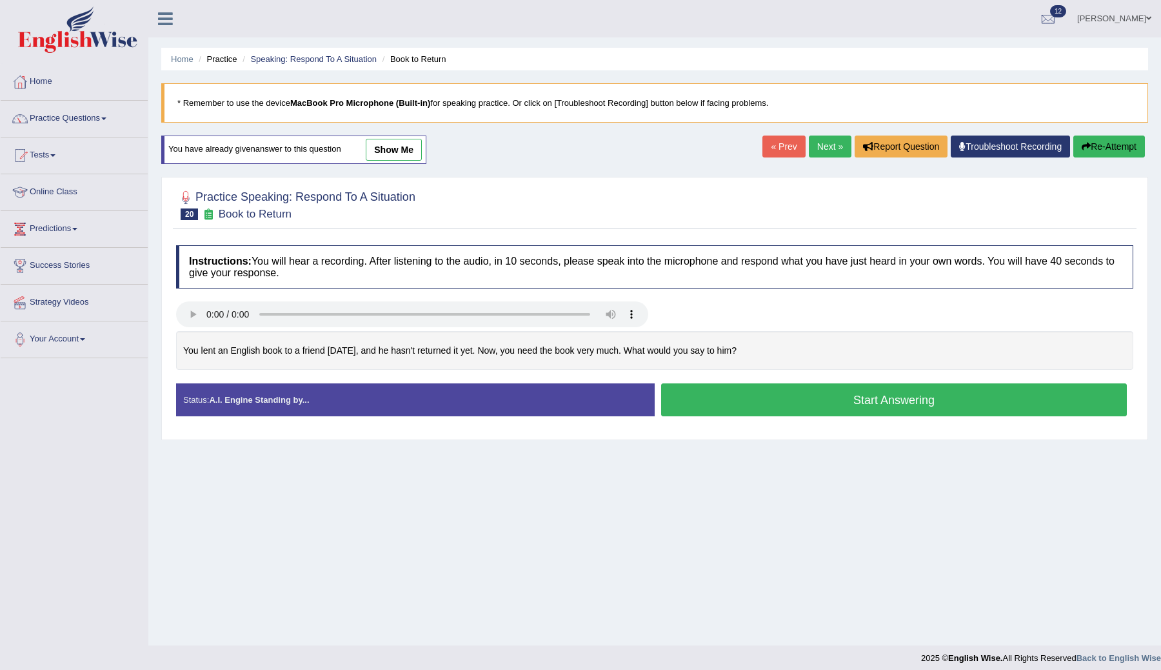
click at [702, 395] on button "Start Answering" at bounding box center [894, 399] width 466 height 33
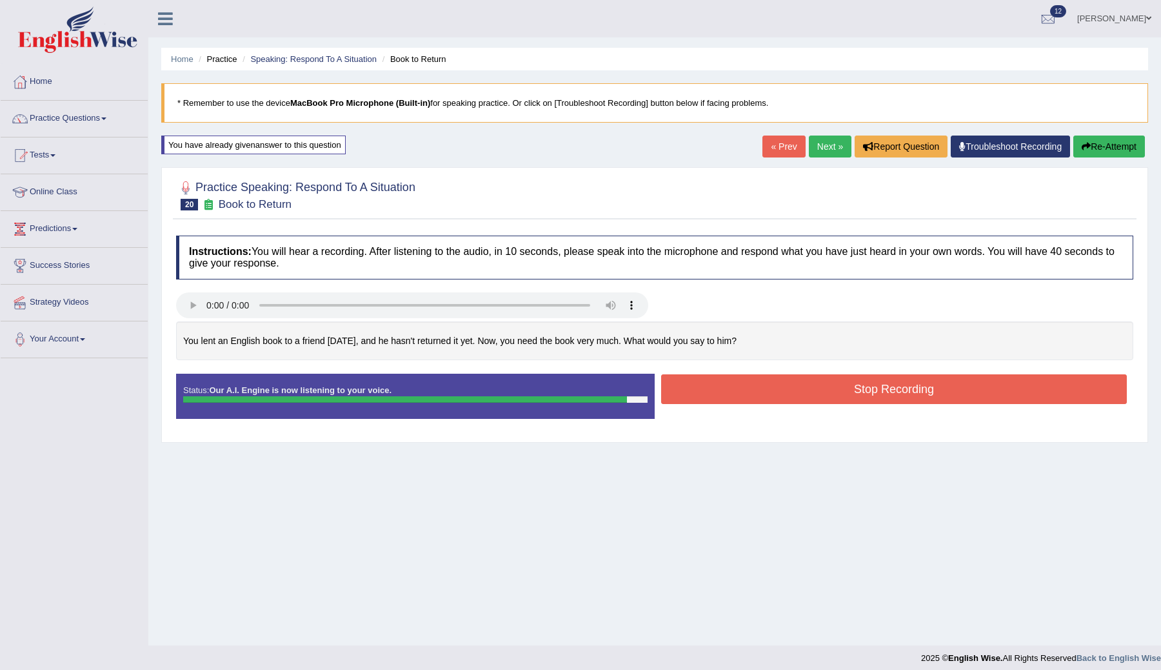
click at [732, 393] on button "Stop Recording" at bounding box center [894, 389] width 466 height 30
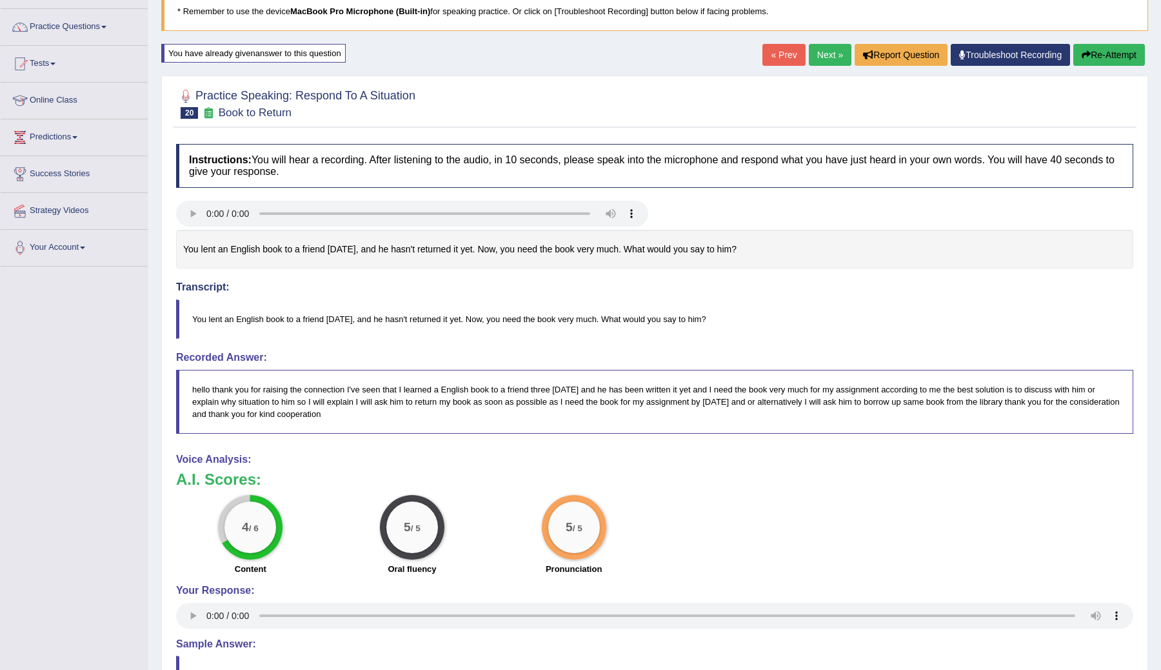
scroll to position [241, 0]
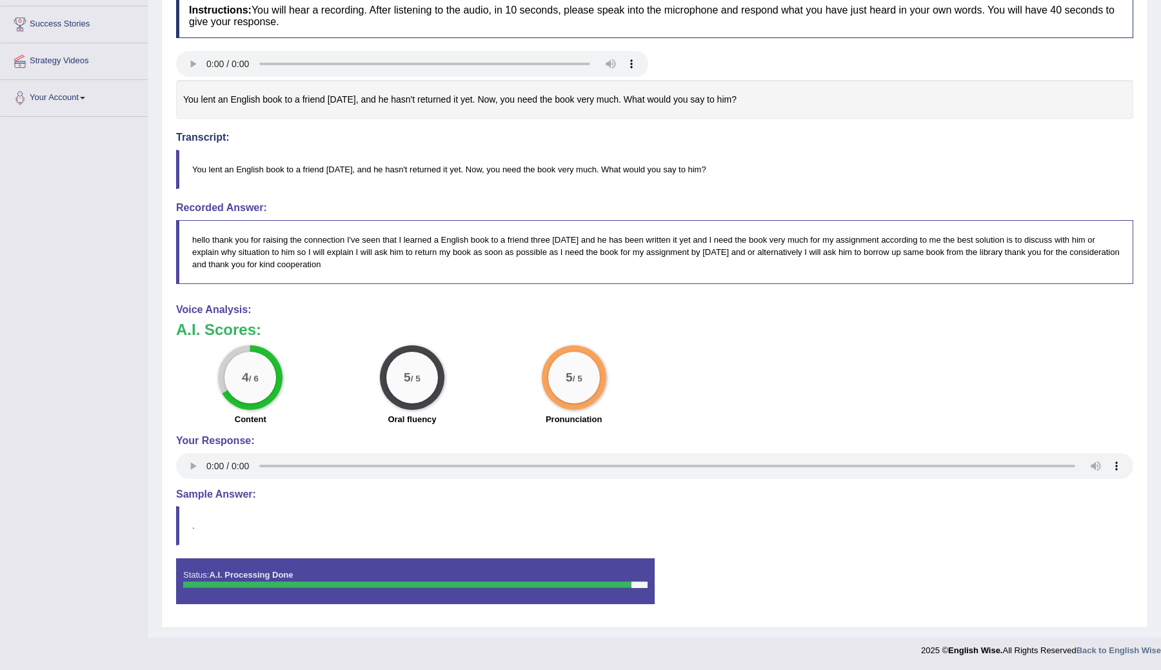
drag, startPoint x: 762, startPoint y: 166, endPoint x: 154, endPoint y: 183, distance: 609.2
click at [154, 183] on div "Home Practice Speaking: Respond To A Situation Book to Return * Remember to use…" at bounding box center [654, 198] width 1013 height 879
drag, startPoint x: 197, startPoint y: 167, endPoint x: 573, endPoint y: 161, distance: 376.8
click at [573, 163] on blockquote "You lent an English book to a friend [DATE], and he hasn't returned it yet. Now…" at bounding box center [654, 169] width 957 height 39
click at [776, 166] on blockquote "You lent an English book to a friend [DATE], and he hasn't returned it yet. Now…" at bounding box center [654, 169] width 957 height 39
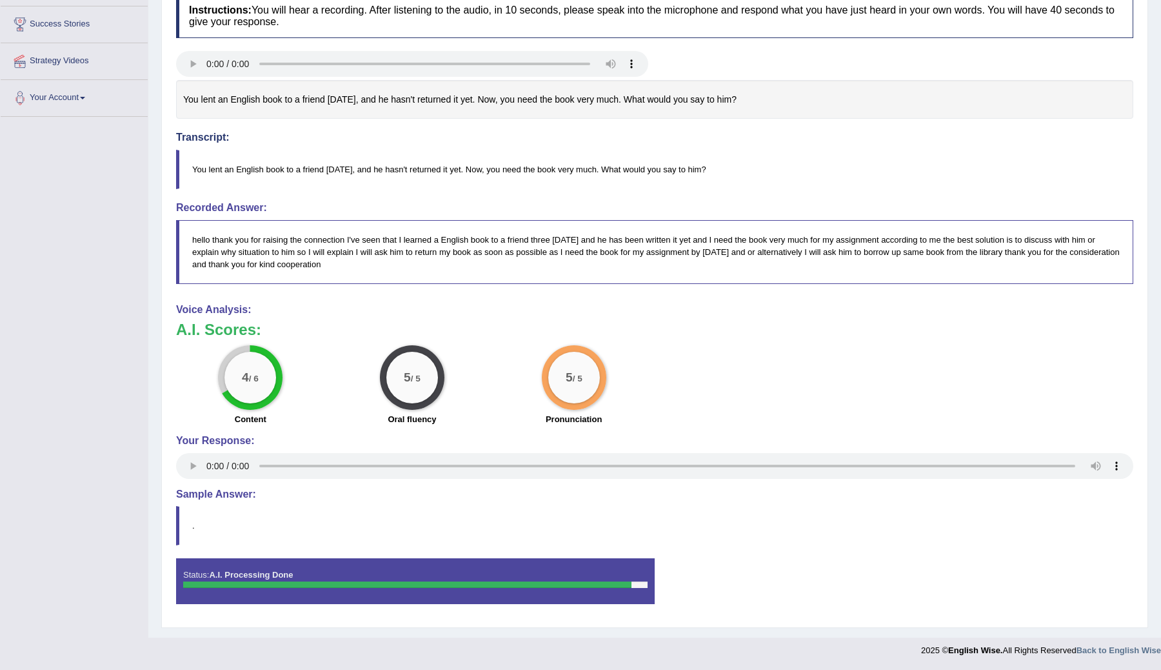
drag, startPoint x: 749, startPoint y: 169, endPoint x: 154, endPoint y: 167, distance: 595.4
click at [154, 167] on div "Home Practice Speaking: Respond To A Situation Book to Return * Remember to use…" at bounding box center [654, 198] width 1013 height 879
drag, startPoint x: 194, startPoint y: 163, endPoint x: 569, endPoint y: 156, distance: 374.8
click at [515, 162] on blockquote "You lent an English book to a friend [DATE], and he hasn't returned it yet. Now…" at bounding box center [654, 169] width 957 height 39
click at [612, 87] on div "You lent an English book to a friend [DATE], and he hasn't returned it yet. Now…" at bounding box center [654, 99] width 957 height 39
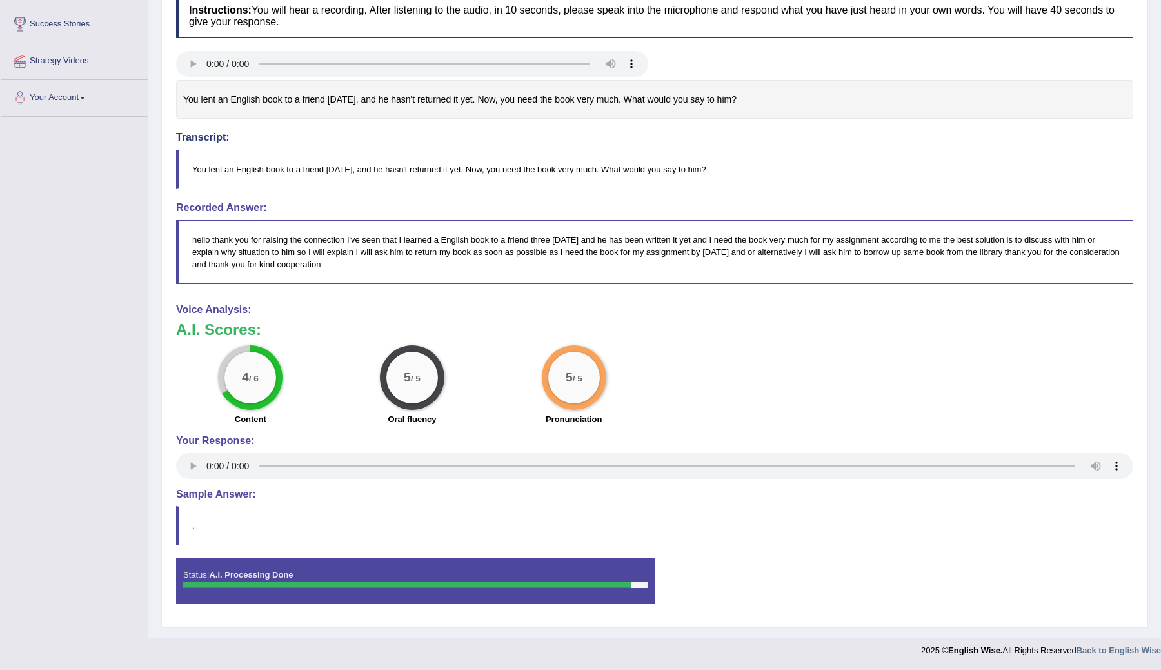
drag, startPoint x: 778, startPoint y: 96, endPoint x: 766, endPoint y: 81, distance: 19.2
click at [766, 83] on div "You lent an English book to a friend three weeks ago, and he hasn't returned it…" at bounding box center [654, 99] width 957 height 39
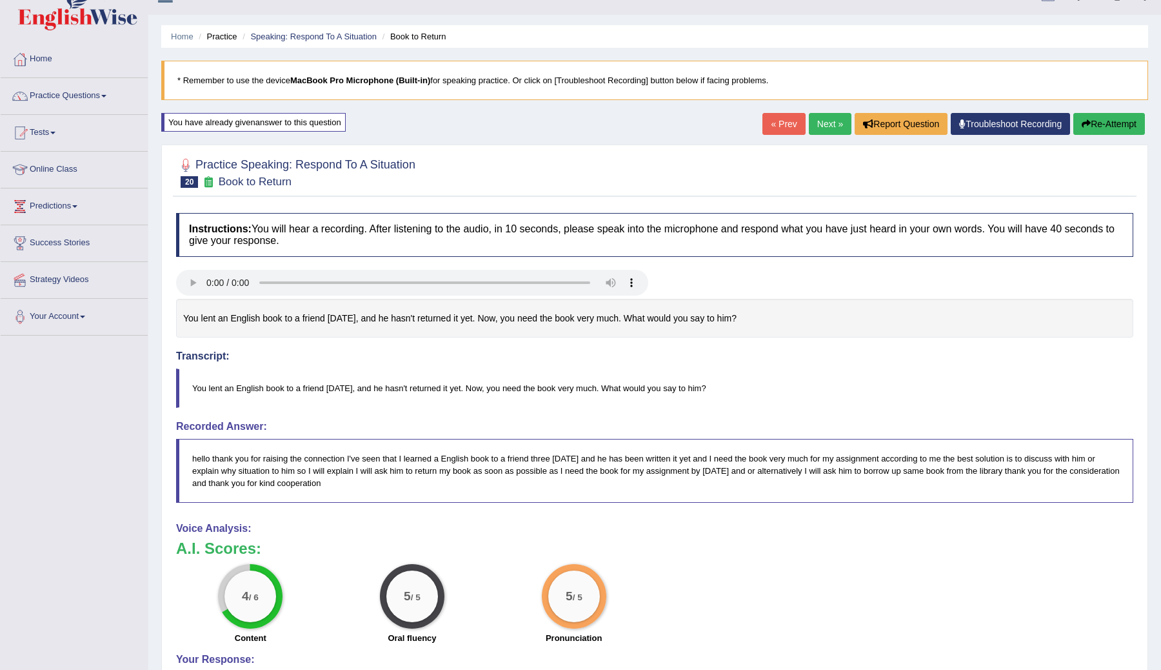
scroll to position [0, 0]
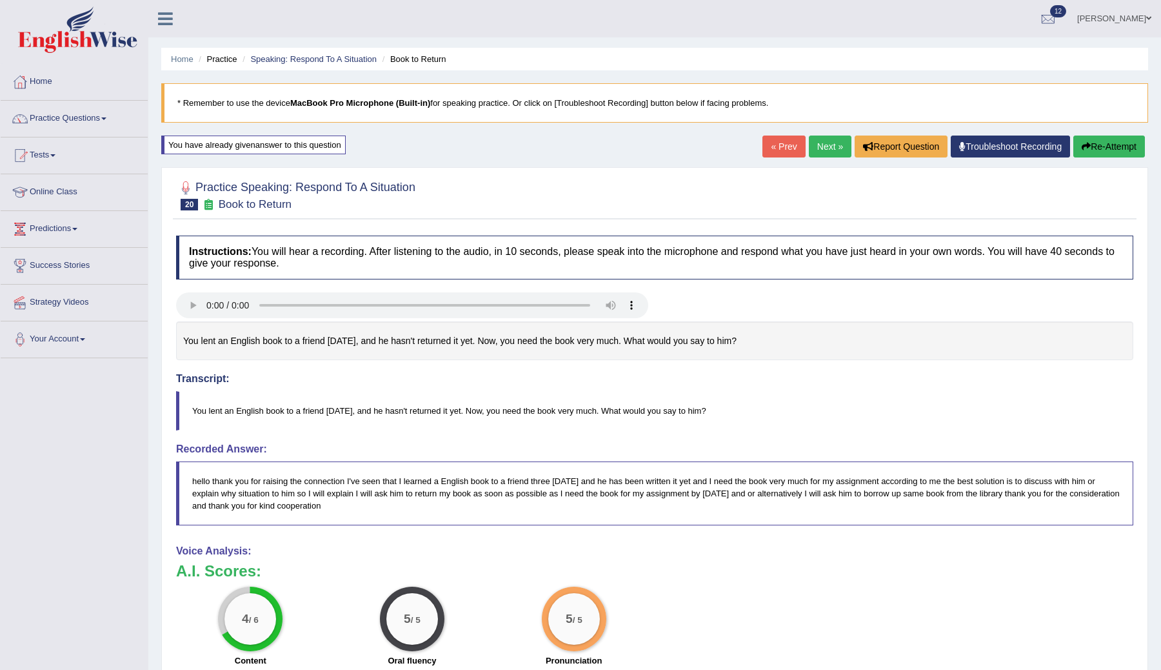
click at [818, 148] on link "Next »" at bounding box center [830, 146] width 43 height 22
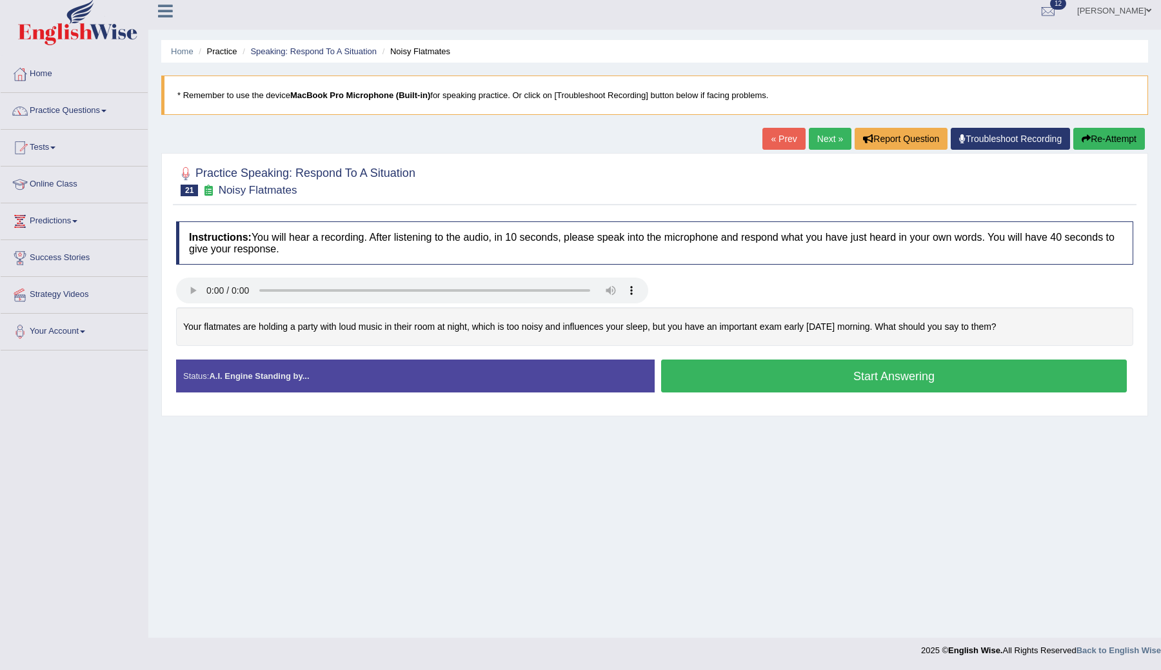
click at [783, 137] on link "« Prev" at bounding box center [783, 139] width 43 height 22
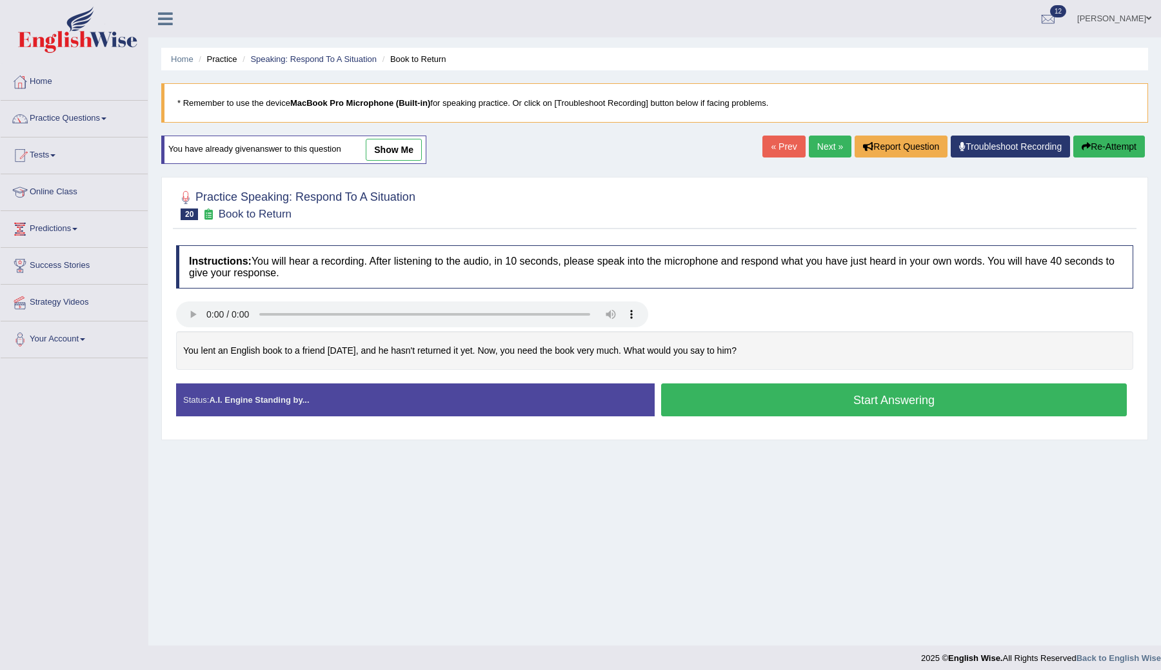
click at [765, 399] on button "Start Answering" at bounding box center [894, 399] width 466 height 33
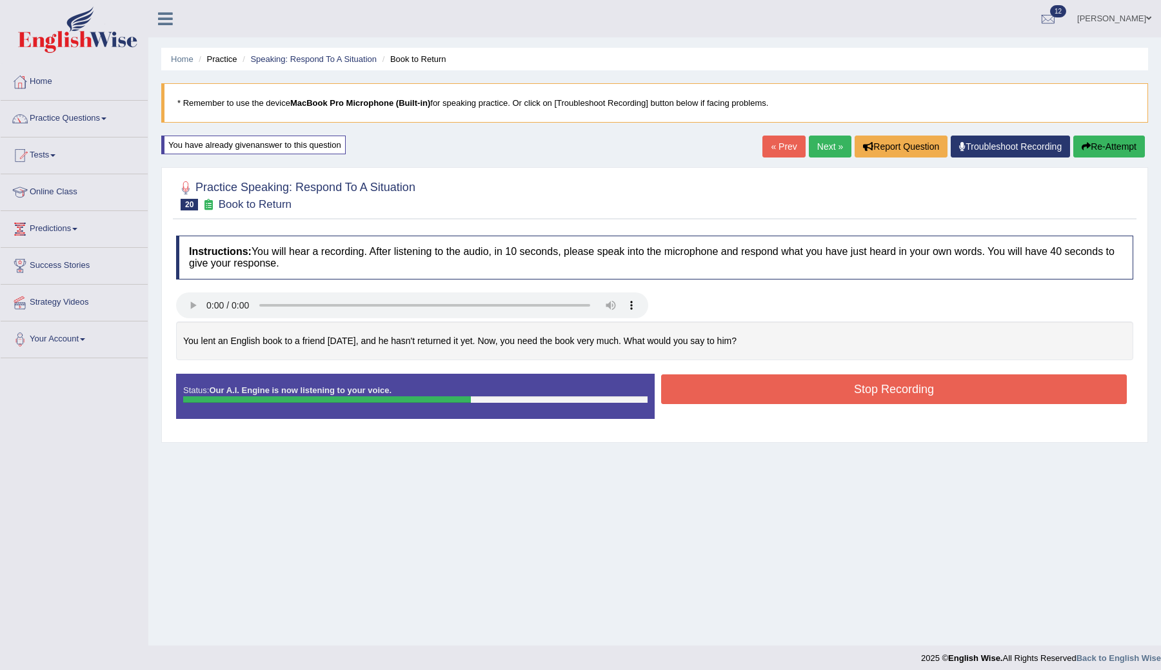
click at [779, 393] on button "Stop Recording" at bounding box center [894, 389] width 466 height 30
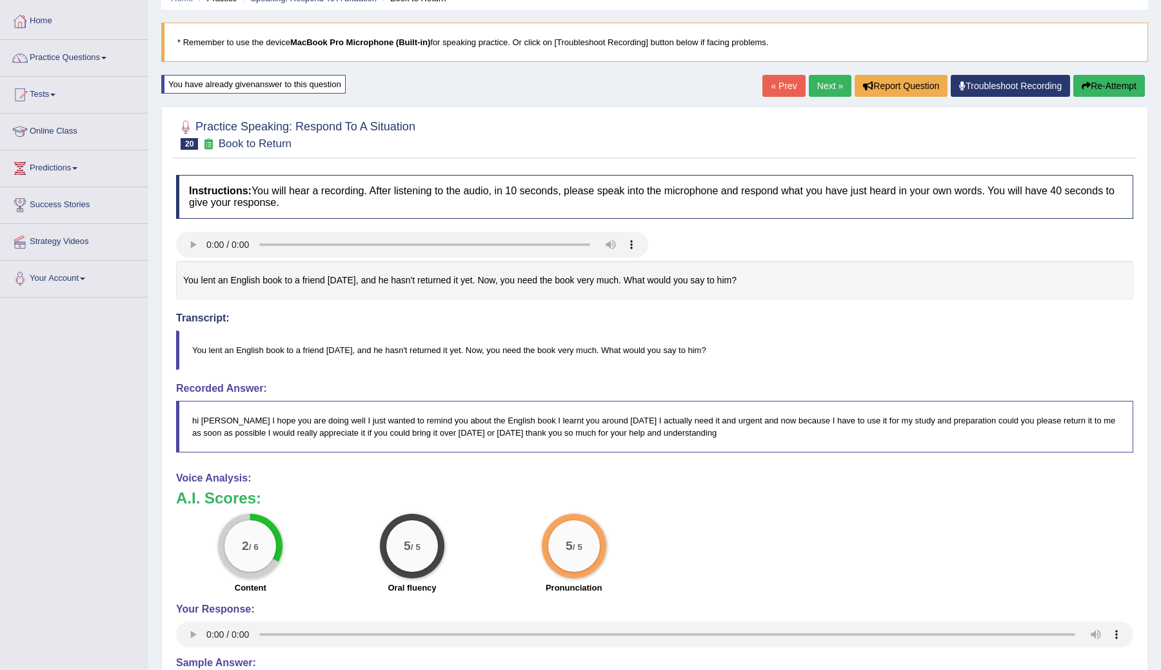
scroll to position [94, 0]
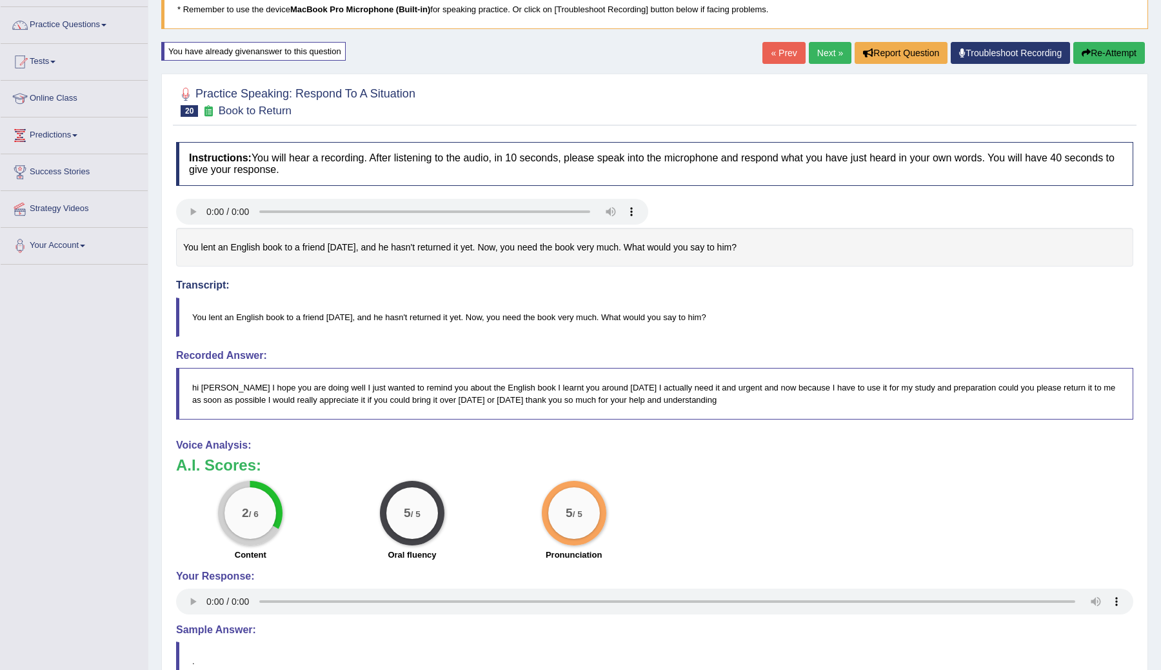
click at [1108, 48] on button "Re-Attempt" at bounding box center [1109, 53] width 72 height 22
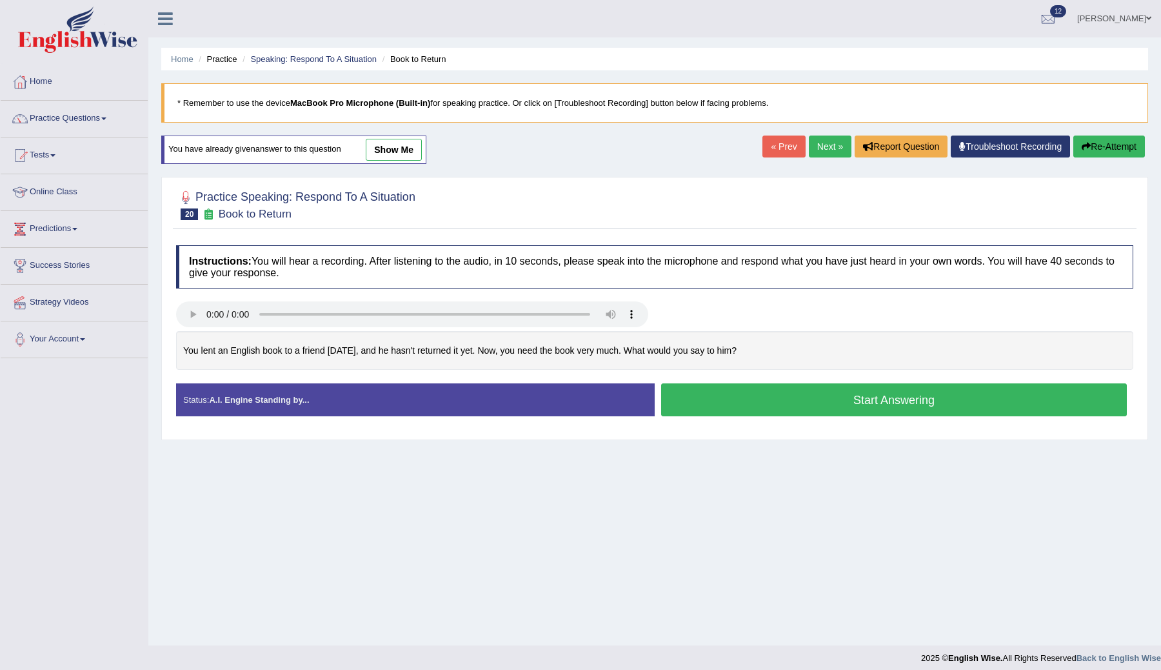
scroll to position [8, 0]
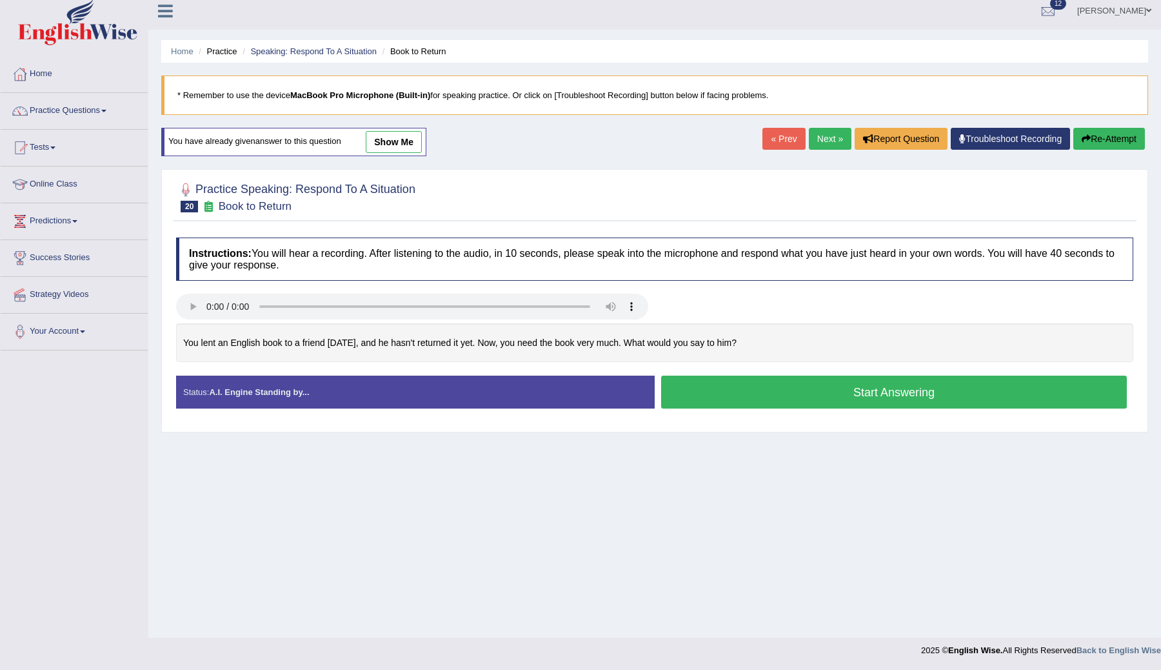
click at [763, 390] on button "Start Answering" at bounding box center [894, 391] width 466 height 33
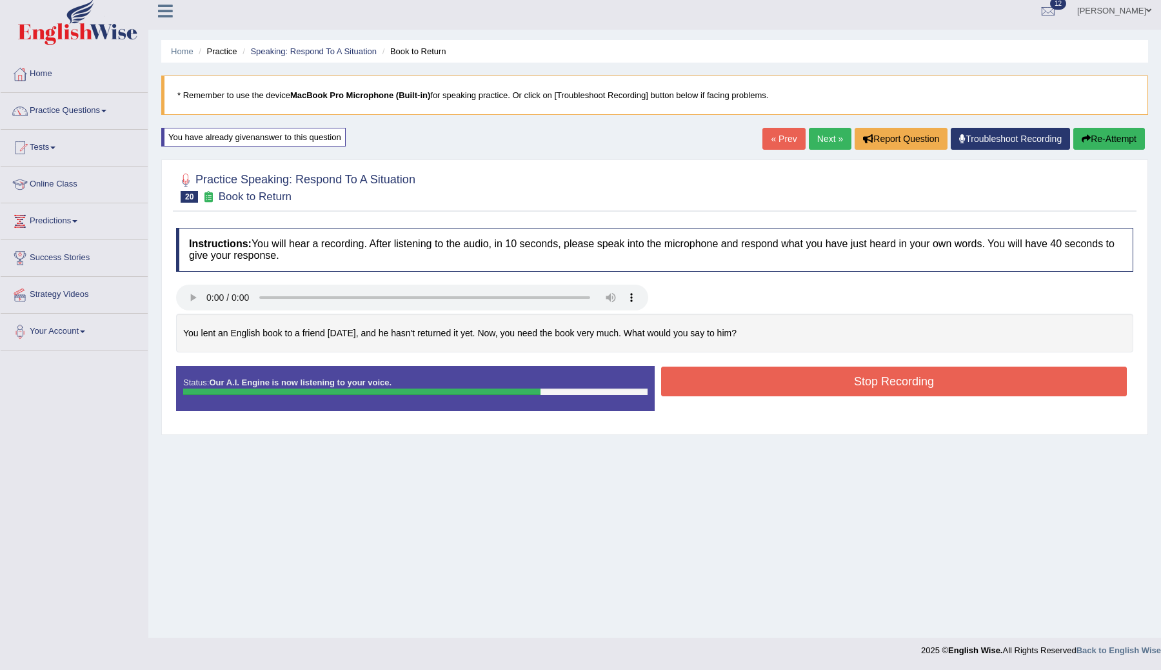
click at [763, 390] on button "Stop Recording" at bounding box center [894, 381] width 466 height 30
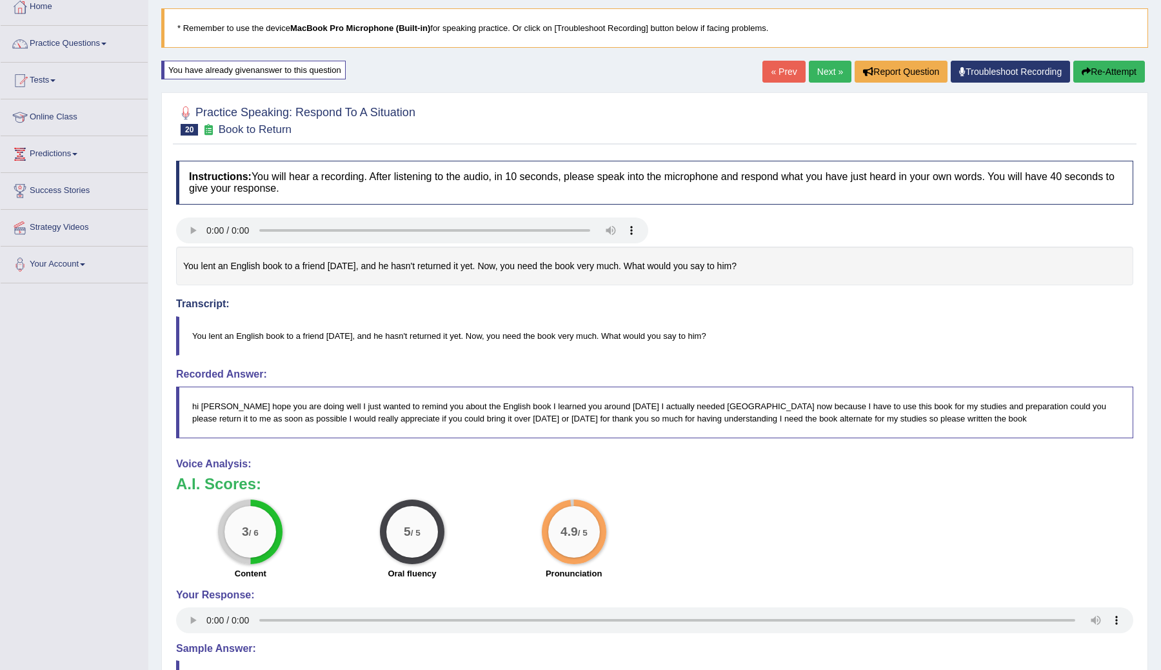
scroll to position [0, 0]
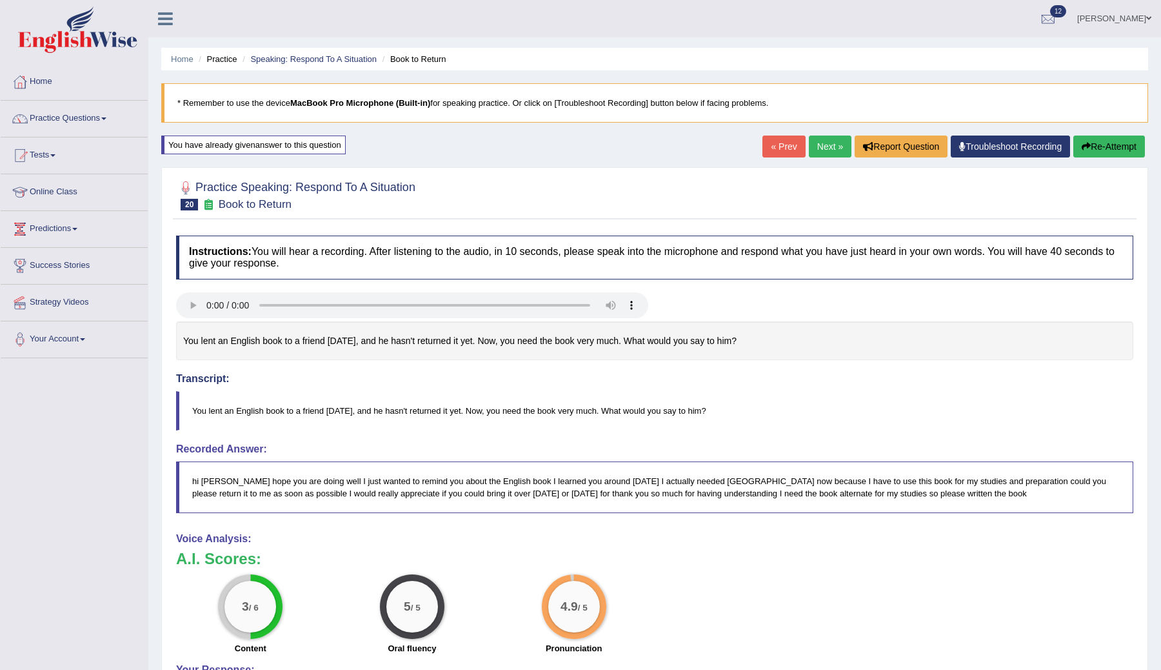
click at [830, 142] on link "Next »" at bounding box center [830, 146] width 43 height 22
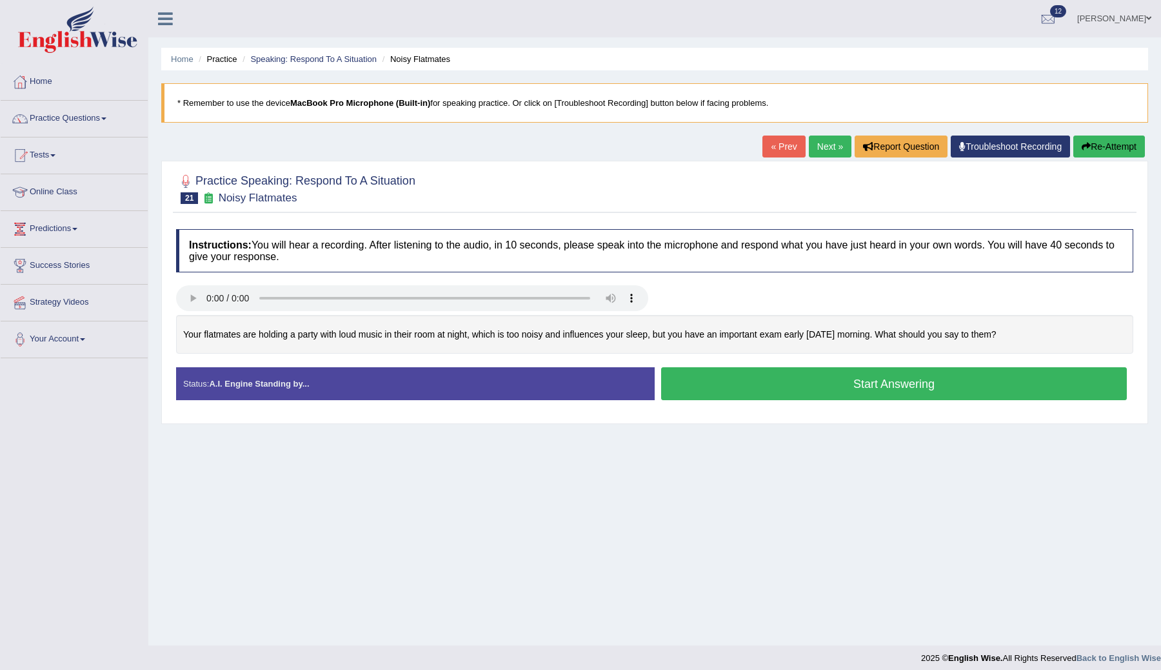
click at [740, 390] on button "Start Answering" at bounding box center [894, 383] width 466 height 33
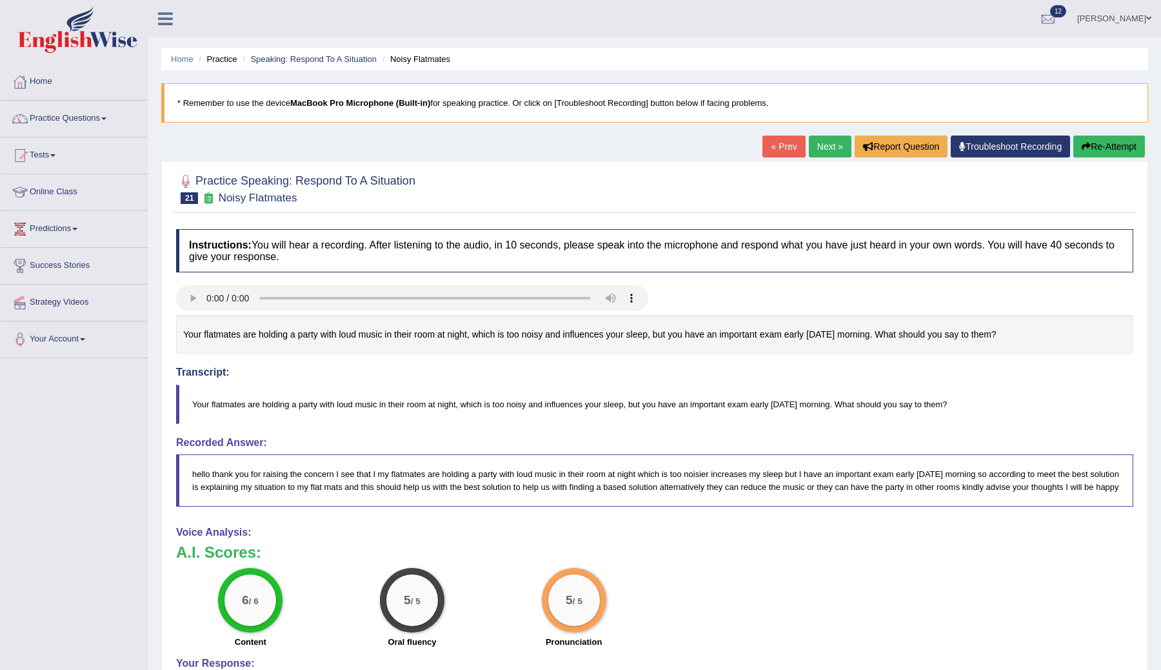
click at [822, 144] on link "Next »" at bounding box center [830, 146] width 43 height 22
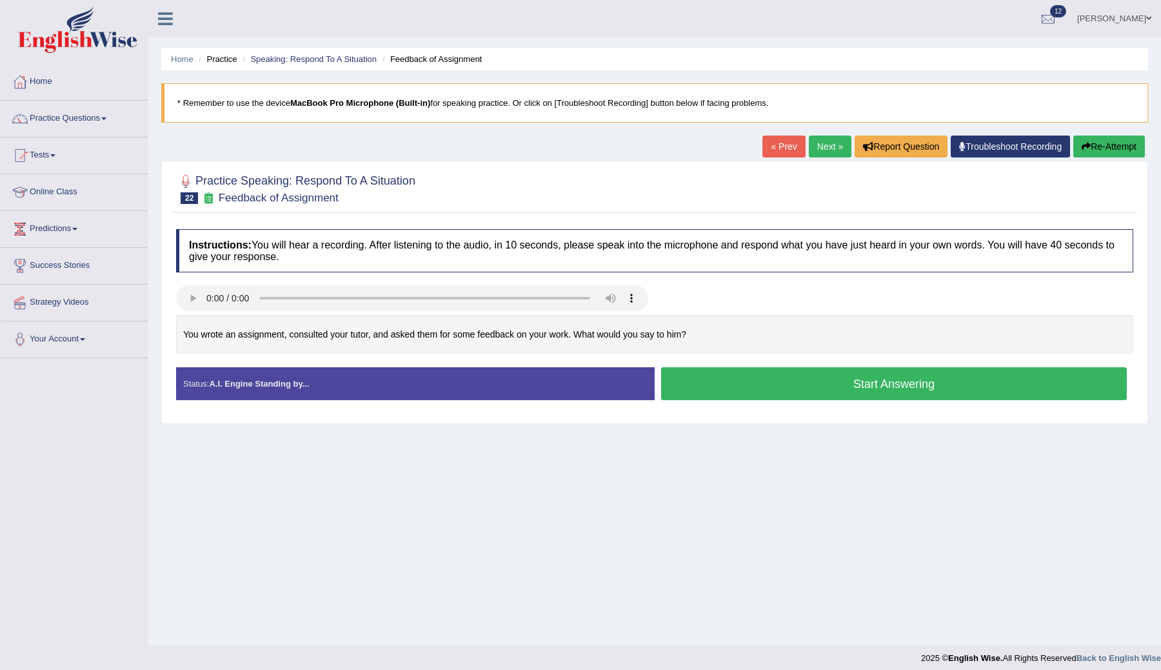
click at [717, 384] on button "Start Answering" at bounding box center [894, 383] width 466 height 33
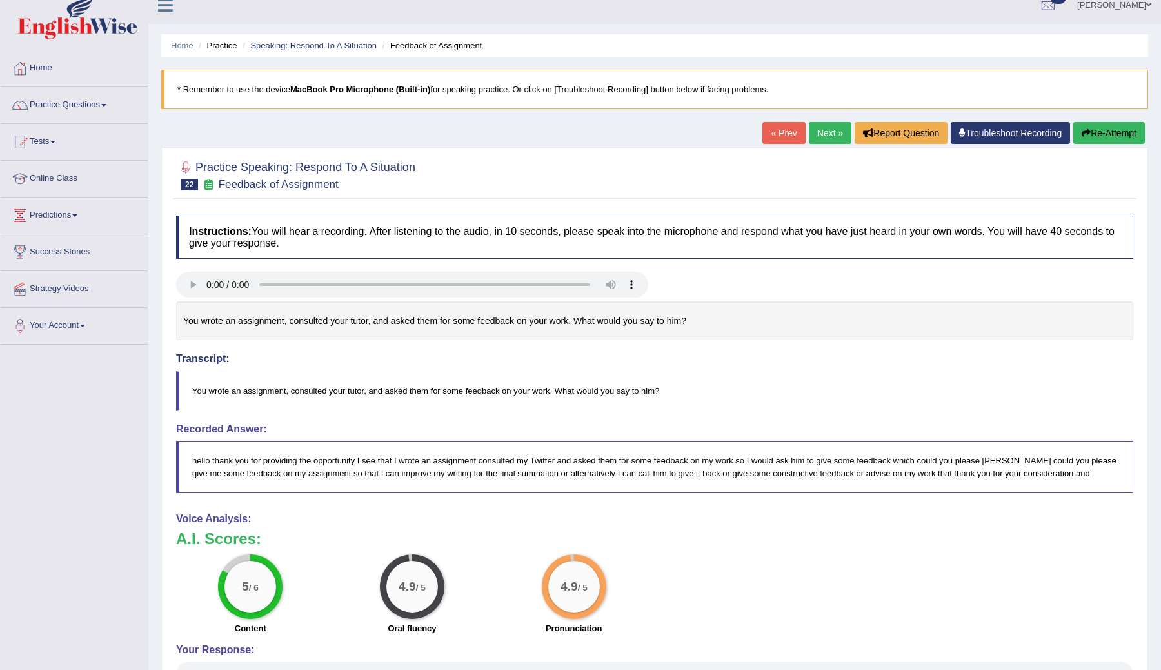
scroll to position [6, 0]
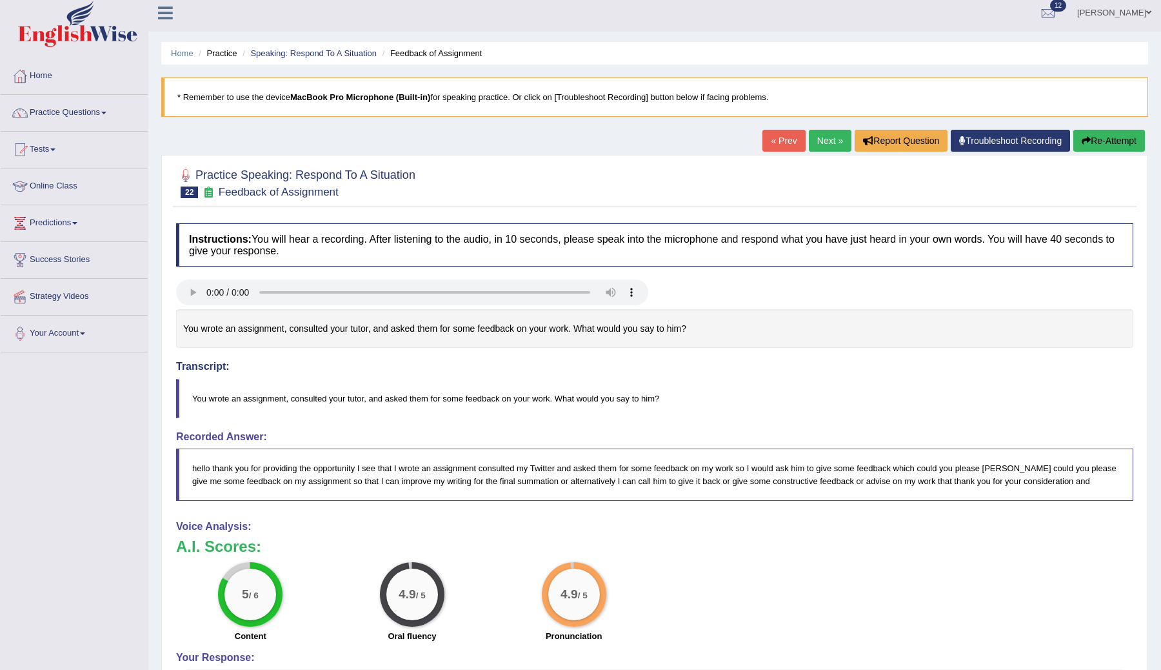
click at [819, 135] on link "Next »" at bounding box center [830, 141] width 43 height 22
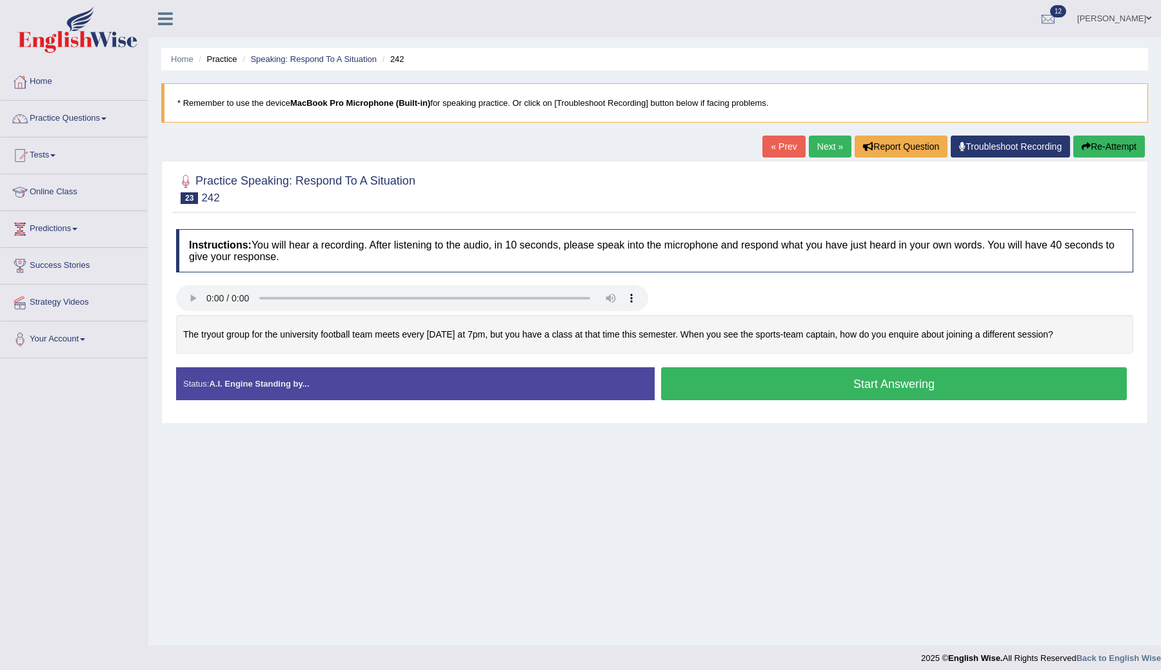
click at [719, 386] on button "Start Answering" at bounding box center [894, 383] width 466 height 33
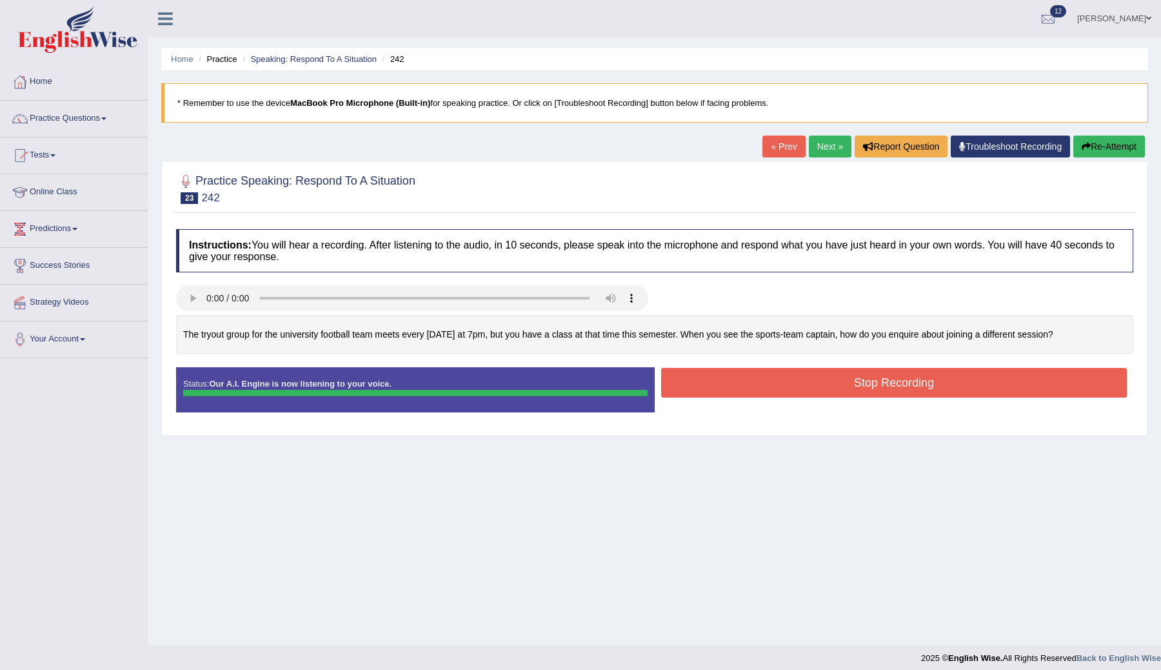
click at [744, 384] on button "Stop Recording" at bounding box center [894, 383] width 466 height 30
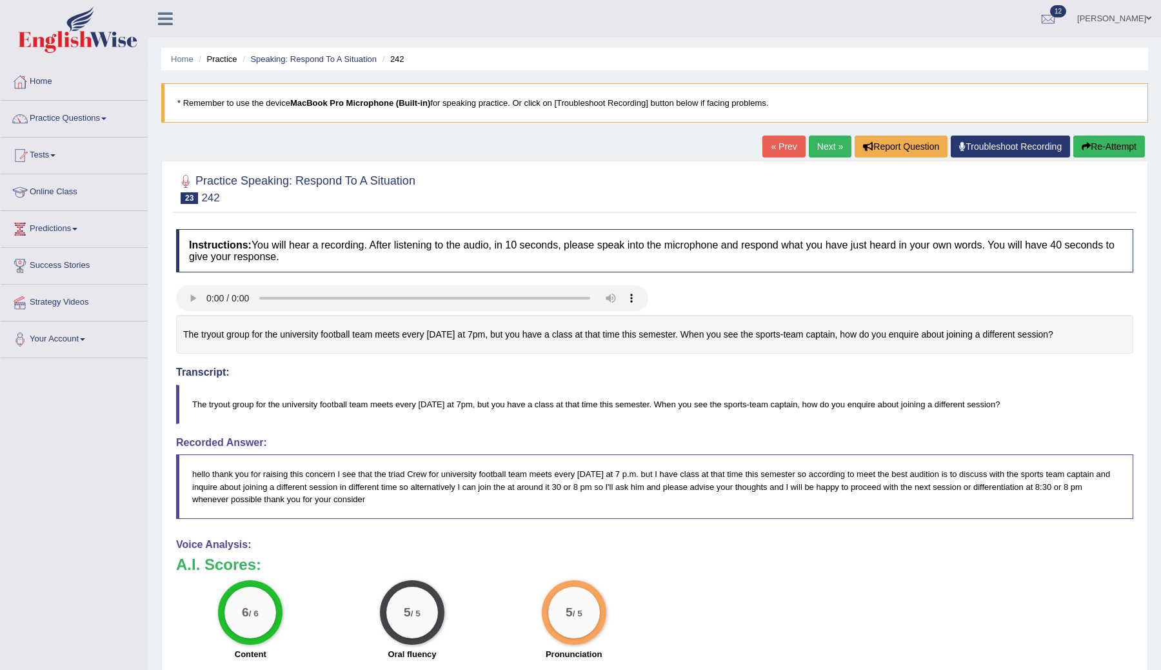
click at [815, 143] on link "Next »" at bounding box center [830, 146] width 43 height 22
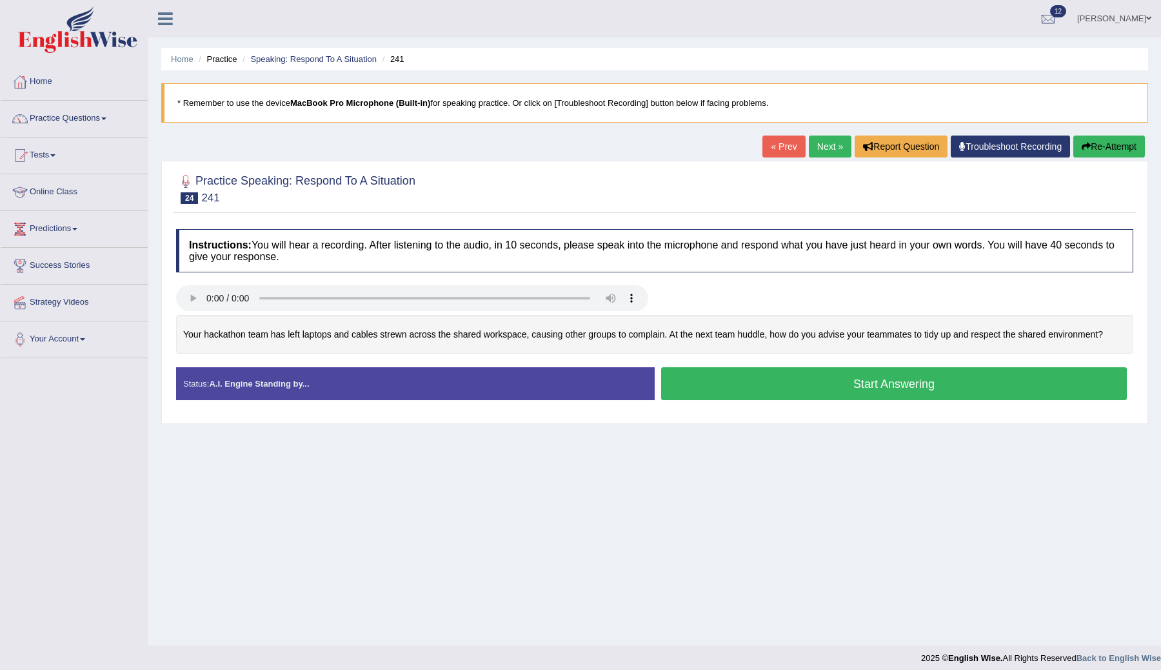
scroll to position [8, 0]
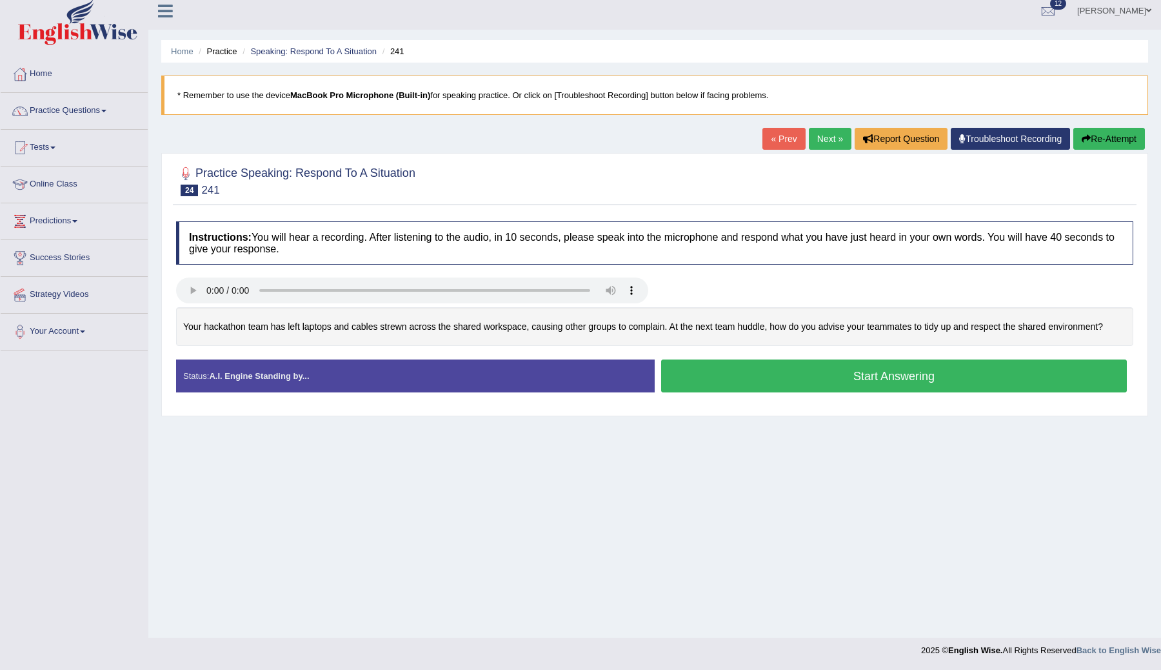
click at [775, 383] on button "Start Answering" at bounding box center [894, 375] width 466 height 33
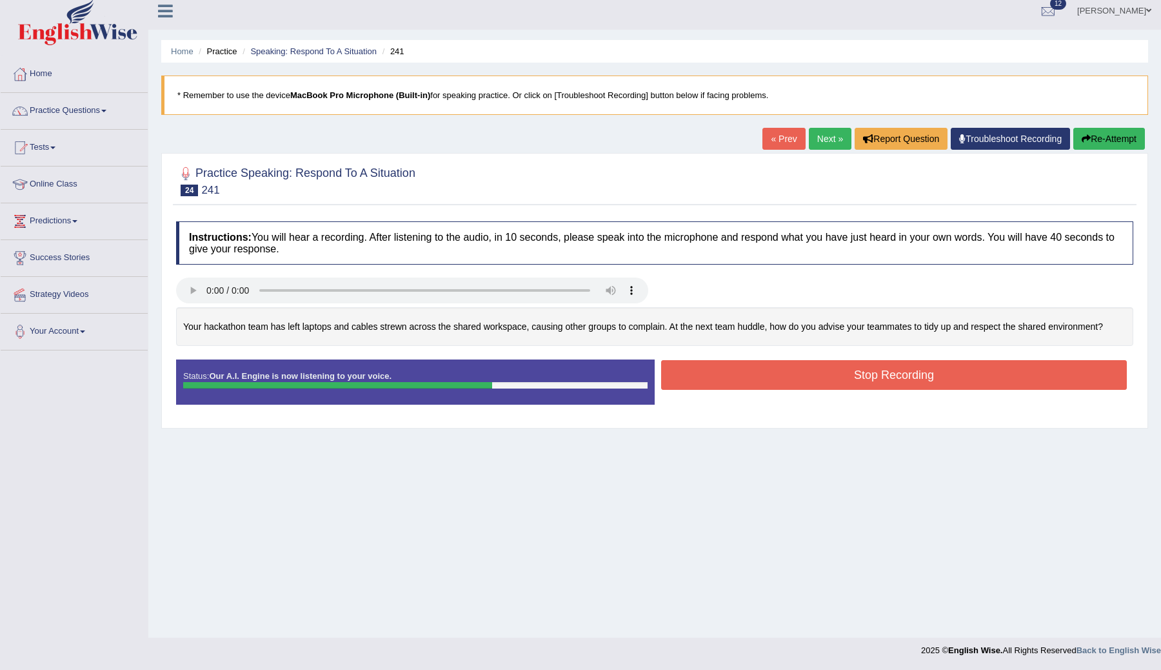
click at [742, 383] on button "Stop Recording" at bounding box center [894, 375] width 466 height 30
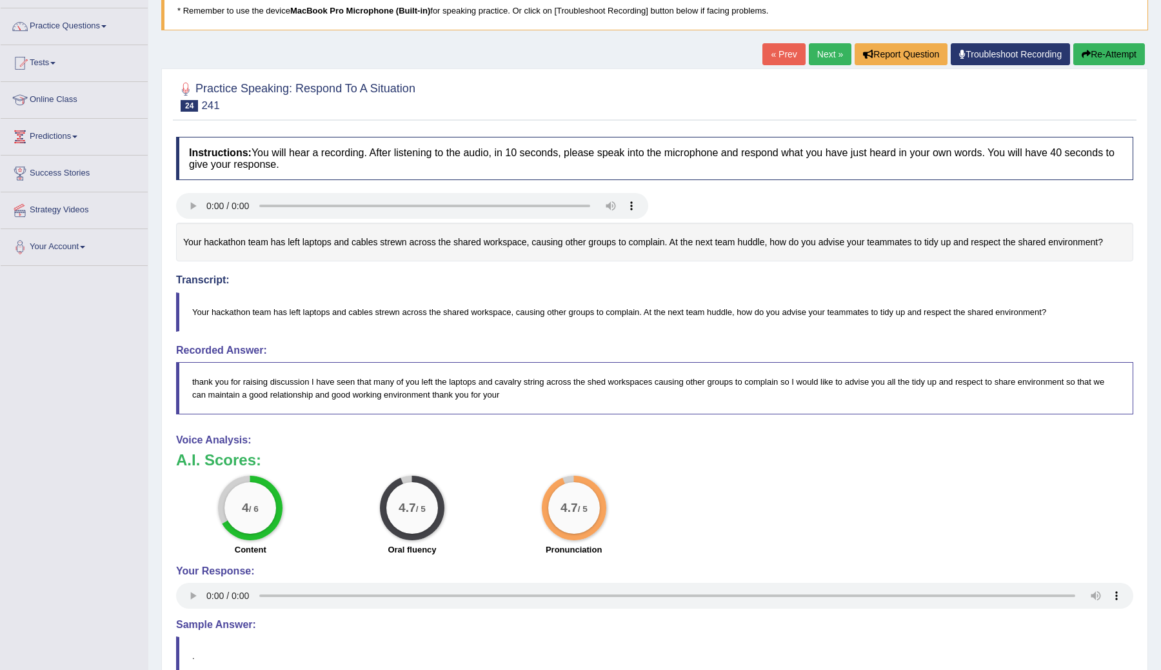
scroll to position [94, 0]
click at [1102, 54] on button "Re-Attempt" at bounding box center [1109, 53] width 72 height 22
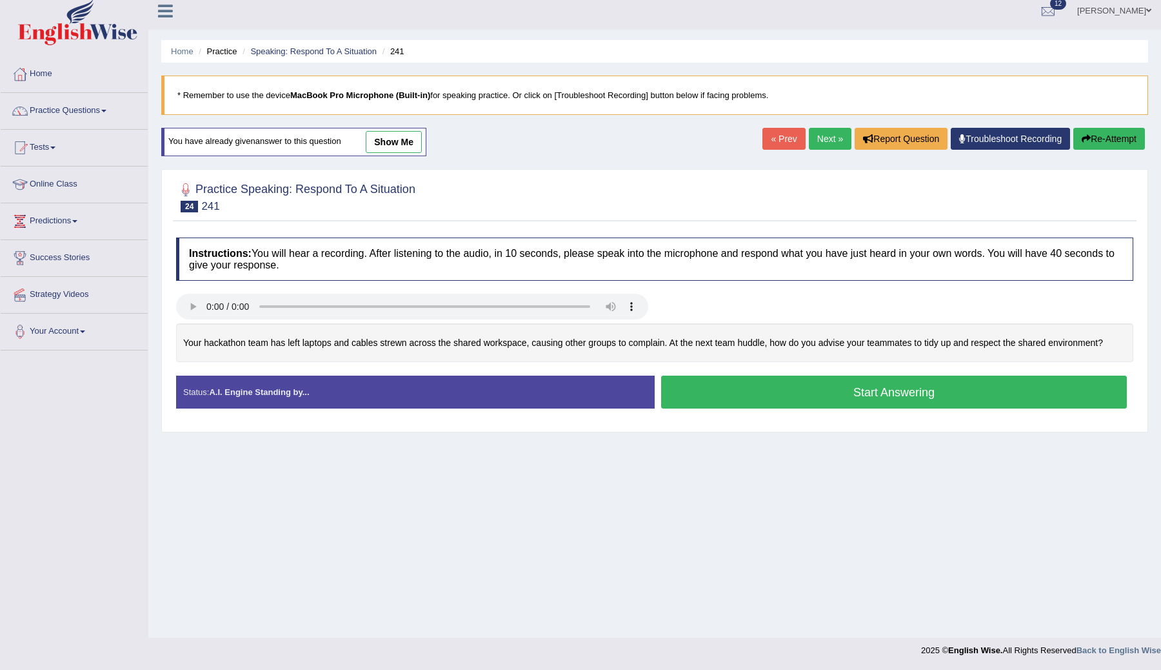
click at [690, 389] on button "Start Answering" at bounding box center [894, 391] width 466 height 33
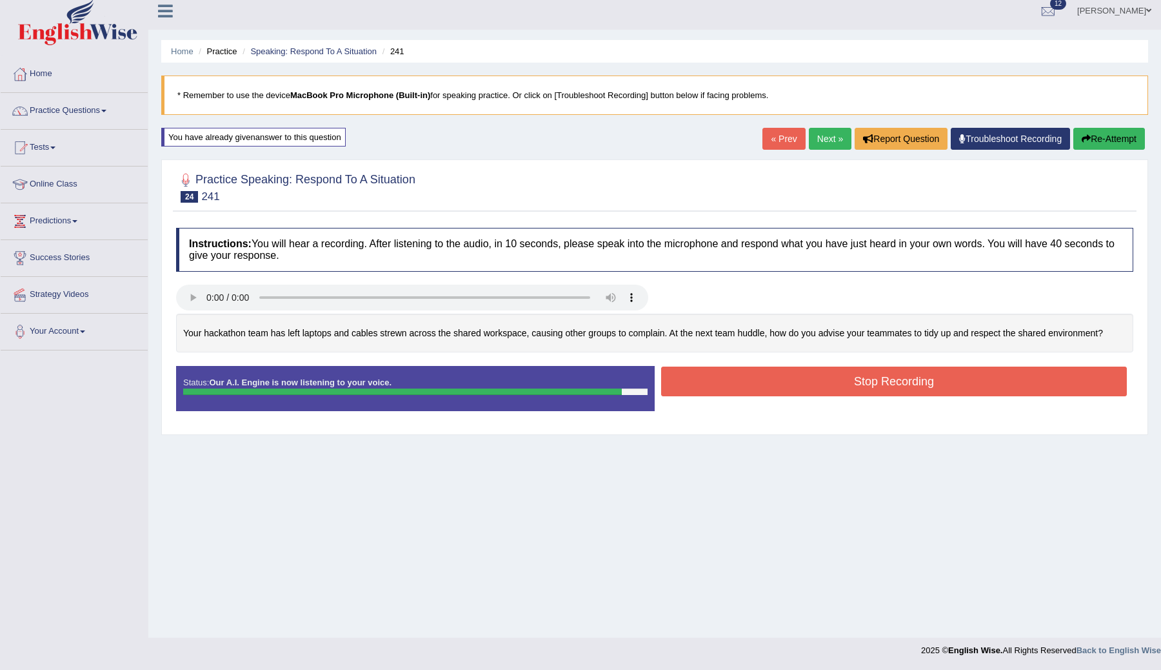
click at [769, 384] on button "Stop Recording" at bounding box center [894, 381] width 466 height 30
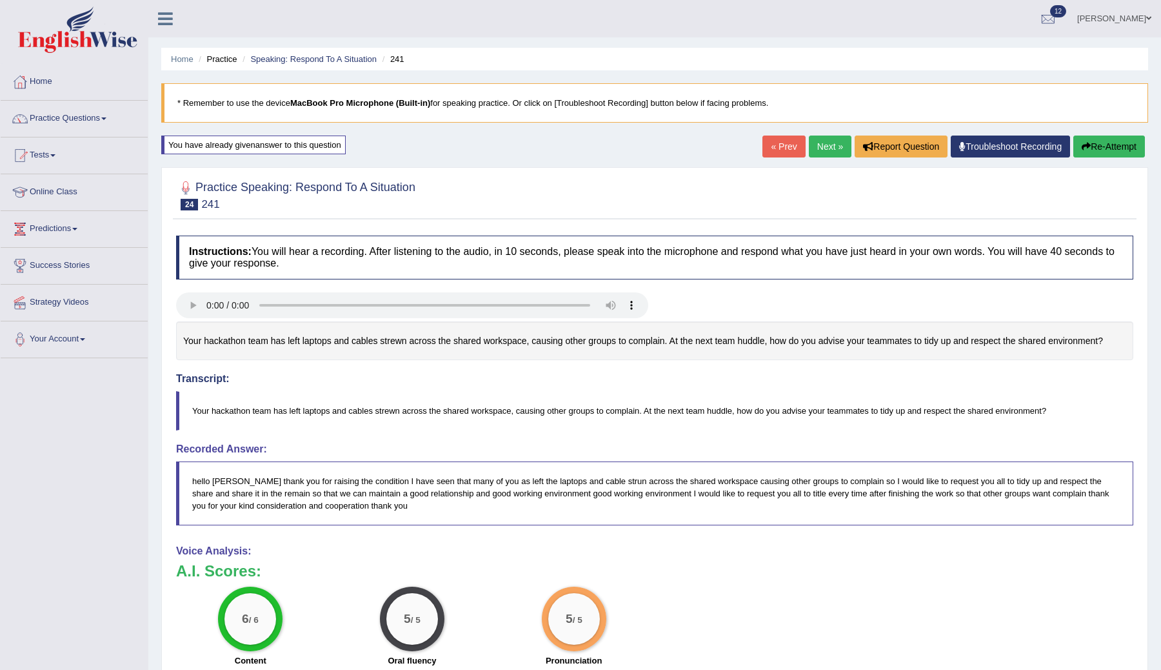
click at [816, 148] on link "Next »" at bounding box center [830, 146] width 43 height 22
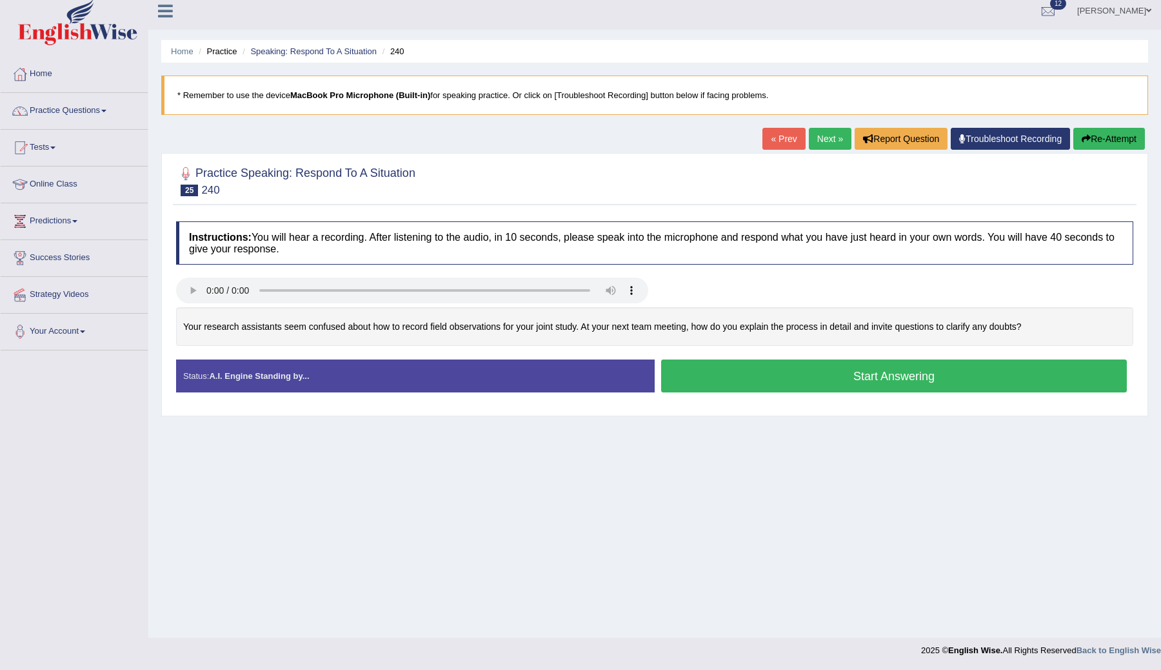
click at [781, 385] on button "Start Answering" at bounding box center [894, 375] width 466 height 33
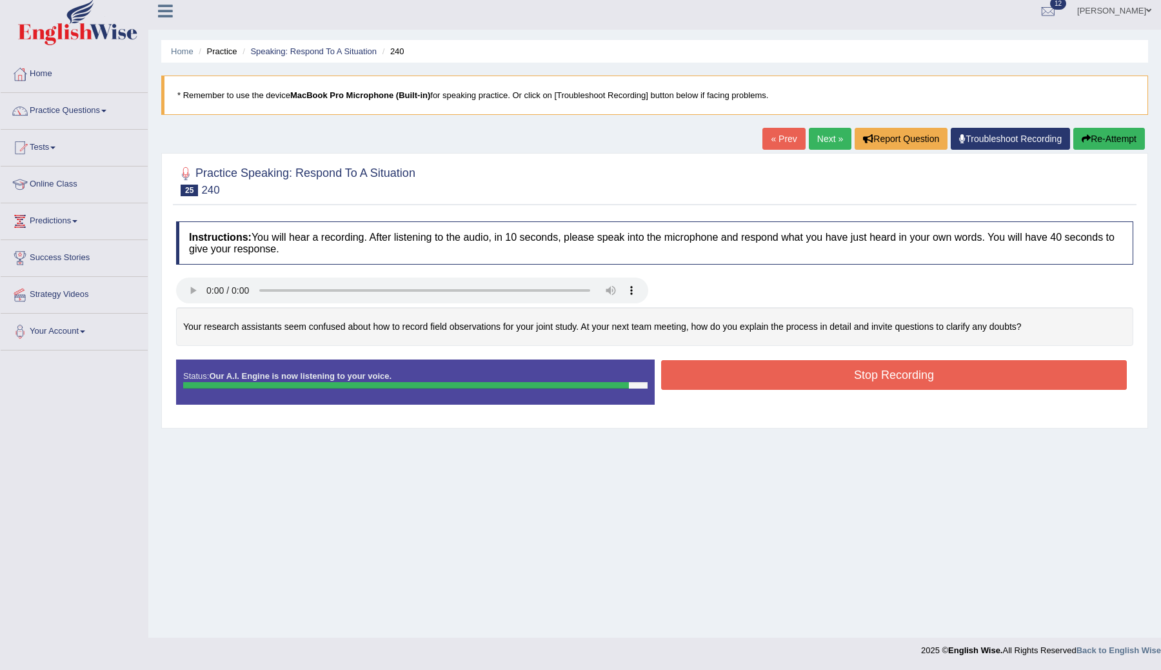
click at [771, 383] on button "Stop Recording" at bounding box center [894, 375] width 466 height 30
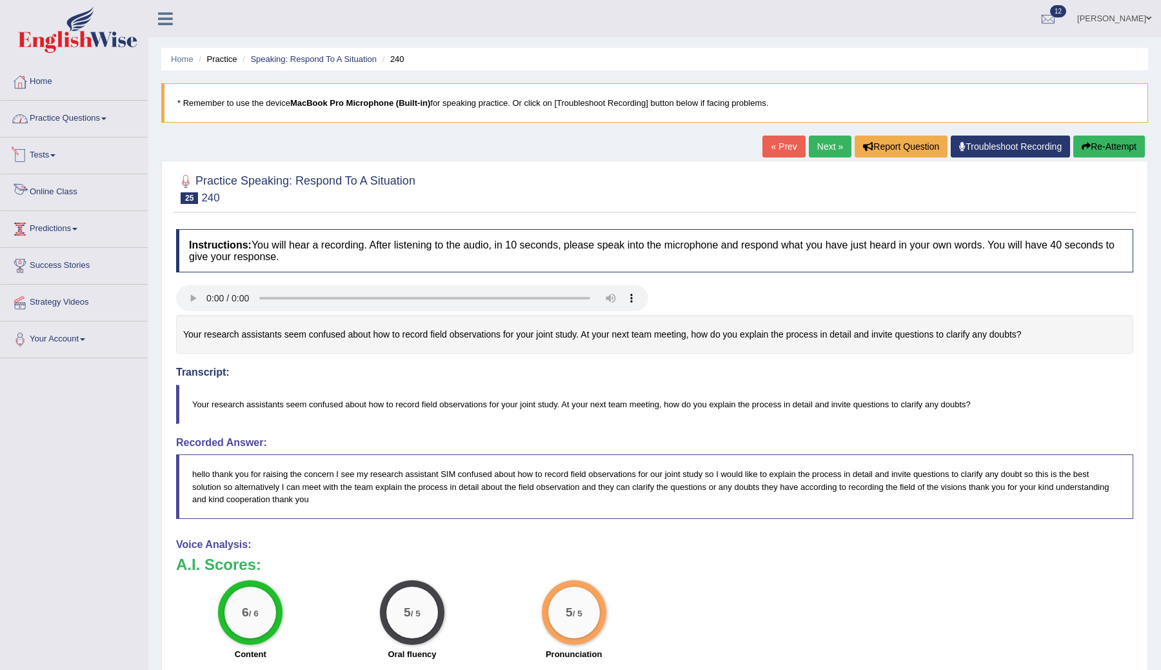
click at [83, 119] on link "Practice Questions" at bounding box center [74, 117] width 147 height 32
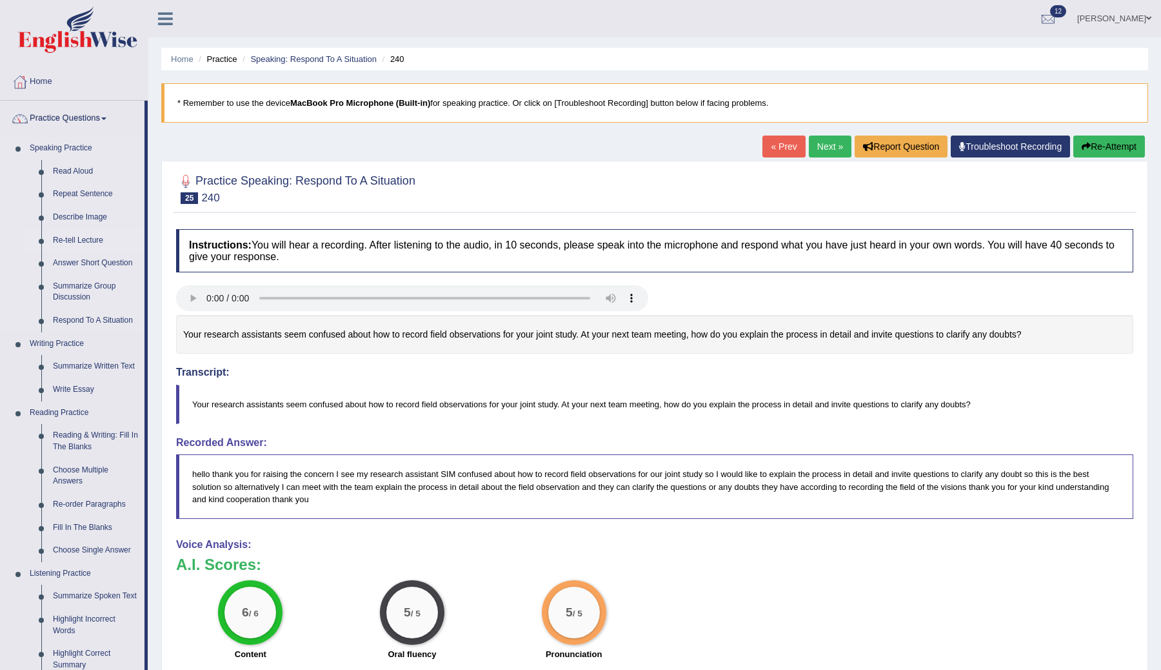
click at [85, 237] on link "Re-tell Lecture" at bounding box center [95, 240] width 97 height 23
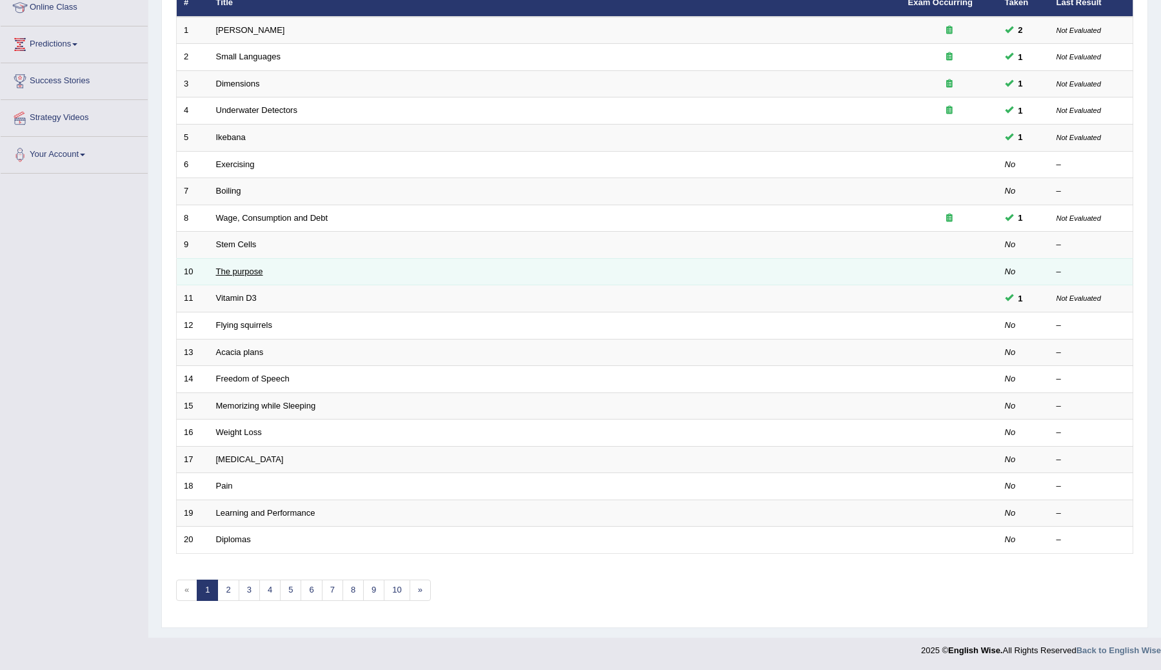
click at [221, 268] on link "The purpose" at bounding box center [239, 271] width 47 height 10
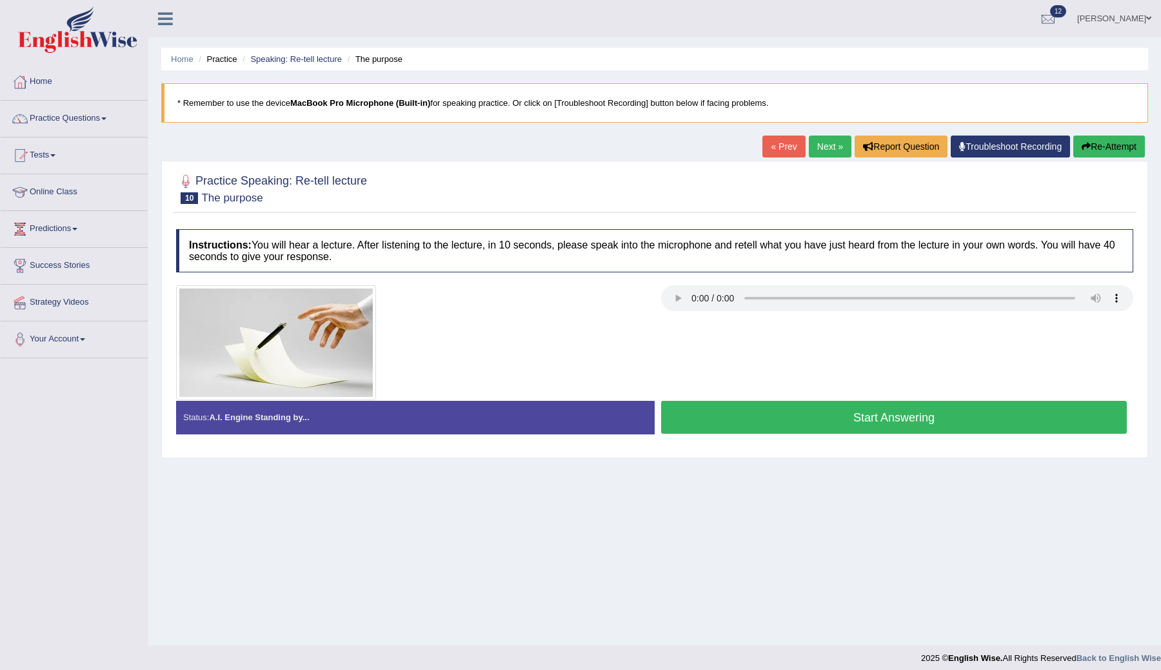
click at [726, 415] on button "Start Answering" at bounding box center [894, 417] width 466 height 33
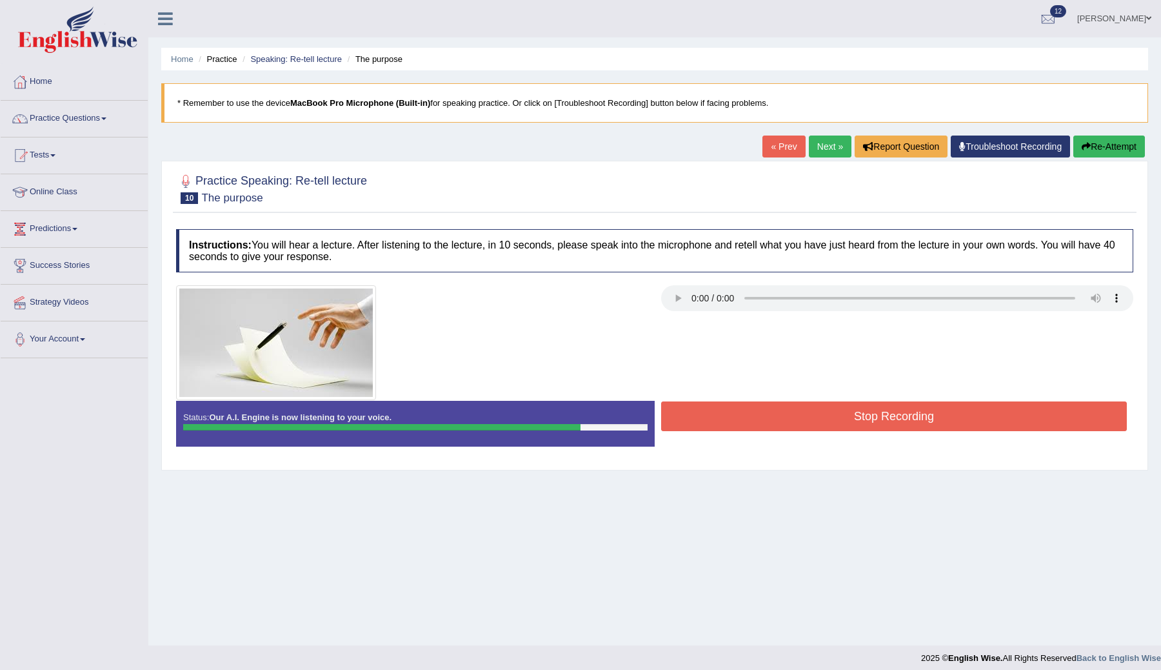
click at [828, 415] on button "Stop Recording" at bounding box center [894, 416] width 466 height 30
